Goal: Task Accomplishment & Management: Use online tool/utility

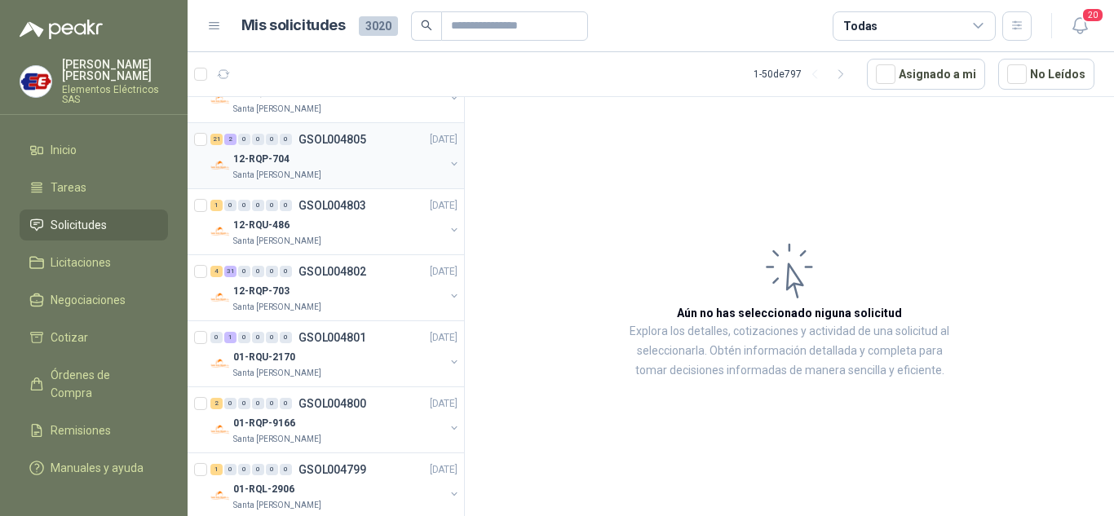
scroll to position [1060, 0]
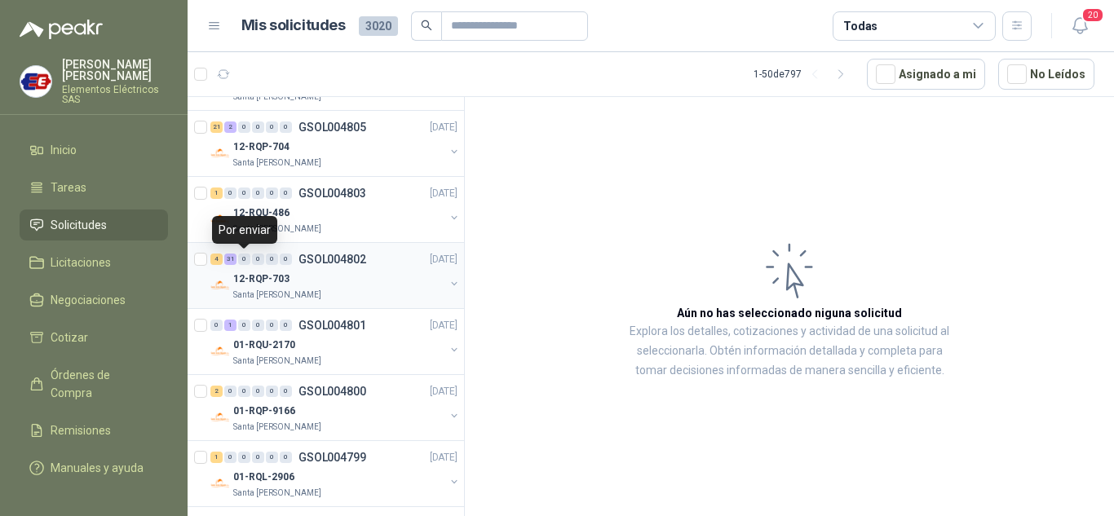
click at [248, 261] on div "0" at bounding box center [244, 259] width 12 height 11
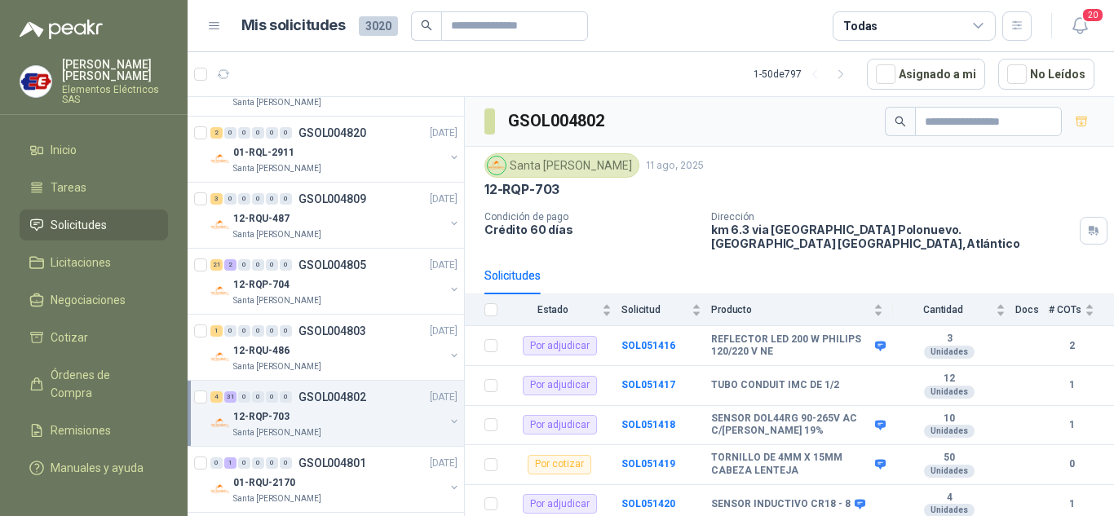
scroll to position [897, 0]
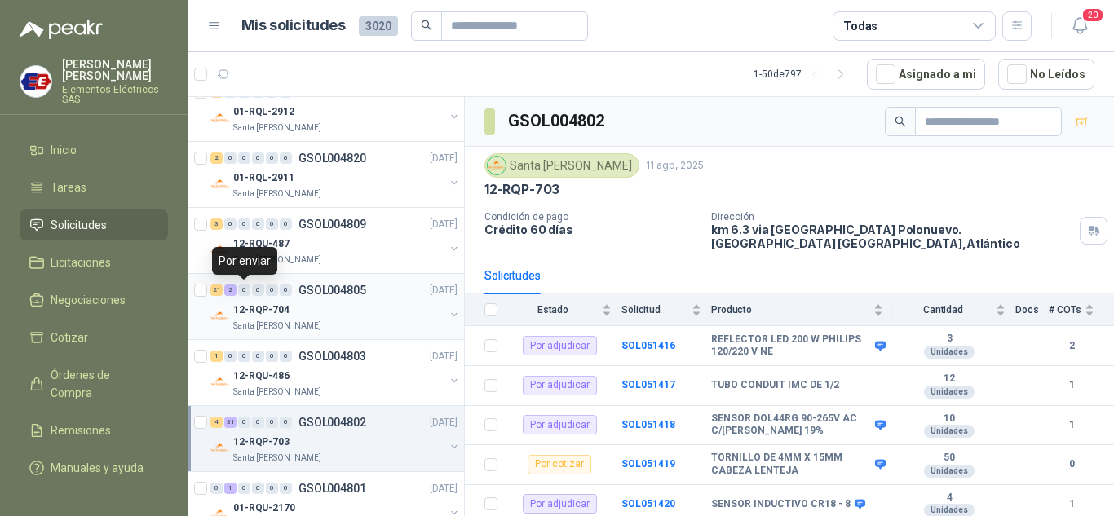
click at [248, 294] on div "0" at bounding box center [244, 290] width 12 height 11
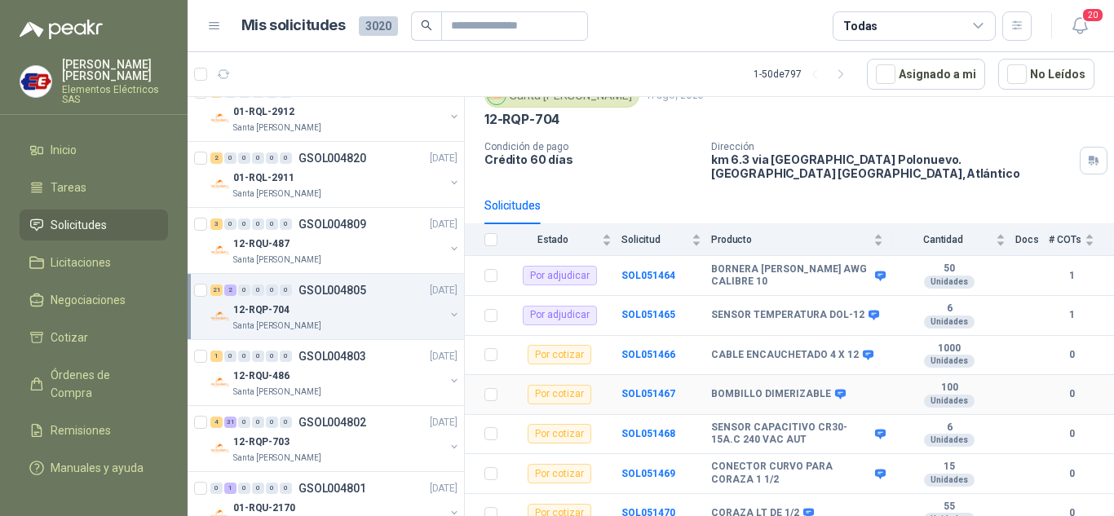
scroll to position [163, 0]
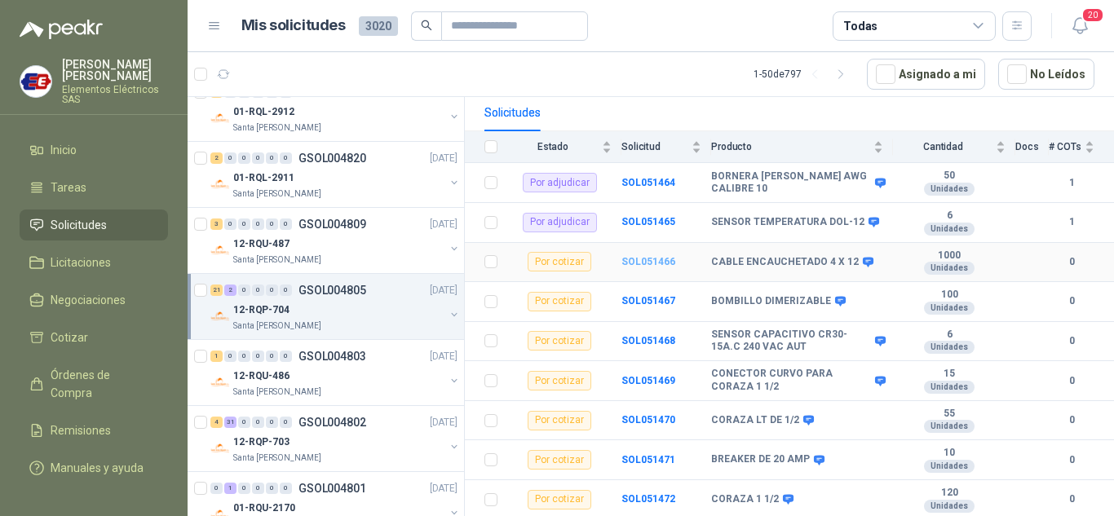
click at [641, 256] on b "SOL051466" at bounding box center [649, 261] width 54 height 11
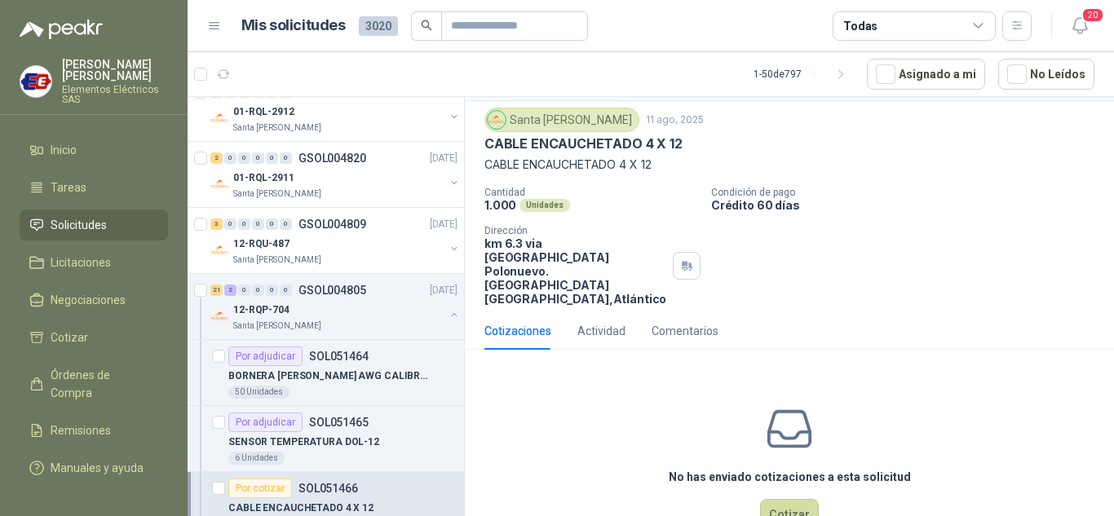
scroll to position [64, 0]
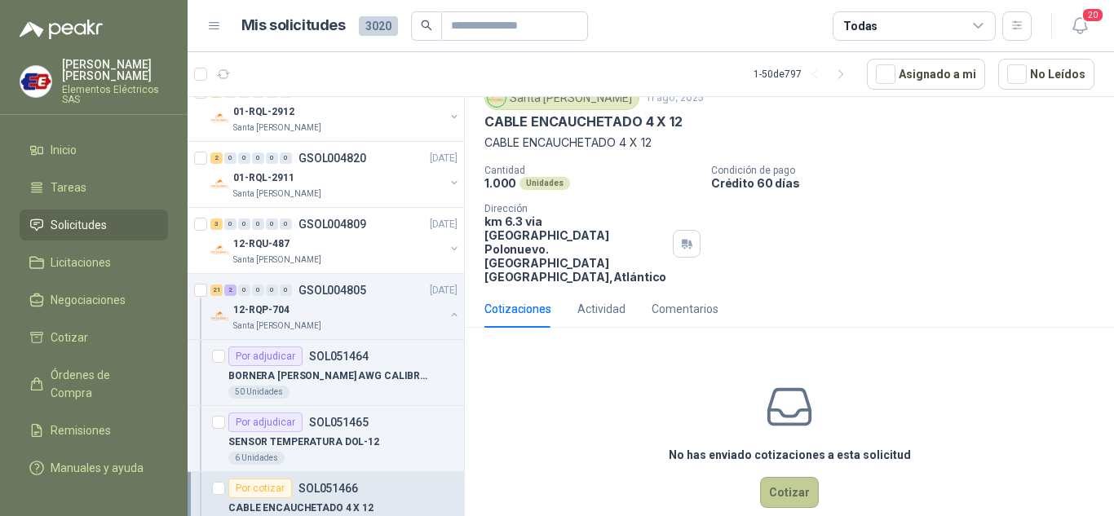
click at [790, 477] on button "Cotizar" at bounding box center [789, 492] width 59 height 31
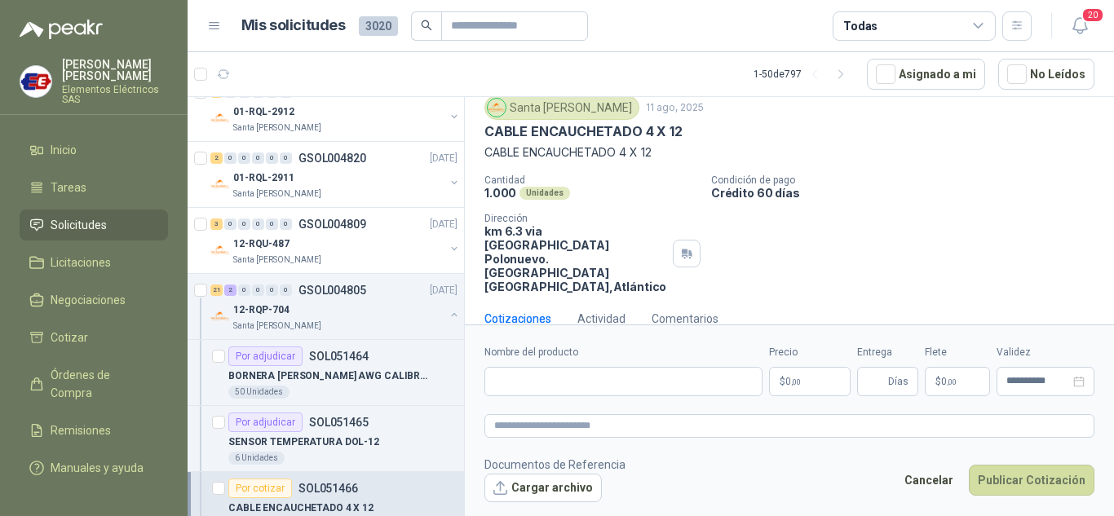
scroll to position [53, 0]
click at [498, 379] on input "Nombre del producto" at bounding box center [624, 381] width 278 height 29
type input "**********"
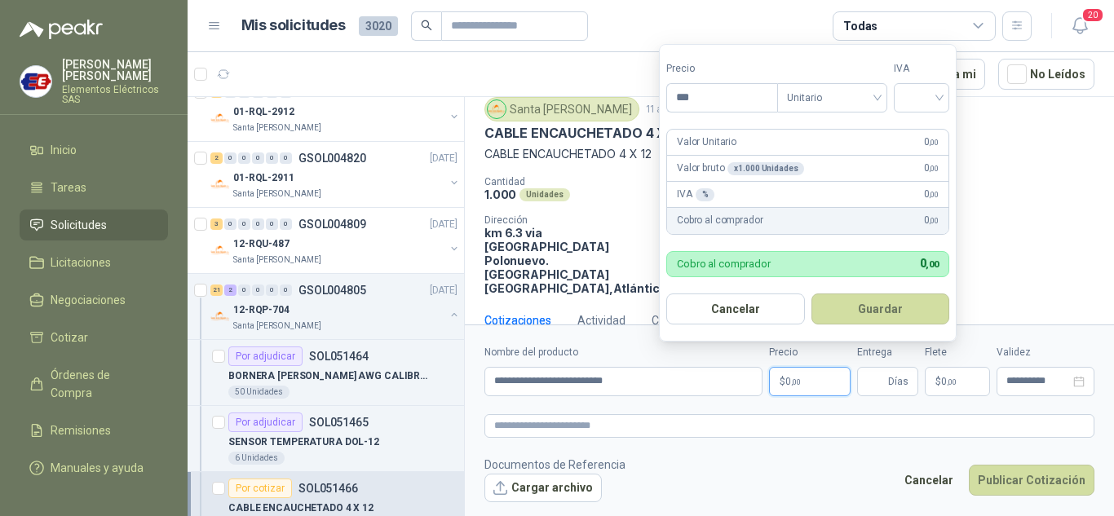
click at [800, 385] on span ",00" at bounding box center [796, 382] width 10 height 9
type input "********"
click at [937, 91] on input "search" at bounding box center [919, 96] width 36 height 24
drag, startPoint x: 923, startPoint y: 127, endPoint x: 826, endPoint y: 348, distance: 241.8
click at [913, 170] on div "19% 5% 0%" at bounding box center [923, 157] width 50 height 78
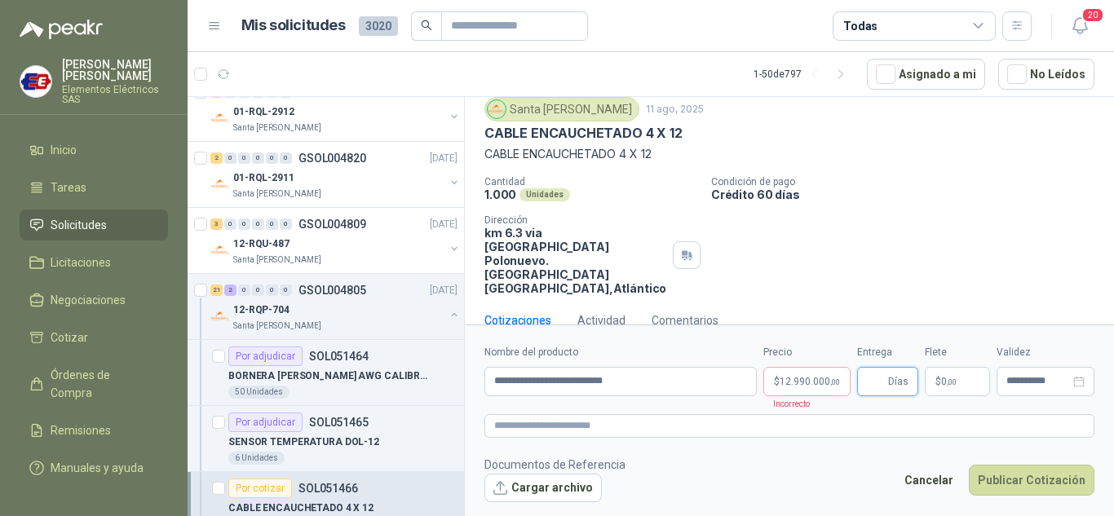
click at [867, 383] on input "Entrega" at bounding box center [876, 382] width 18 height 28
type input "*"
drag, startPoint x: 937, startPoint y: 349, endPoint x: 935, endPoint y: 361, distance: 12.5
click at [937, 350] on label "Flete" at bounding box center [957, 352] width 65 height 15
click at [950, 383] on span ",00" at bounding box center [952, 382] width 10 height 9
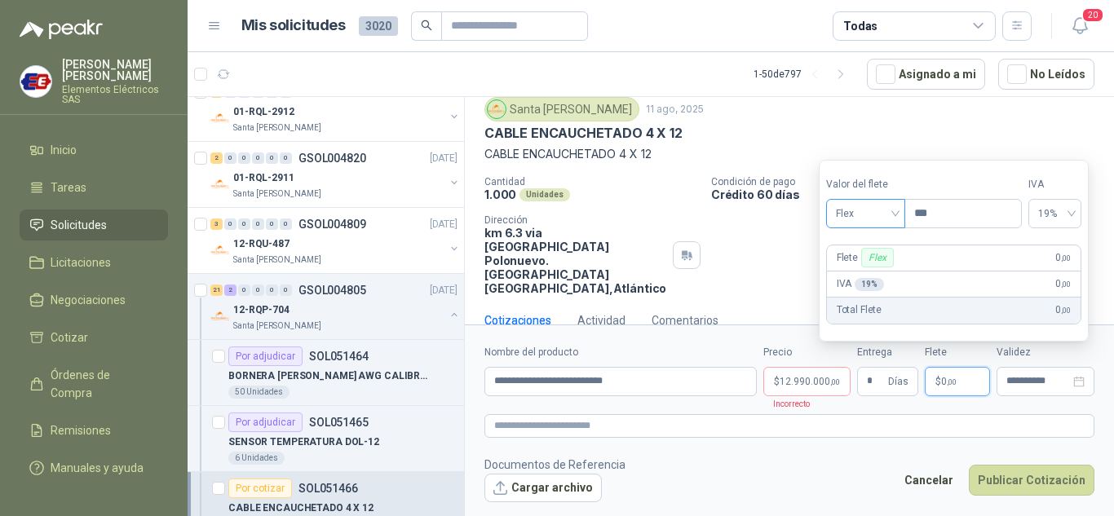
click at [903, 215] on div "Flex" at bounding box center [865, 213] width 79 height 29
drag, startPoint x: 853, startPoint y: 270, endPoint x: 943, endPoint y: 425, distance: 179.1
click at [853, 274] on div "Incluido" at bounding box center [867, 274] width 56 height 18
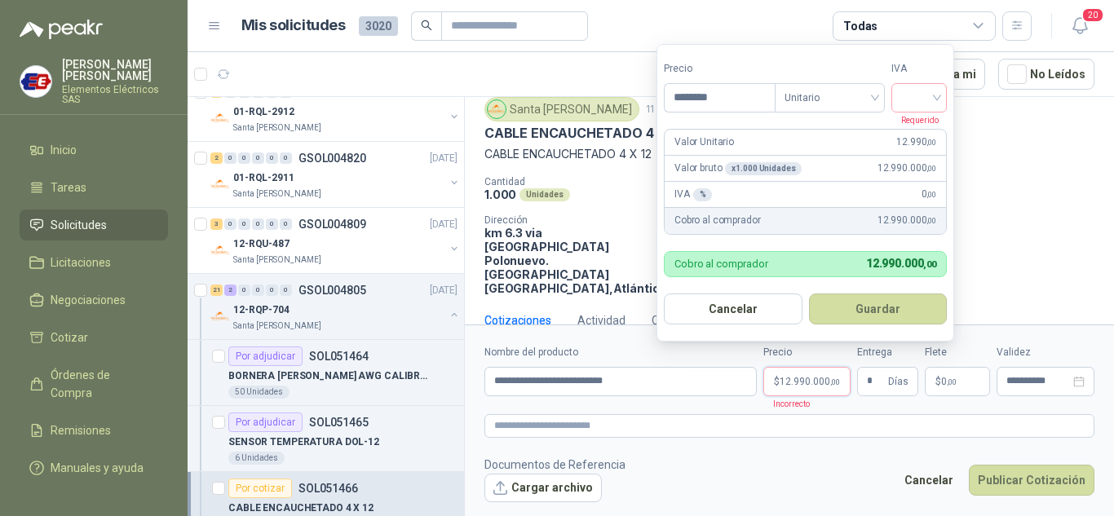
click at [790, 380] on span "12.990.000 ,00" at bounding box center [810, 382] width 60 height 10
drag, startPoint x: 939, startPoint y: 92, endPoint x: 925, endPoint y: 140, distance: 50.1
click at [937, 96] on input "search" at bounding box center [919, 96] width 36 height 24
drag, startPoint x: 919, startPoint y: 130, endPoint x: 932, endPoint y: 334, distance: 204.4
click at [920, 135] on div "19%" at bounding box center [923, 131] width 30 height 18
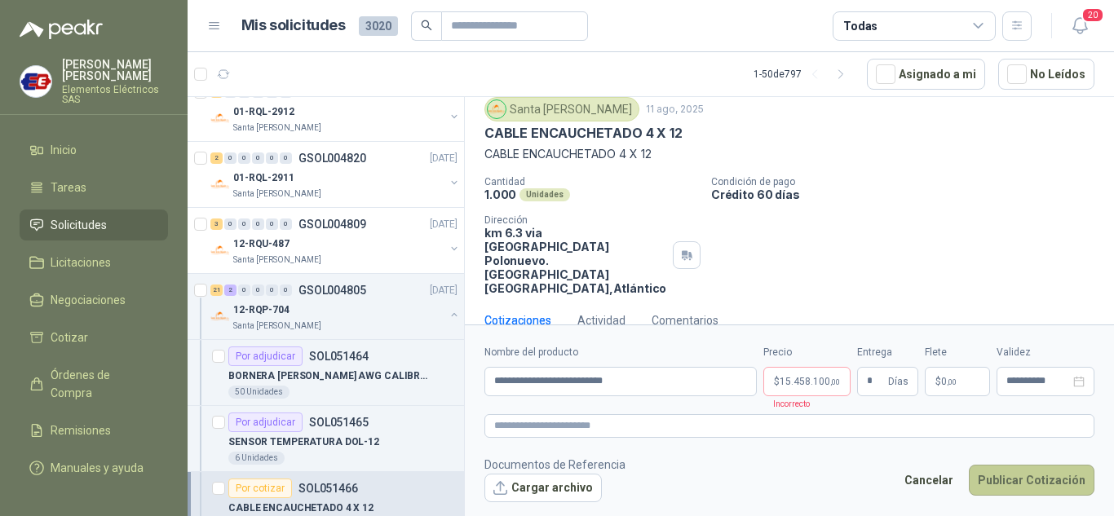
click at [1002, 481] on button "Publicar Cotización" at bounding box center [1032, 480] width 126 height 31
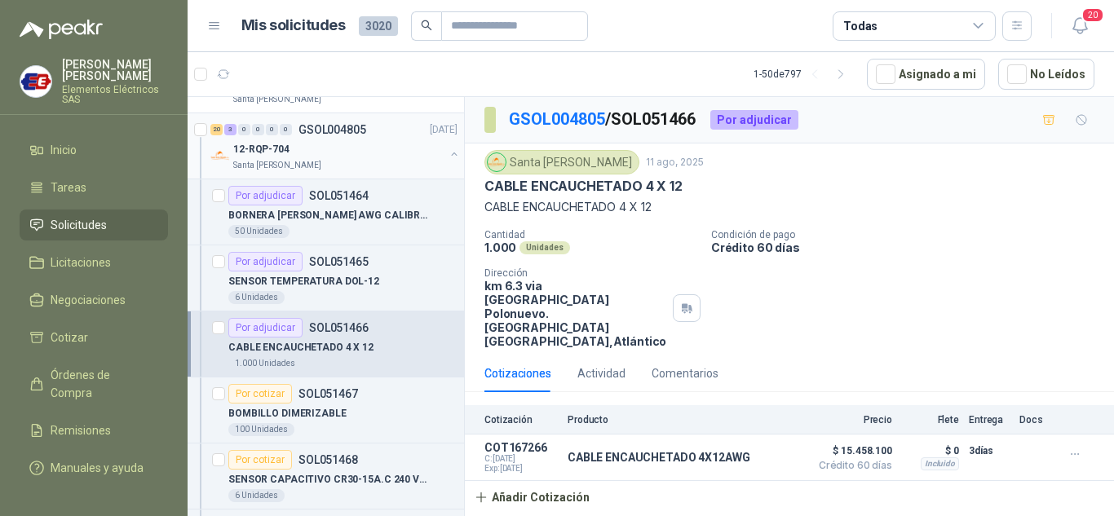
scroll to position [1060, 0]
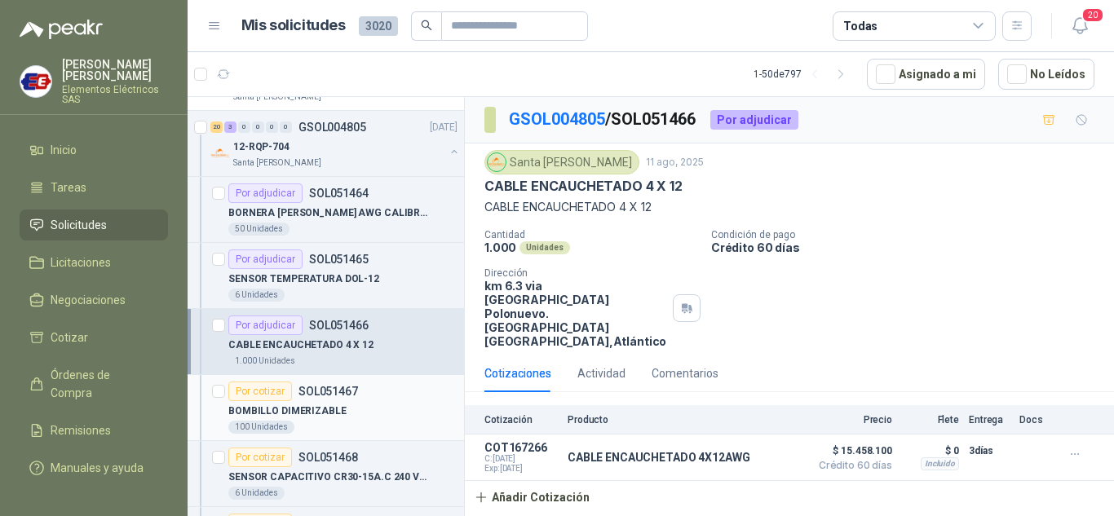
click at [255, 396] on div "Por cotizar" at bounding box center [260, 392] width 64 height 20
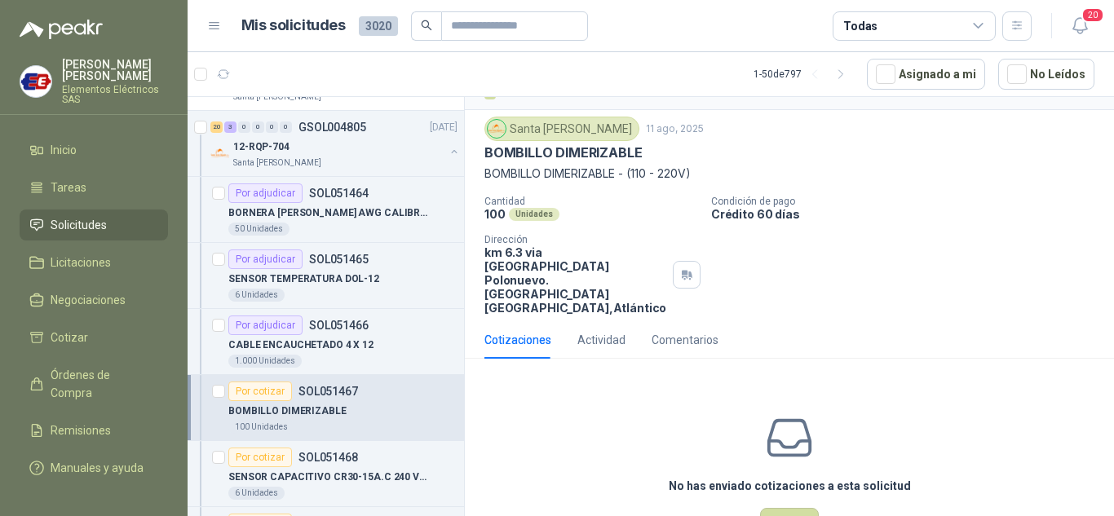
scroll to position [64, 0]
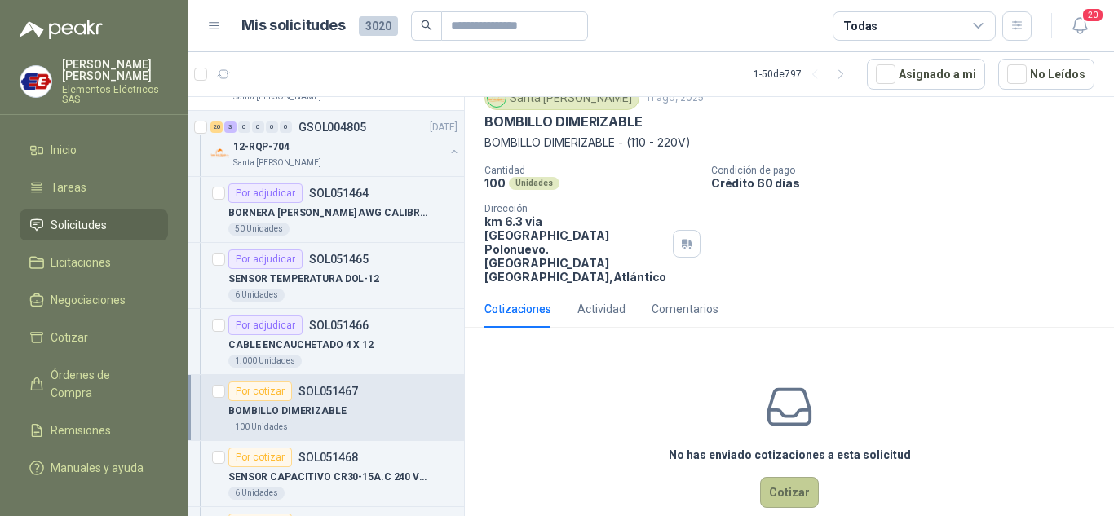
click at [781, 477] on button "Cotizar" at bounding box center [789, 492] width 59 height 31
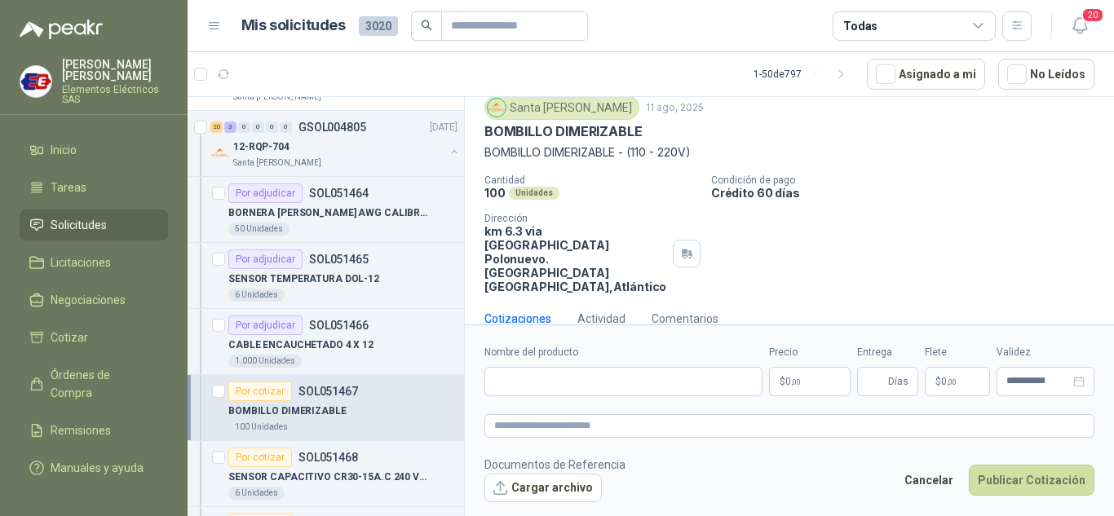
scroll to position [53, 0]
click at [551, 389] on input "Nombre del producto" at bounding box center [624, 381] width 278 height 29
type input "**********"
click at [796, 383] on span ",00" at bounding box center [796, 382] width 10 height 9
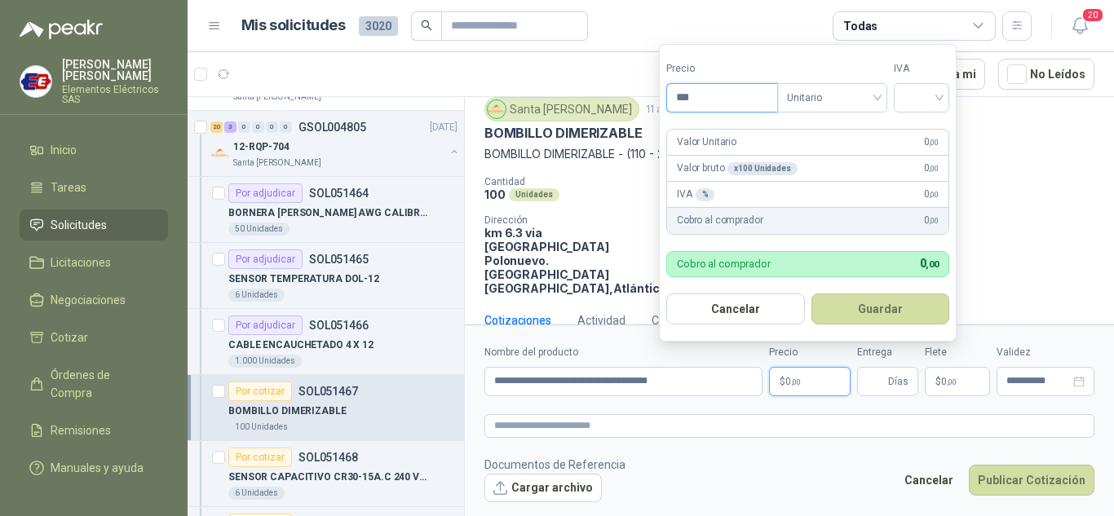
click at [702, 92] on input "***" at bounding box center [722, 98] width 110 height 28
type input "*******"
click at [937, 100] on input "search" at bounding box center [922, 96] width 36 height 24
drag, startPoint x: 916, startPoint y: 131, endPoint x: 883, endPoint y: 327, distance: 199.4
click at [916, 131] on div "19%" at bounding box center [925, 131] width 30 height 18
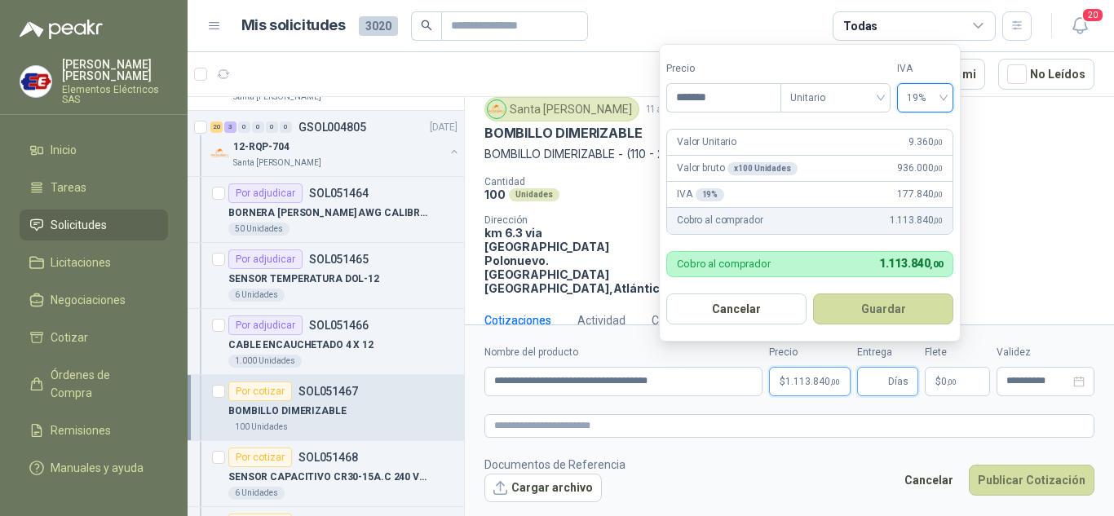
click at [877, 387] on input "Entrega" at bounding box center [876, 382] width 18 height 28
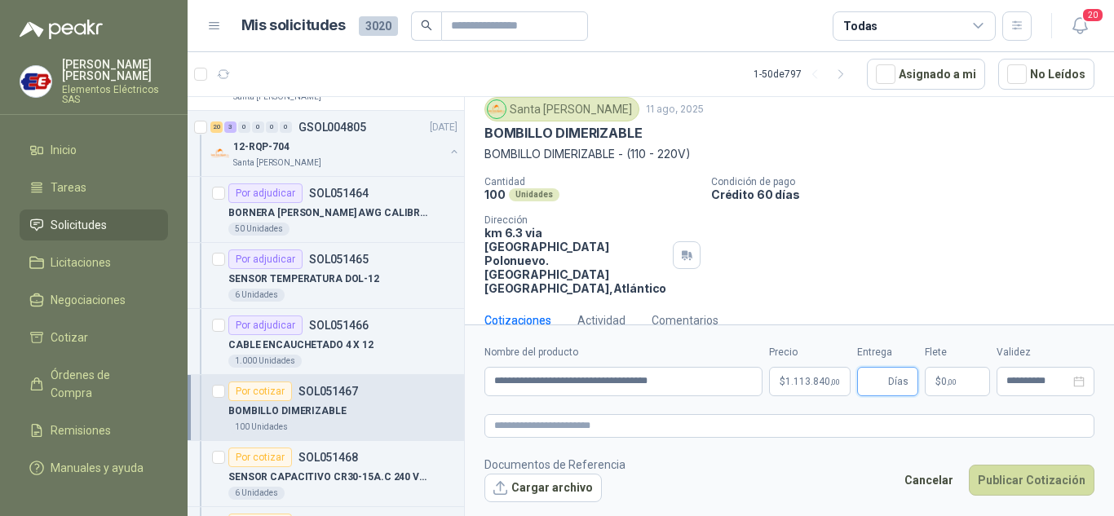
type input "*"
click at [936, 383] on span "$" at bounding box center [939, 382] width 6 height 10
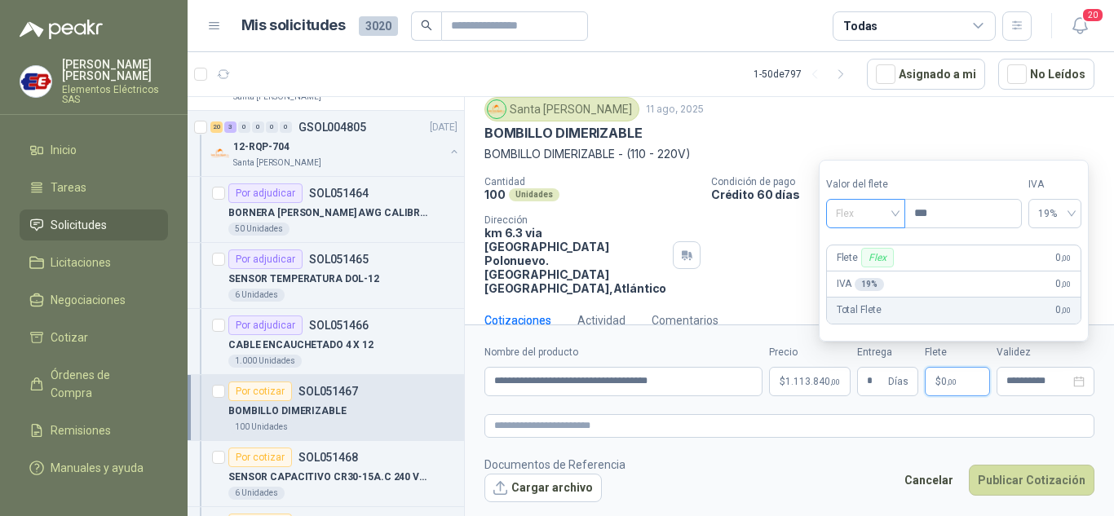
click at [894, 205] on span "Flex" at bounding box center [866, 213] width 60 height 24
click at [862, 274] on div "Incluido" at bounding box center [867, 274] width 56 height 18
click at [1056, 482] on button "Publicar Cotización" at bounding box center [1032, 480] width 126 height 31
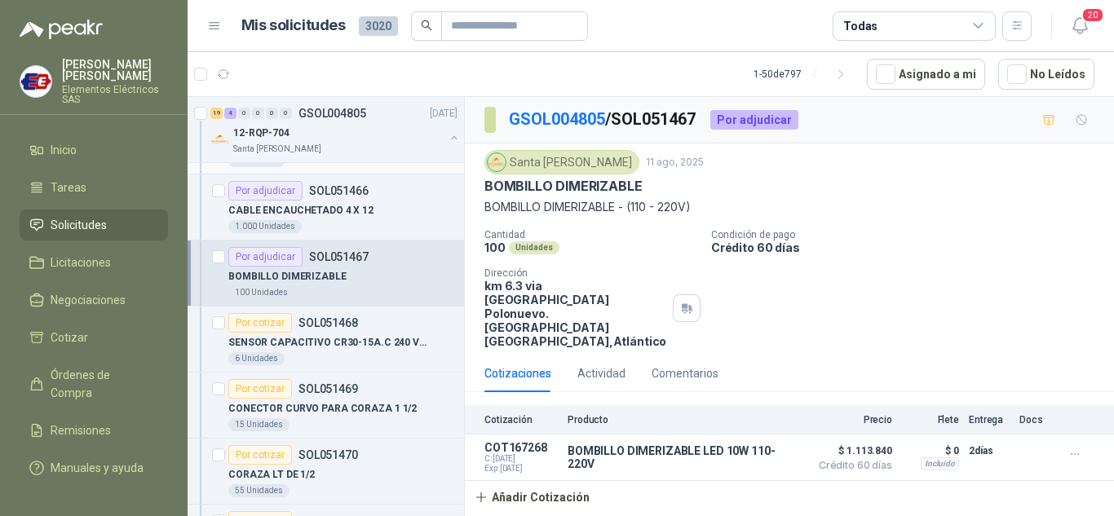
scroll to position [1224, 0]
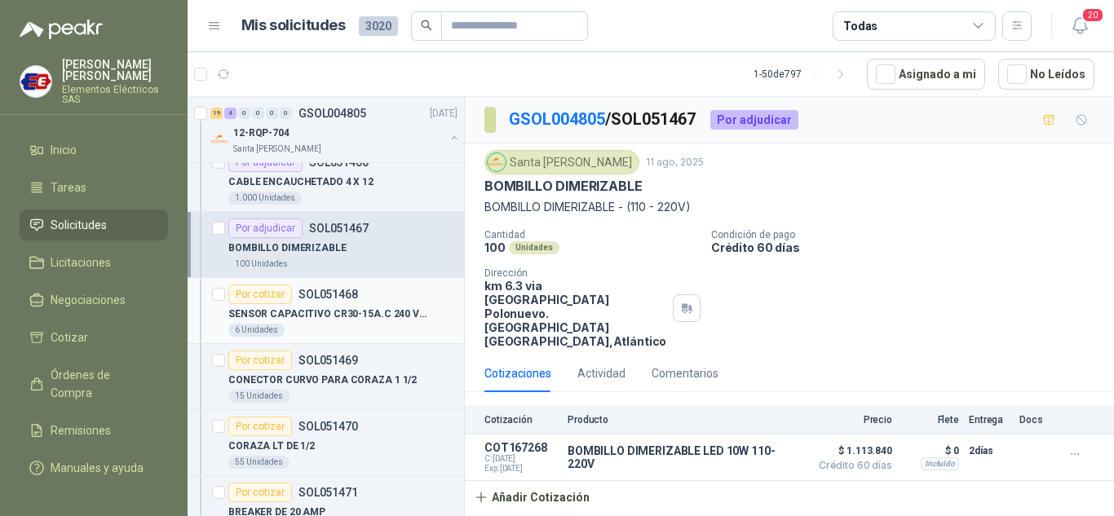
click at [264, 291] on div "Por cotizar" at bounding box center [260, 295] width 64 height 20
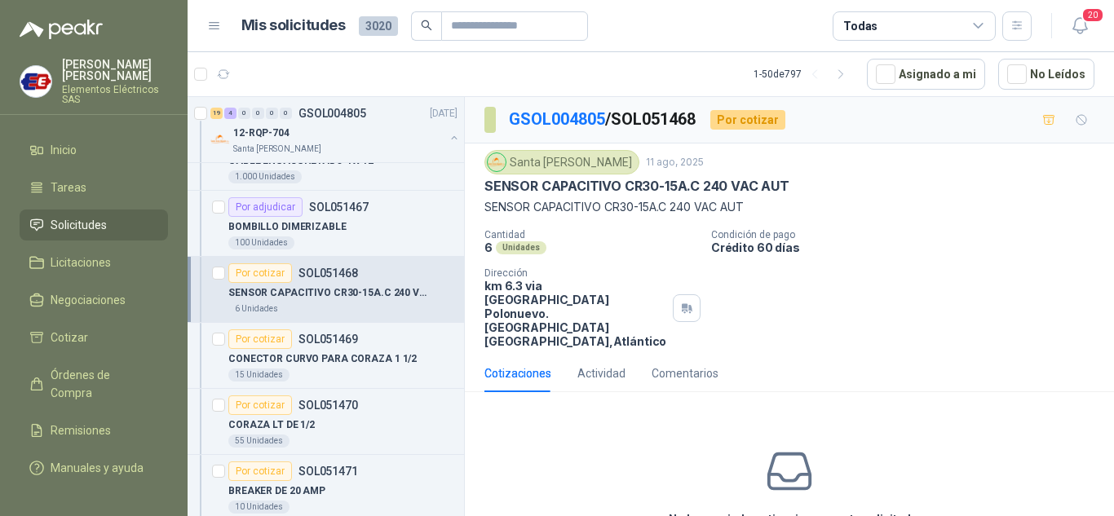
scroll to position [1305, 0]
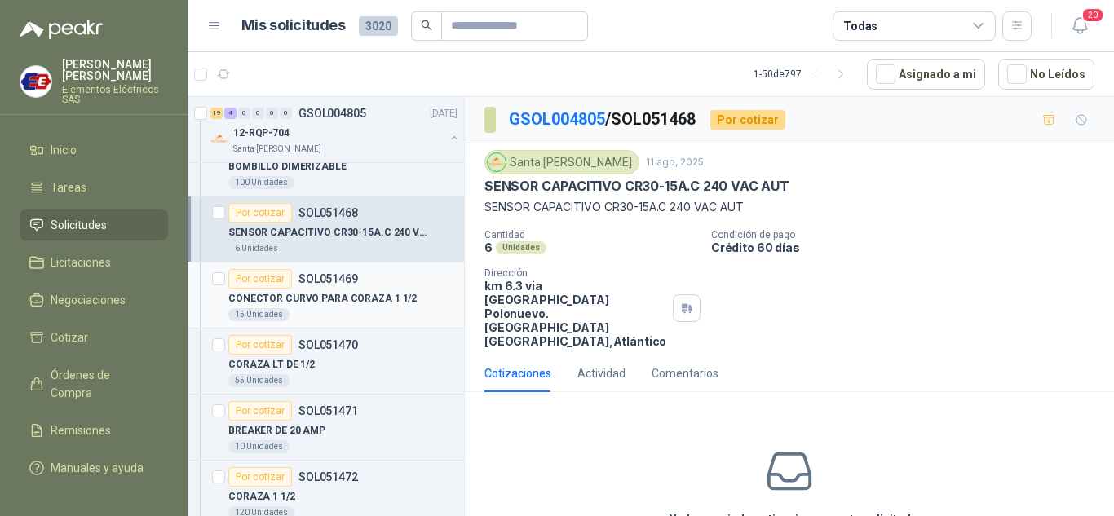
click at [188, 197] on link "Por cotizar SOL051468 SENSOR CAPACITIVO CR30-15A.C 240 VAC AUT 6 Unidades" at bounding box center [326, 230] width 277 height 66
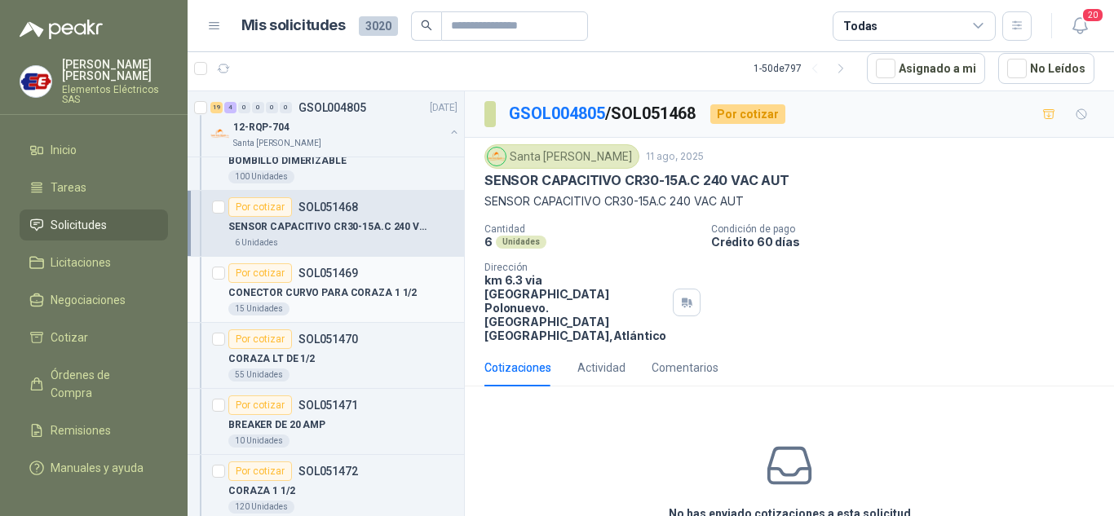
click at [258, 276] on div "Por cotizar" at bounding box center [260, 273] width 64 height 20
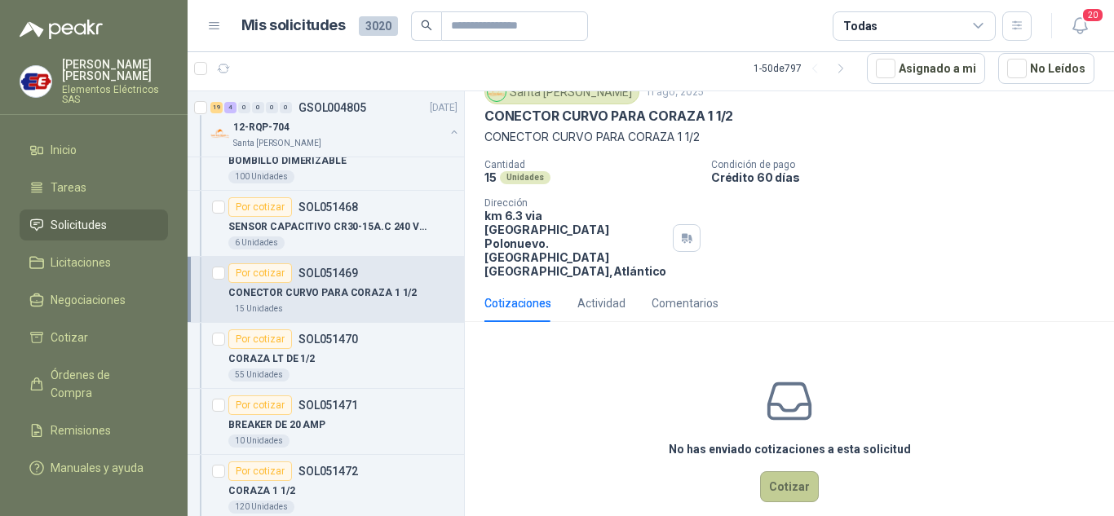
click at [781, 471] on button "Cotizar" at bounding box center [789, 486] width 59 height 31
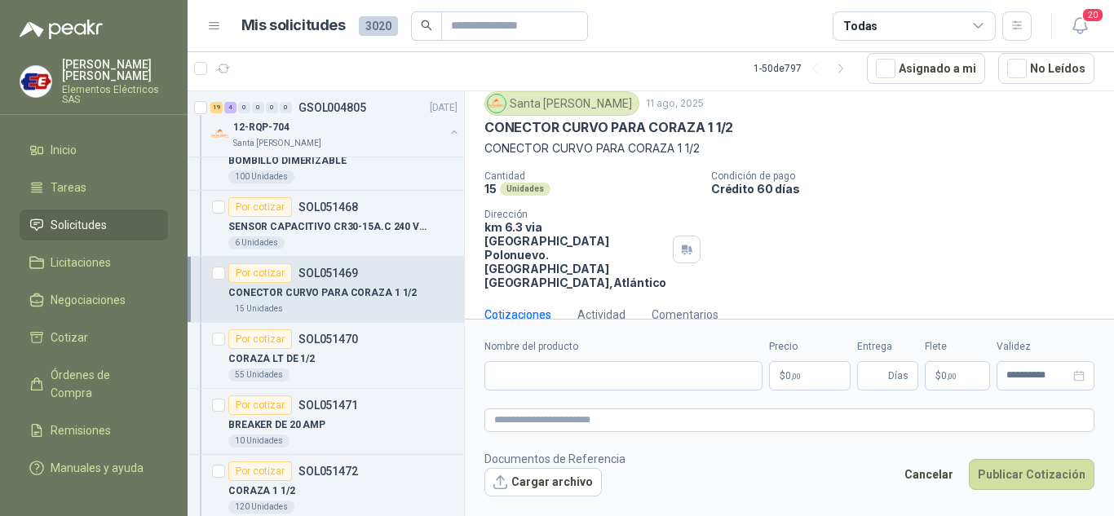
scroll to position [53, 0]
click at [546, 366] on input "Nombre del producto" at bounding box center [624, 375] width 278 height 29
click at [663, 374] on input "**********" at bounding box center [624, 375] width 278 height 29
type input "**********"
click at [786, 372] on span "0 ,00" at bounding box center [793, 376] width 15 height 10
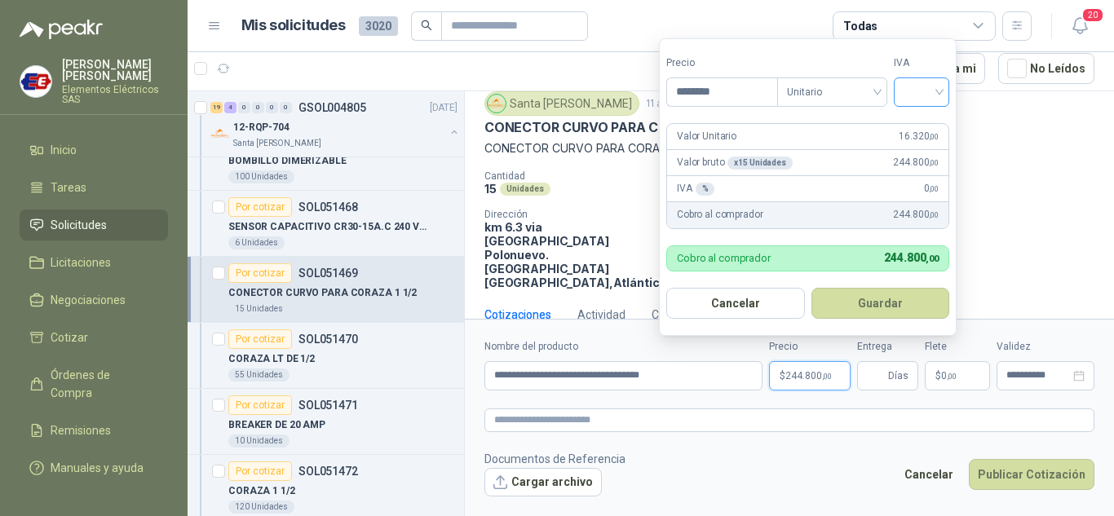
type input "********"
click at [940, 95] on input "search" at bounding box center [922, 90] width 36 height 24
click at [914, 126] on div "19%" at bounding box center [925, 126] width 30 height 18
click at [885, 372] on input "Entrega" at bounding box center [876, 376] width 18 height 28
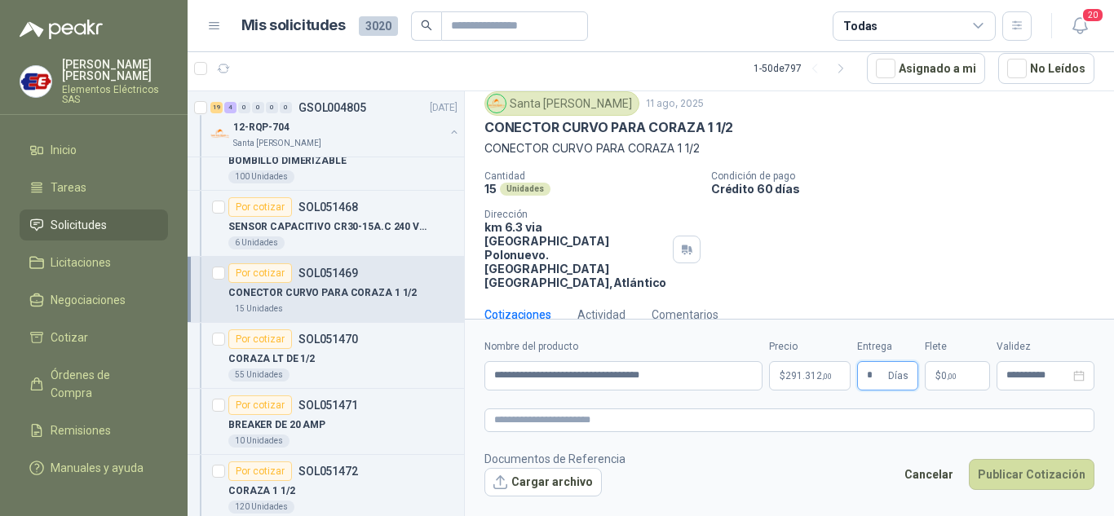
type input "*"
drag, startPoint x: 940, startPoint y: 345, endPoint x: 934, endPoint y: 365, distance: 21.2
click at [934, 365] on div "[PERSON_NAME] $ 0 ,00" at bounding box center [957, 364] width 65 height 51
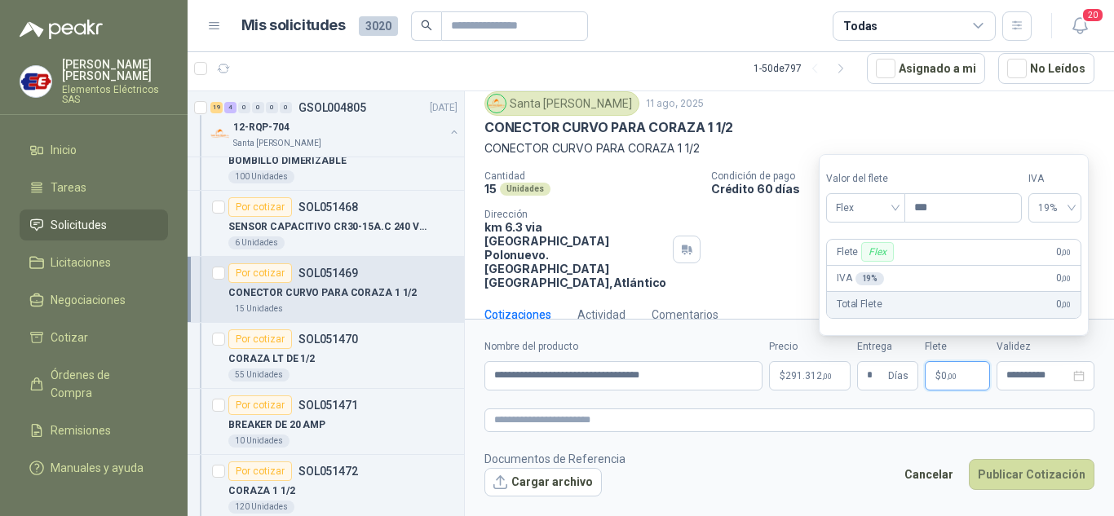
click at [945, 380] on span "0 ,00" at bounding box center [948, 376] width 15 height 10
click at [896, 206] on span "Flex" at bounding box center [866, 208] width 60 height 24
drag, startPoint x: 856, startPoint y: 268, endPoint x: 865, endPoint y: 281, distance: 15.2
click at [860, 273] on div "Incluido" at bounding box center [867, 268] width 56 height 18
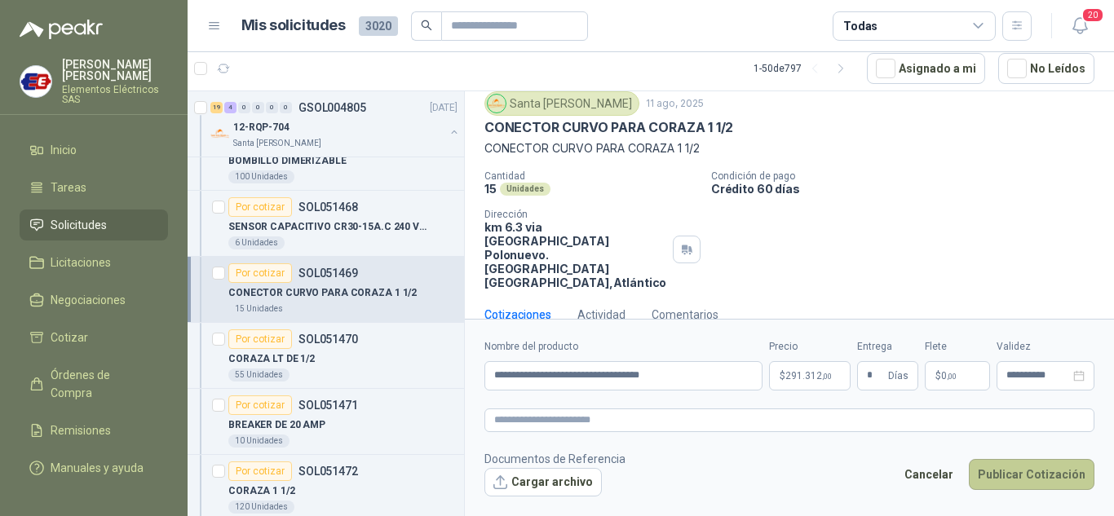
click at [1025, 481] on button "Publicar Cotización" at bounding box center [1032, 474] width 126 height 31
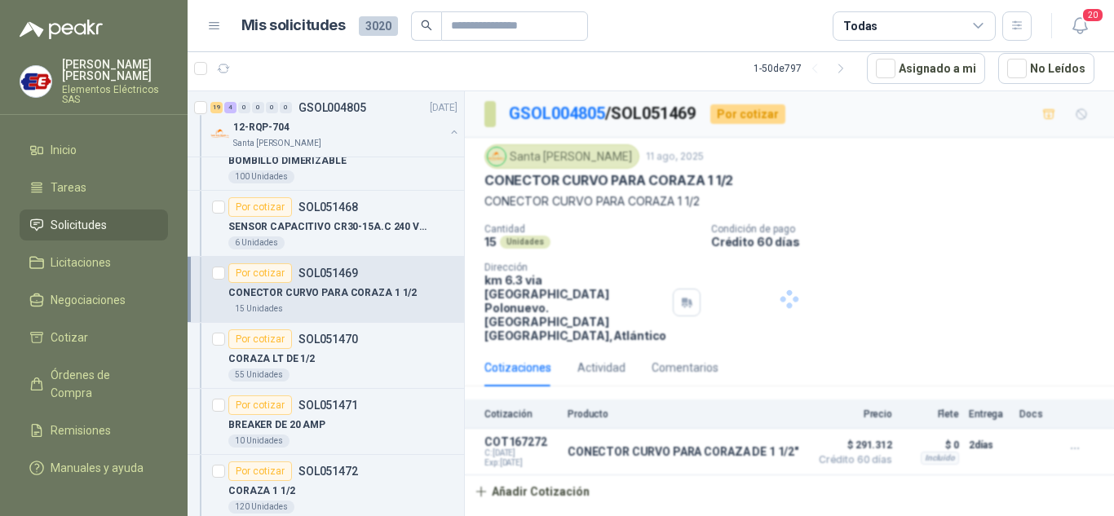
scroll to position [0, 0]
click at [276, 334] on div "Por cotizar" at bounding box center [260, 340] width 64 height 20
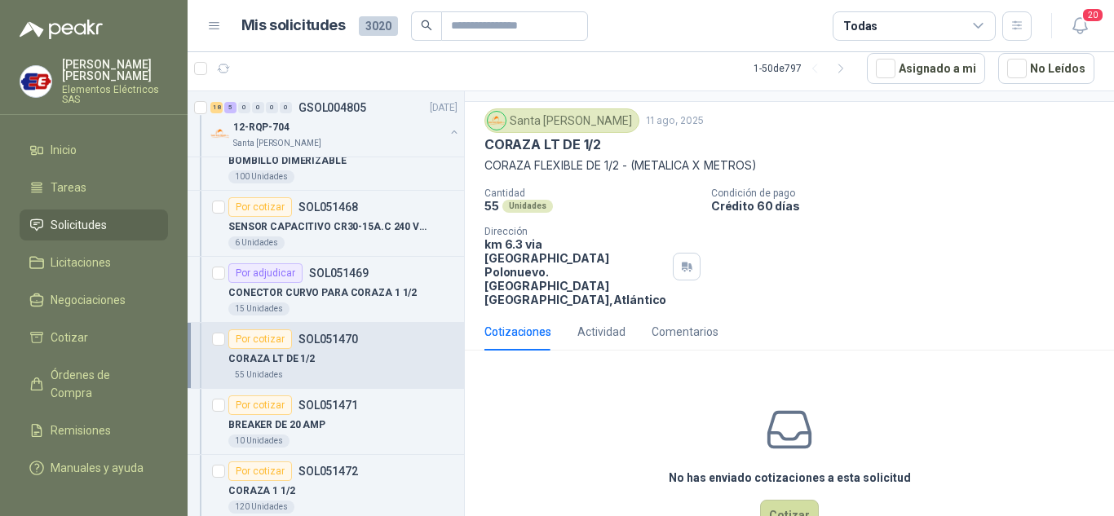
scroll to position [64, 0]
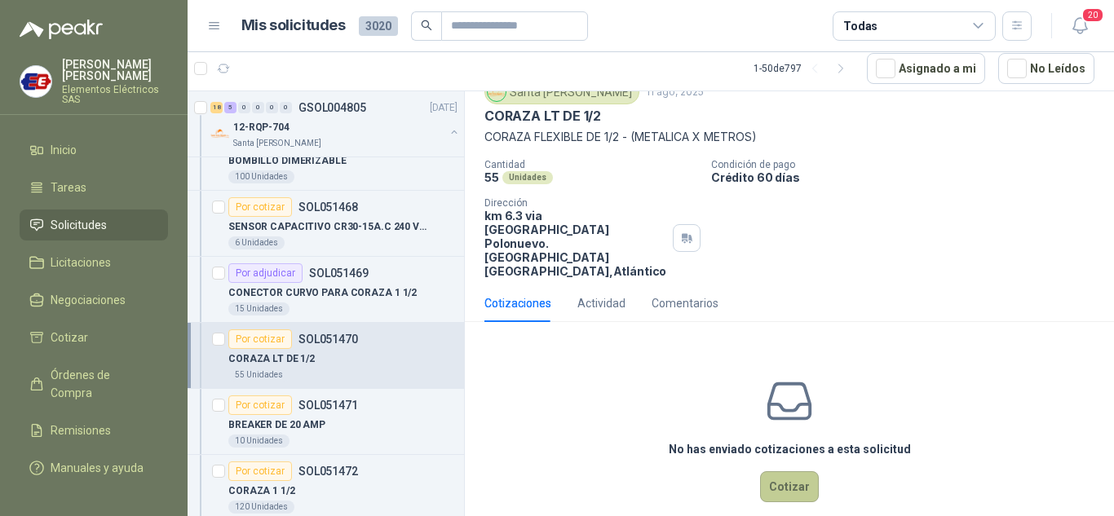
click at [789, 471] on button "Cotizar" at bounding box center [789, 486] width 59 height 31
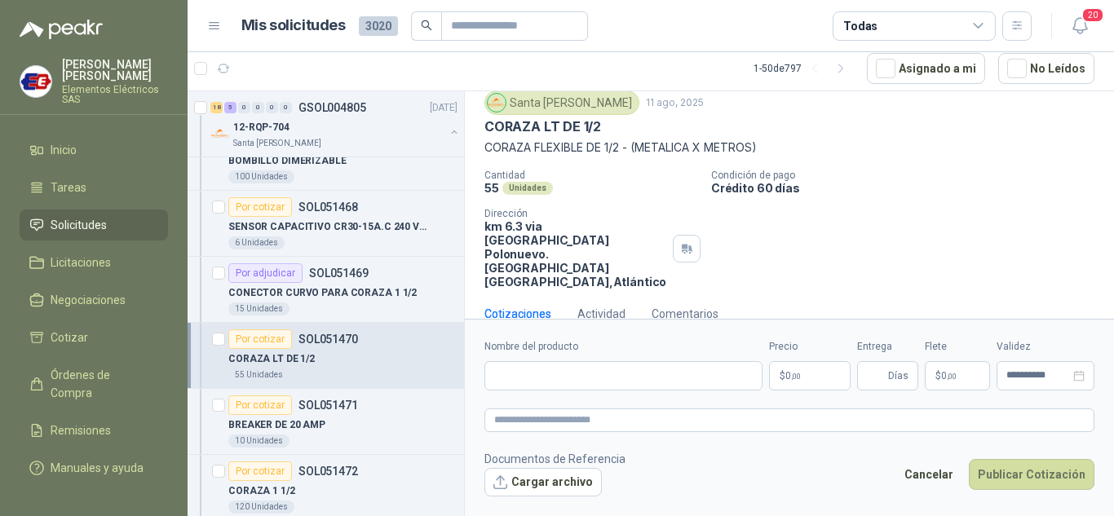
scroll to position [53, 0]
click at [809, 373] on p "$ 0 ,00" at bounding box center [810, 375] width 82 height 29
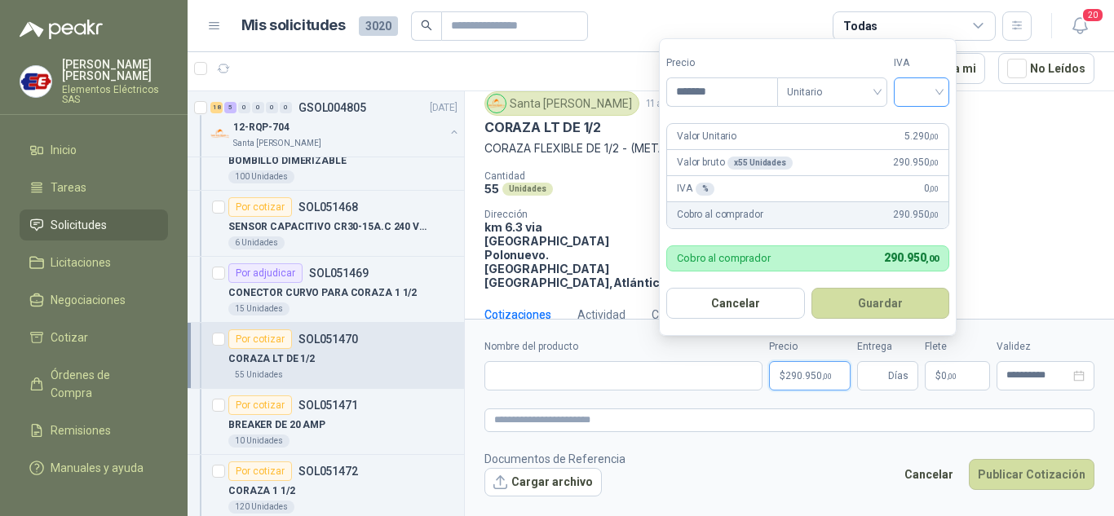
type input "*******"
click at [940, 91] on input "search" at bounding box center [922, 90] width 36 height 24
drag, startPoint x: 928, startPoint y: 122, endPoint x: 928, endPoint y: 151, distance: 29.4
click at [928, 125] on div "19%" at bounding box center [925, 126] width 30 height 18
click at [895, 379] on span "Días" at bounding box center [898, 376] width 20 height 28
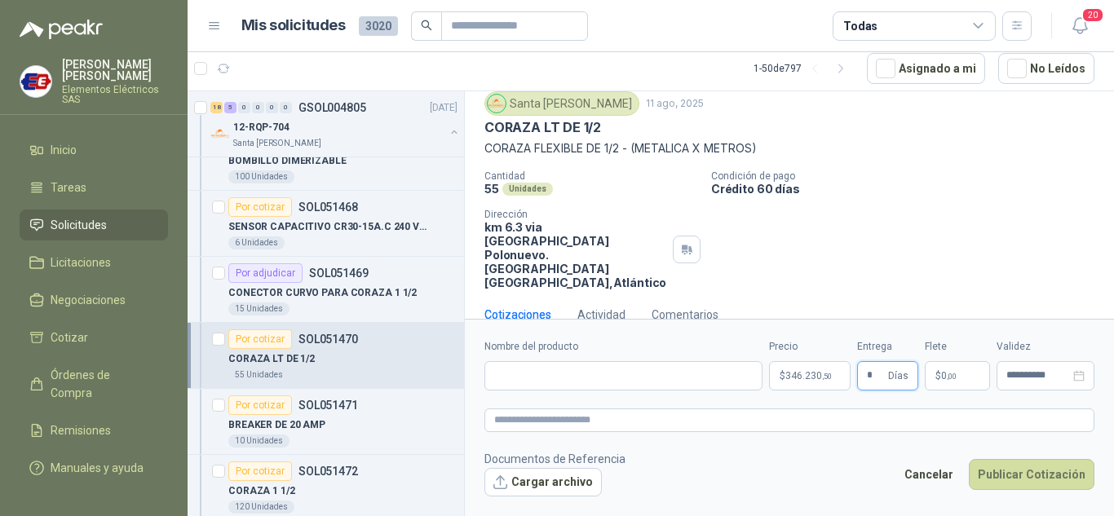
type input "*"
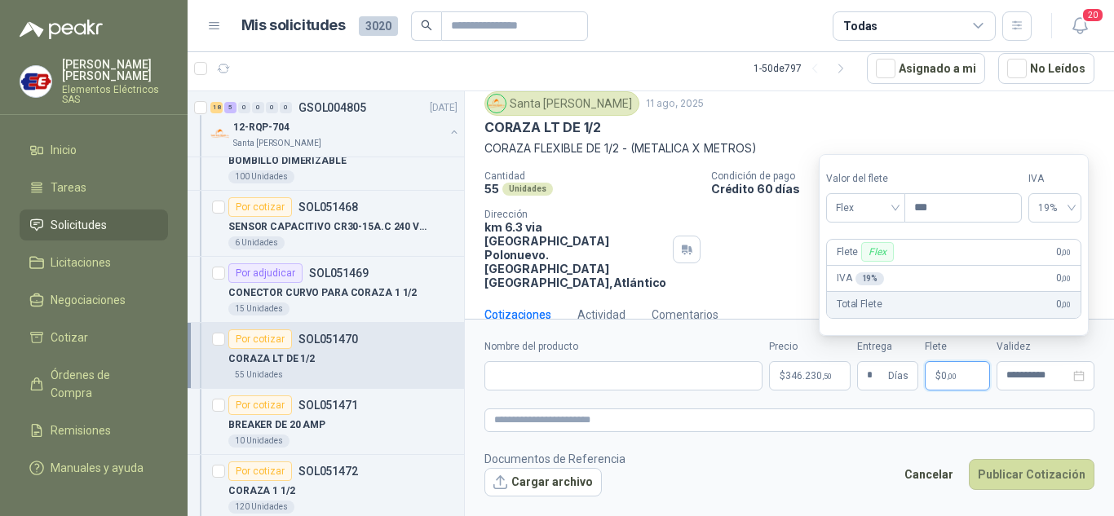
click at [940, 372] on span "$" at bounding box center [939, 376] width 6 height 10
click at [892, 197] on span "Flex" at bounding box center [866, 208] width 60 height 24
click at [862, 270] on div "Incluido" at bounding box center [867, 268] width 56 height 18
click at [535, 377] on input "Nombre del producto" at bounding box center [624, 375] width 278 height 29
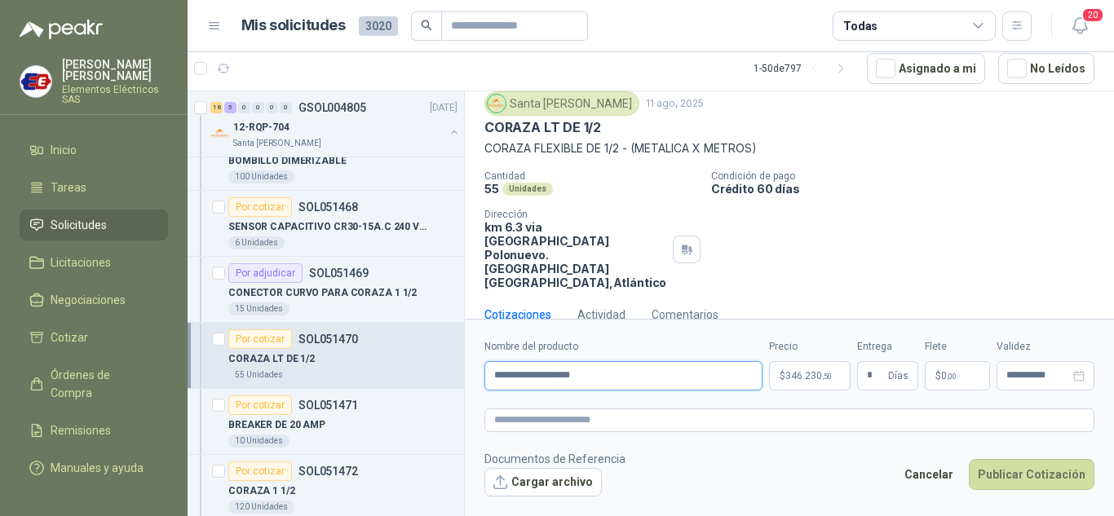
click at [584, 374] on input "**********" at bounding box center [624, 375] width 278 height 29
click at [587, 374] on input "**********" at bounding box center [624, 375] width 278 height 29
type input "**********"
click at [1016, 480] on button "Publicar Cotización" at bounding box center [1032, 474] width 126 height 31
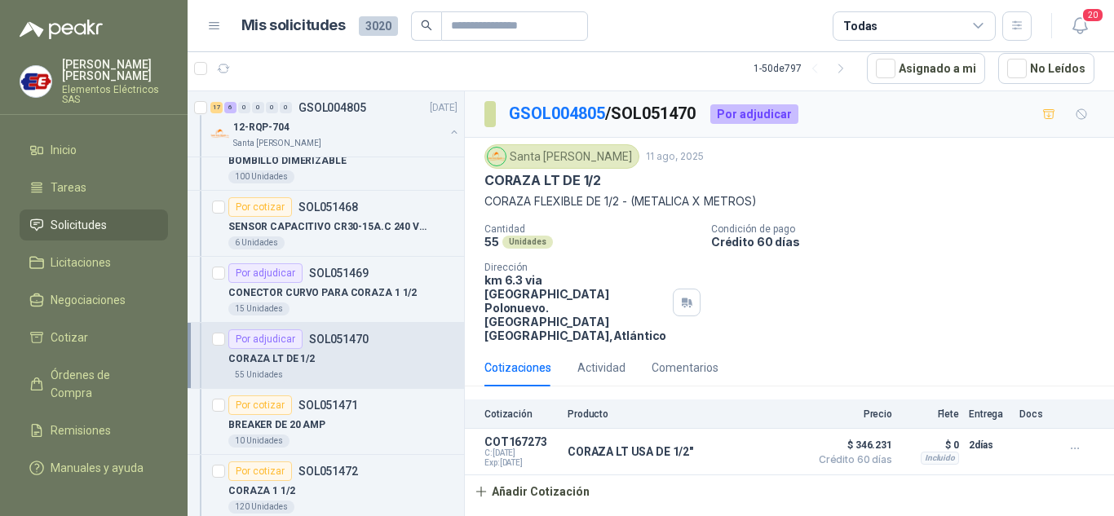
scroll to position [1387, 0]
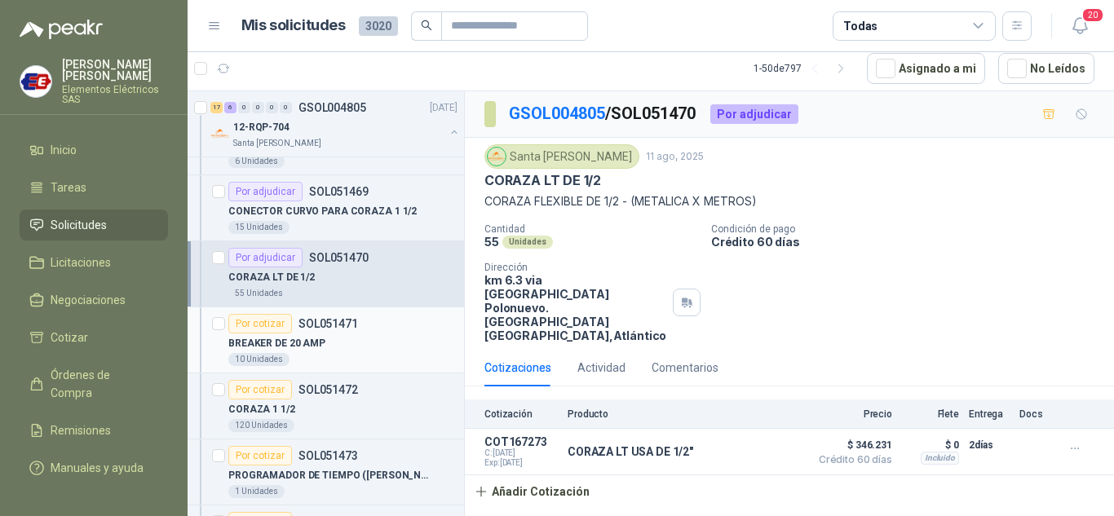
click at [261, 326] on div "Por cotizar" at bounding box center [260, 324] width 64 height 20
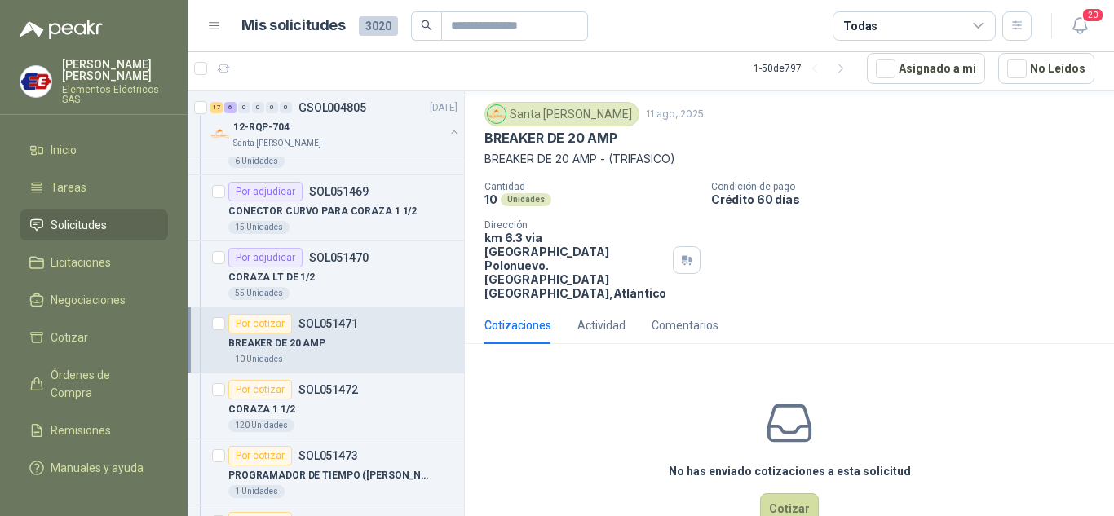
scroll to position [64, 0]
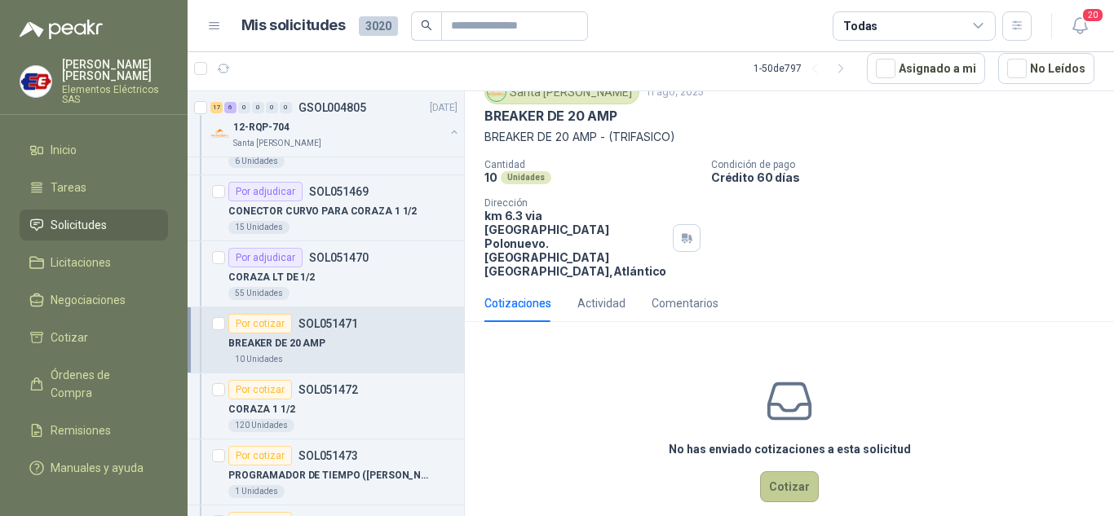
click at [770, 471] on button "Cotizar" at bounding box center [789, 486] width 59 height 31
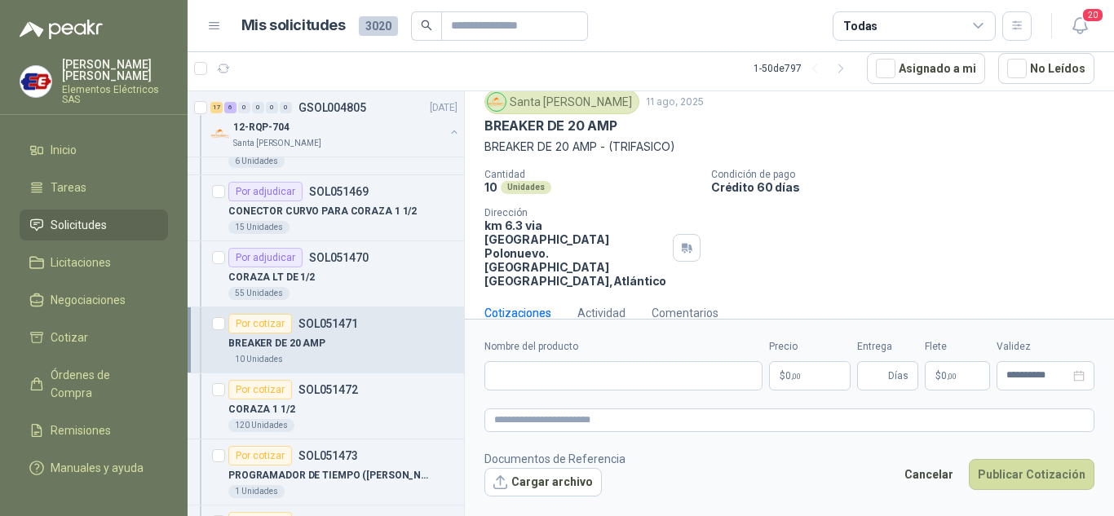
scroll to position [53, 0]
click at [543, 377] on input "Nombre del producto" at bounding box center [624, 375] width 278 height 29
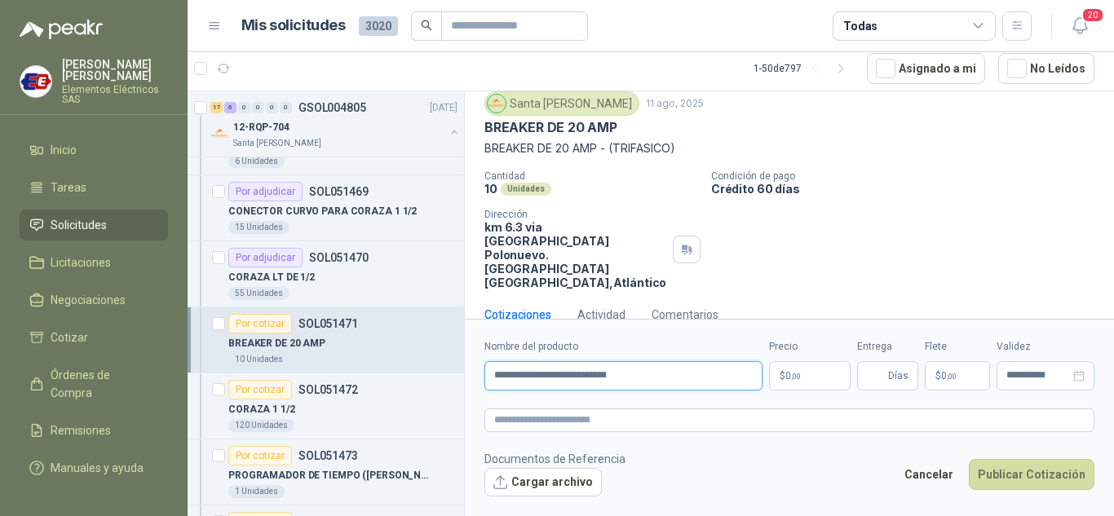
click at [628, 377] on input "**********" at bounding box center [624, 375] width 278 height 29
type input "**********"
click at [793, 377] on span ",00" at bounding box center [796, 376] width 10 height 9
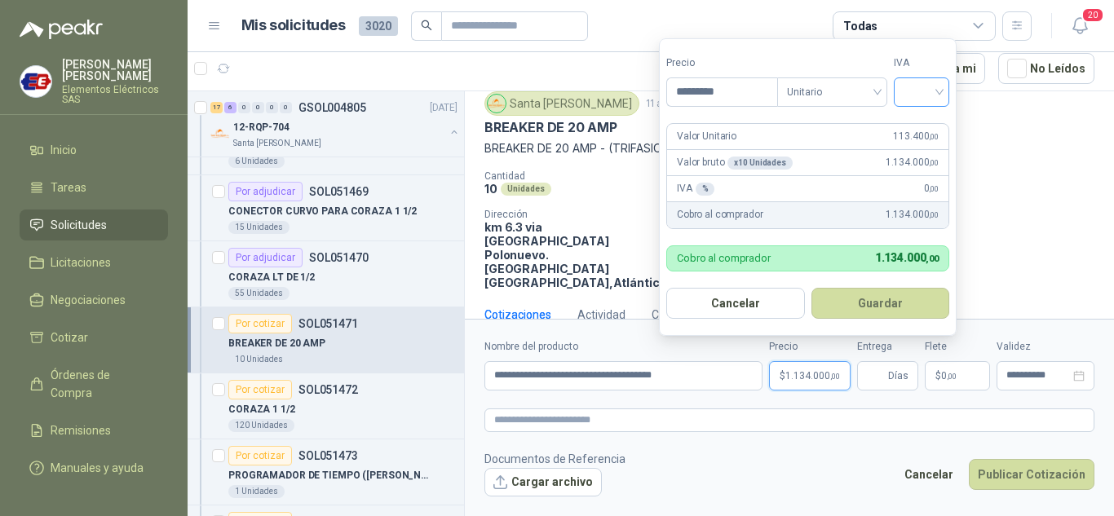
type input "*********"
click at [928, 87] on input "search" at bounding box center [922, 90] width 36 height 24
drag, startPoint x: 914, startPoint y: 120, endPoint x: 928, endPoint y: 208, distance: 89.1
click at [921, 138] on div "19% 5% 0%" at bounding box center [926, 152] width 50 height 78
click at [890, 376] on span "Días" at bounding box center [898, 376] width 20 height 28
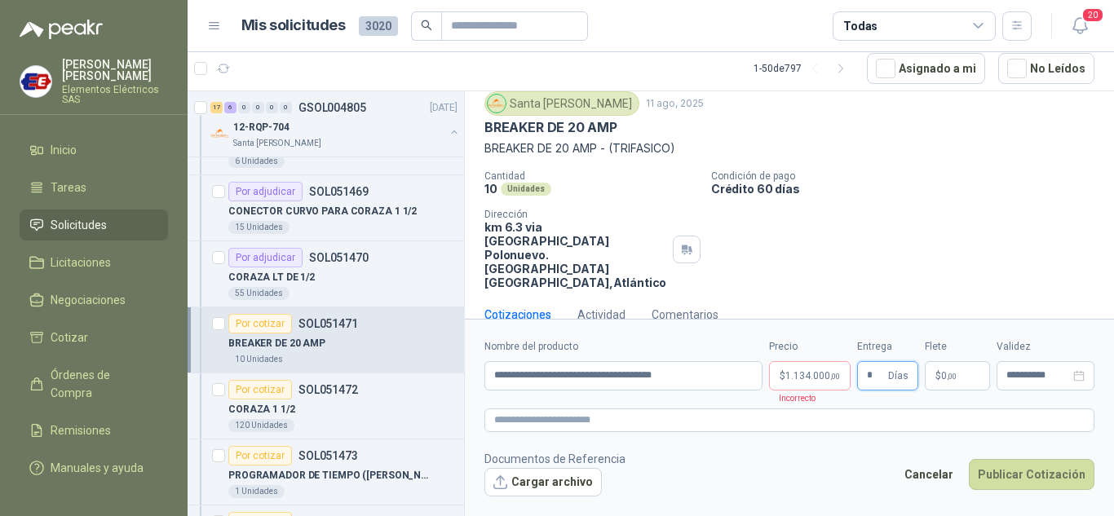
type input "*"
click at [954, 348] on label "Flete" at bounding box center [957, 346] width 65 height 15
click at [949, 367] on p "$ 0 ,00" at bounding box center [957, 375] width 65 height 29
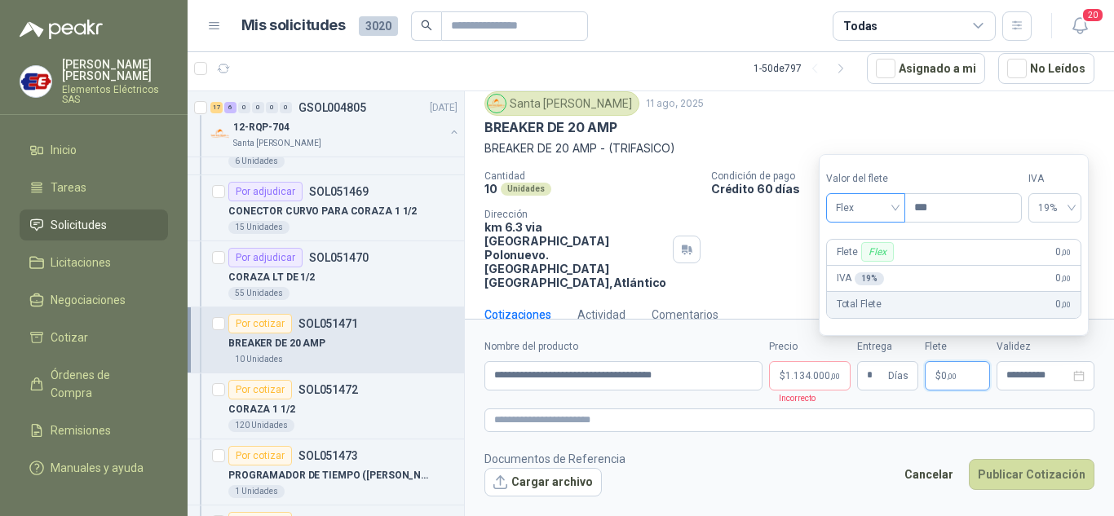
click at [901, 210] on div "Flex" at bounding box center [865, 207] width 79 height 29
drag, startPoint x: 861, startPoint y: 263, endPoint x: 823, endPoint y: 379, distance: 121.8
click at [861, 264] on div "Incluido" at bounding box center [867, 268] width 56 height 18
click at [801, 374] on span "1.134.000 ,00" at bounding box center [813, 376] width 55 height 10
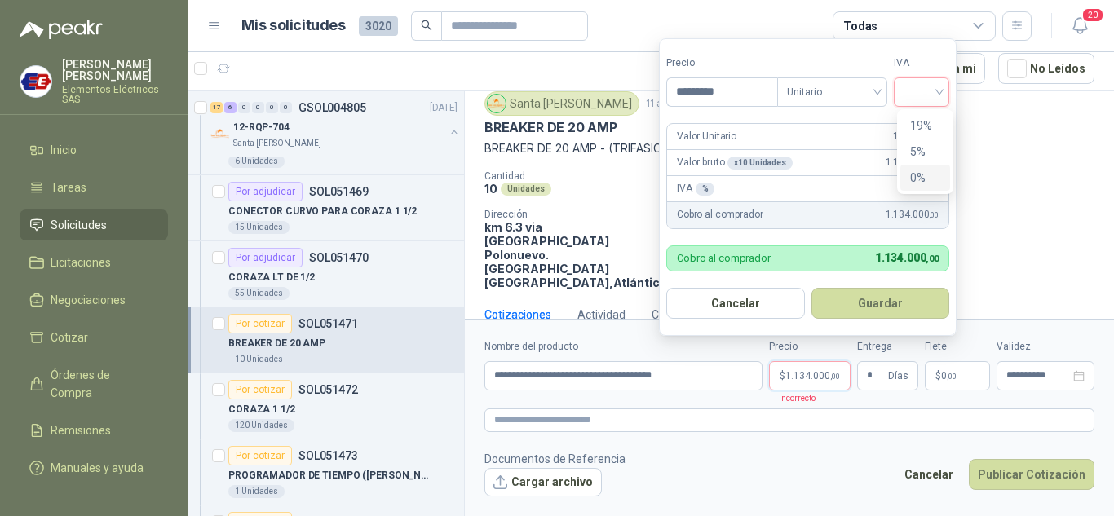
click at [940, 91] on input "search" at bounding box center [922, 90] width 36 height 24
click at [925, 125] on div "19%" at bounding box center [925, 126] width 30 height 18
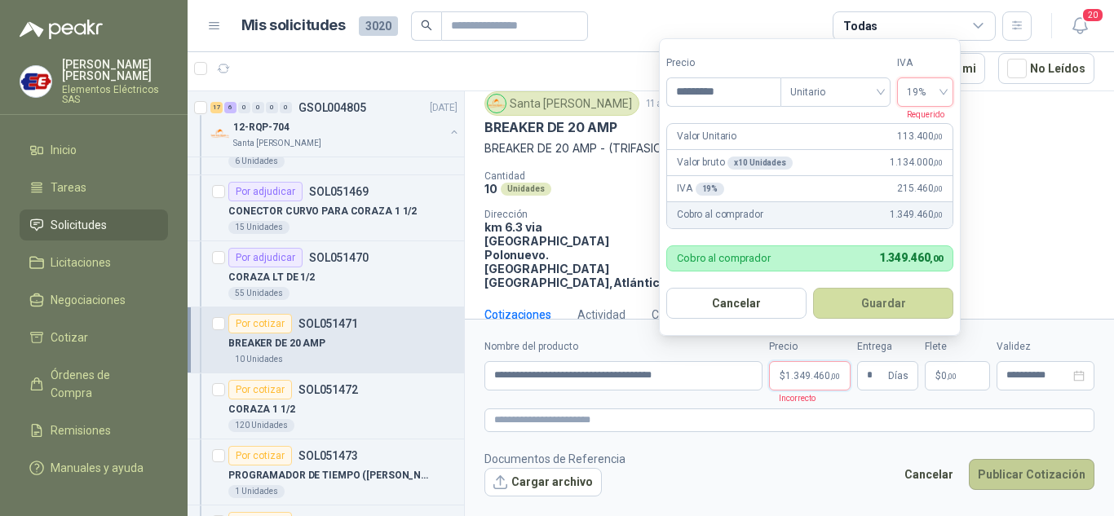
click at [1006, 475] on button "Publicar Cotización" at bounding box center [1032, 474] width 126 height 31
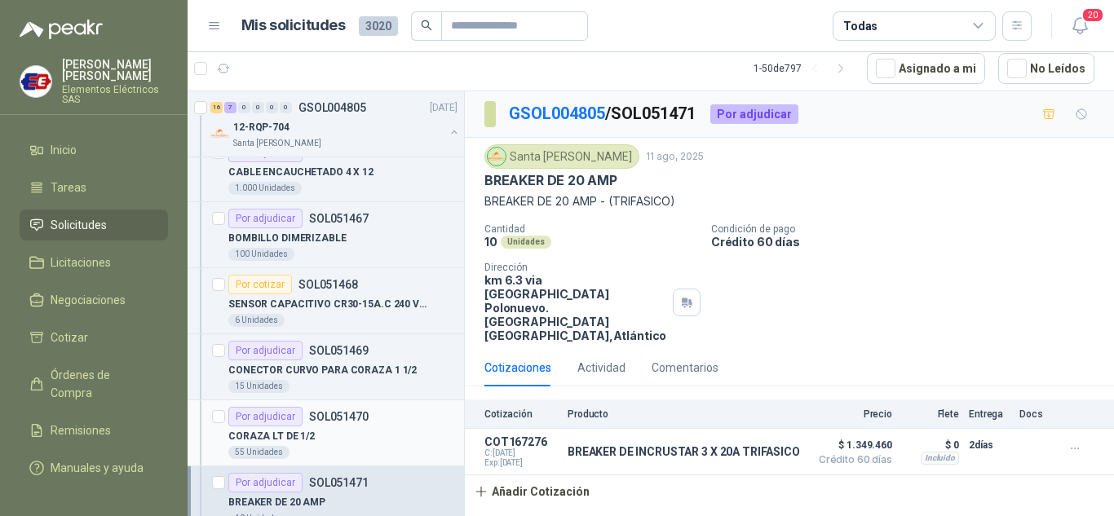
scroll to position [1224, 0]
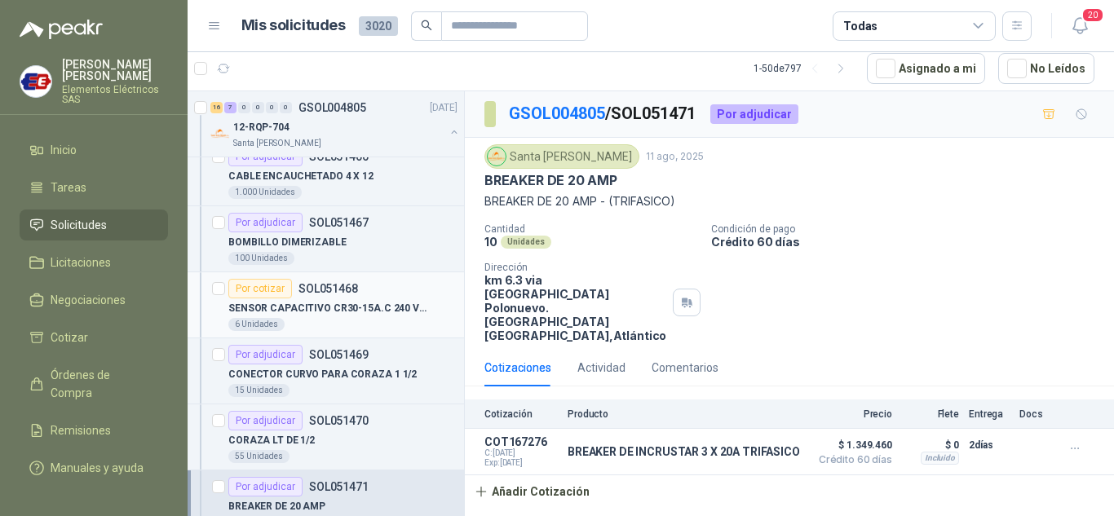
click at [257, 285] on div "Por cotizar" at bounding box center [260, 289] width 64 height 20
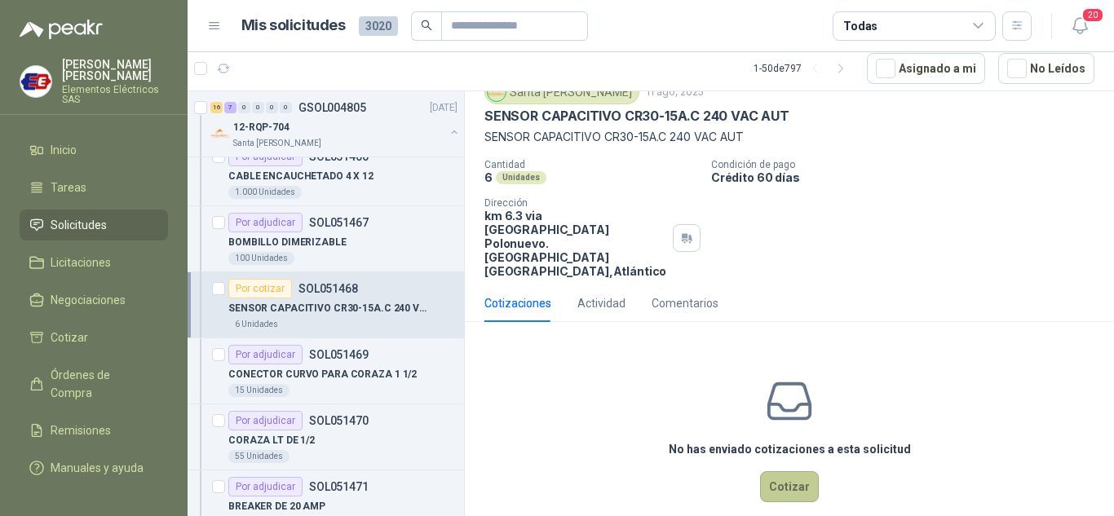
click at [788, 471] on button "Cotizar" at bounding box center [789, 486] width 59 height 31
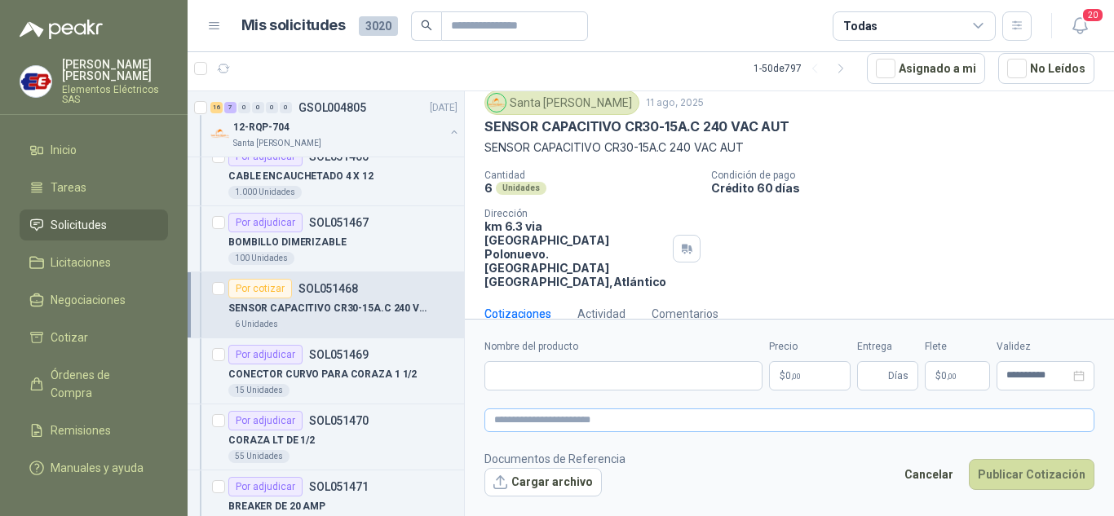
scroll to position [53, 0]
click at [543, 372] on input "Nombre del producto" at bounding box center [624, 375] width 278 height 29
click at [611, 370] on input "**********" at bounding box center [624, 375] width 278 height 29
click at [693, 375] on input "**********" at bounding box center [624, 375] width 278 height 29
type input "**********"
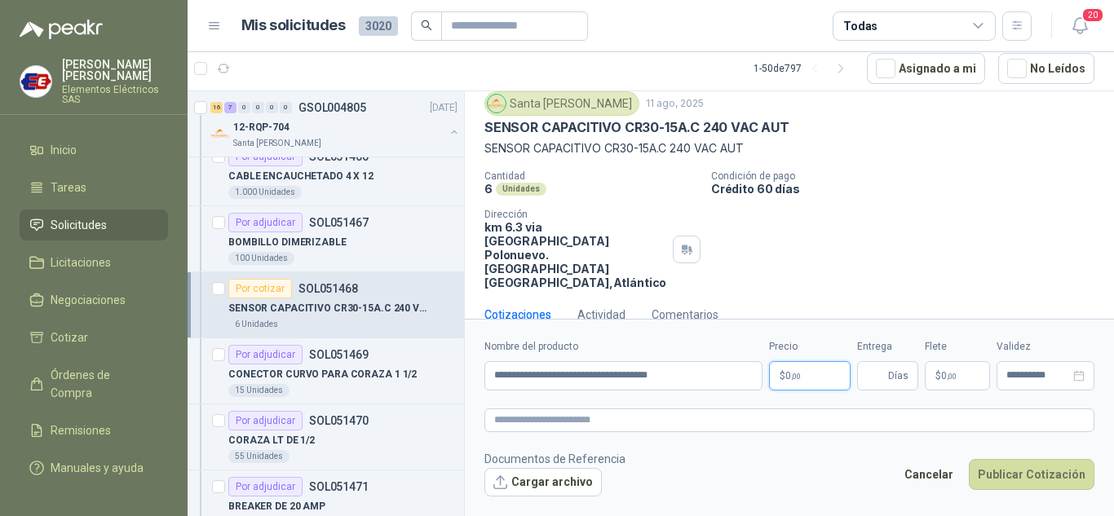
click at [789, 379] on span "0 ,00" at bounding box center [793, 376] width 15 height 10
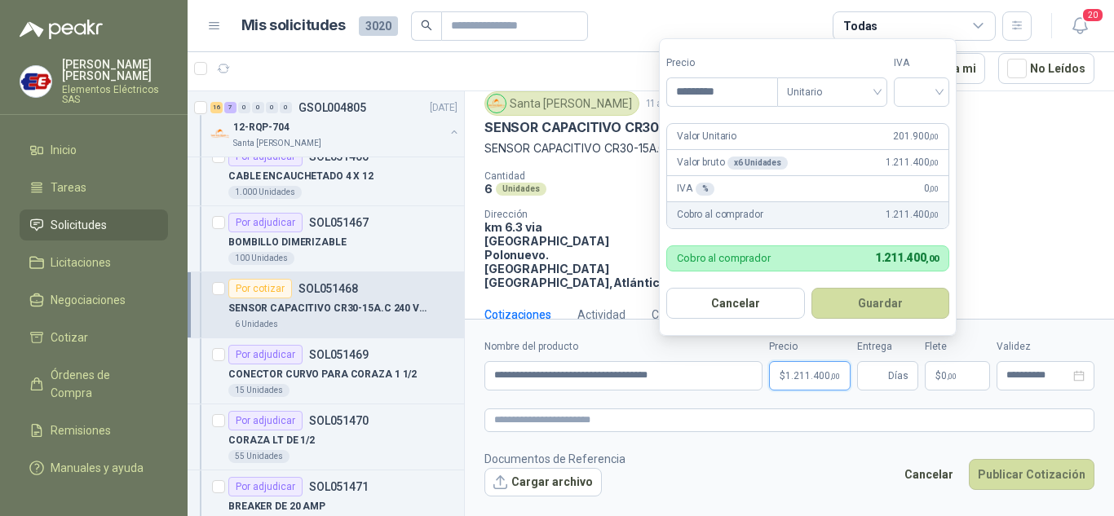
drag, startPoint x: 946, startPoint y: 83, endPoint x: 939, endPoint y: 127, distance: 44.7
click at [946, 90] on div at bounding box center [921, 91] width 55 height 29
type input "*********"
click at [931, 132] on div "19%" at bounding box center [925, 126] width 30 height 18
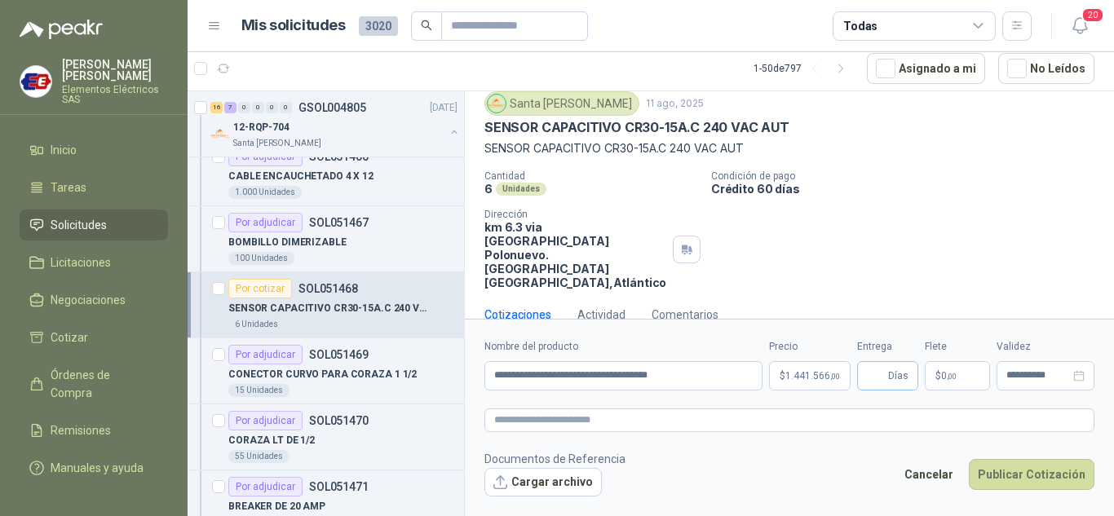
click at [888, 376] on span "Días" at bounding box center [887, 375] width 61 height 29
type input "*"
drag, startPoint x: 928, startPoint y: 346, endPoint x: 929, endPoint y: 355, distance: 9.0
click at [928, 346] on label "Flete" at bounding box center [957, 346] width 65 height 15
click at [939, 372] on span "$" at bounding box center [939, 376] width 6 height 10
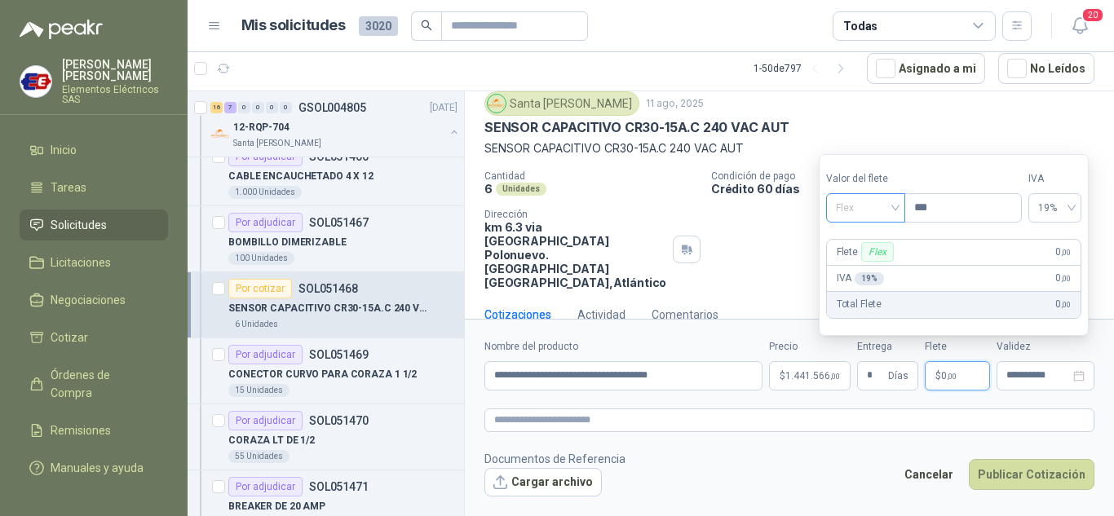
click at [896, 206] on span "Flex" at bounding box center [866, 208] width 60 height 24
click at [852, 263] on div "Incluido" at bounding box center [867, 268] width 56 height 18
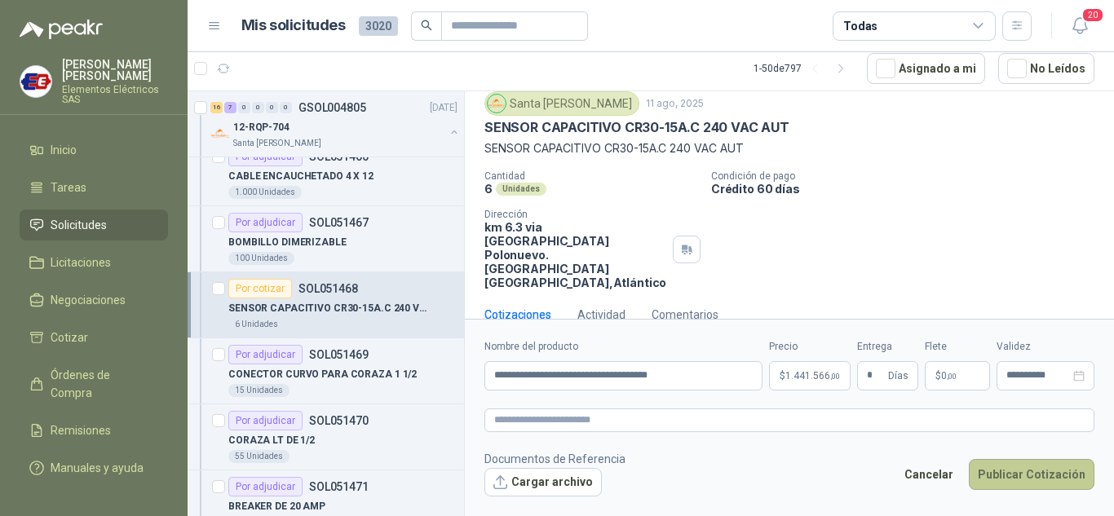
click at [1030, 474] on button "Publicar Cotización" at bounding box center [1032, 474] width 126 height 31
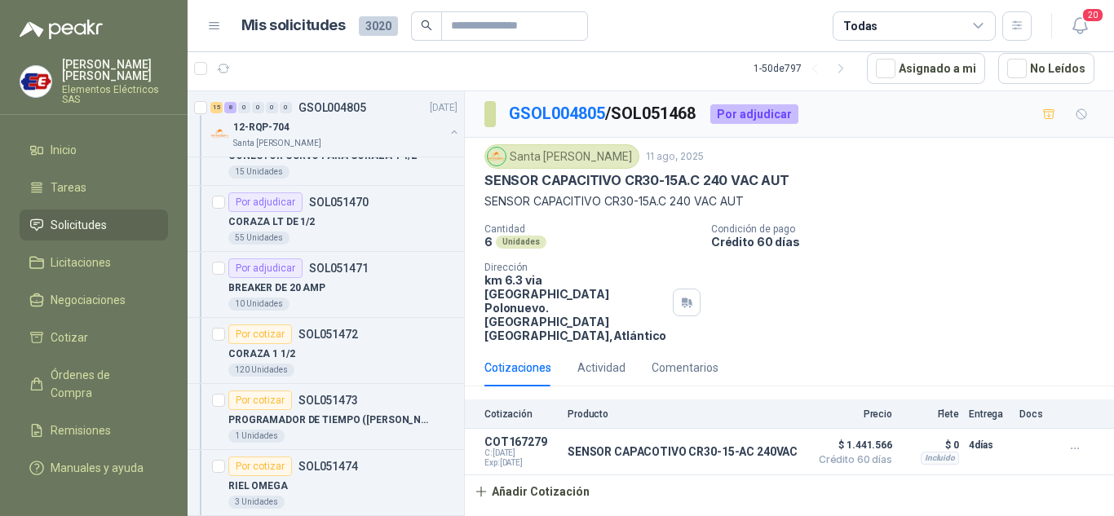
scroll to position [1468, 0]
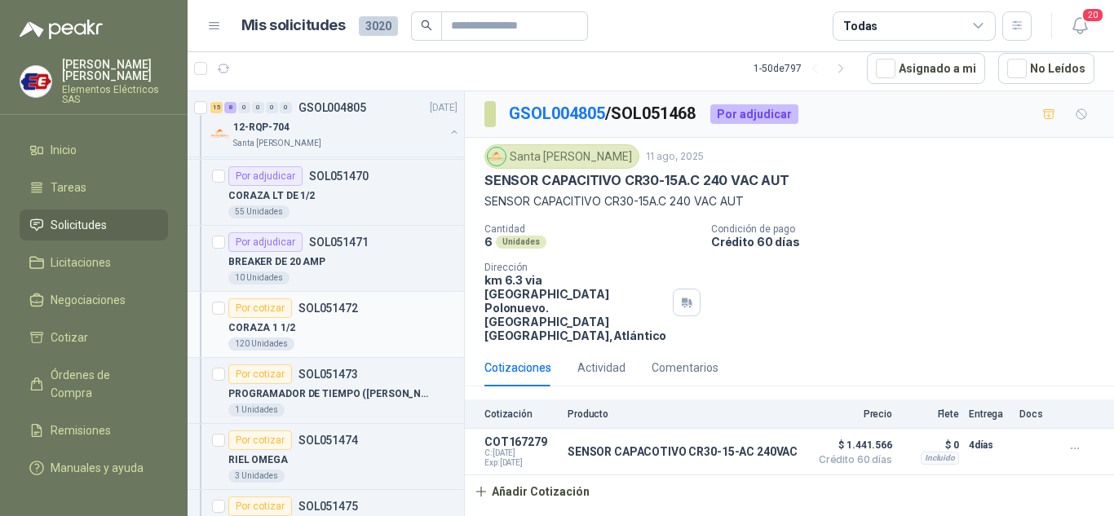
click at [257, 339] on div "120 Unidades" at bounding box center [261, 344] width 66 height 13
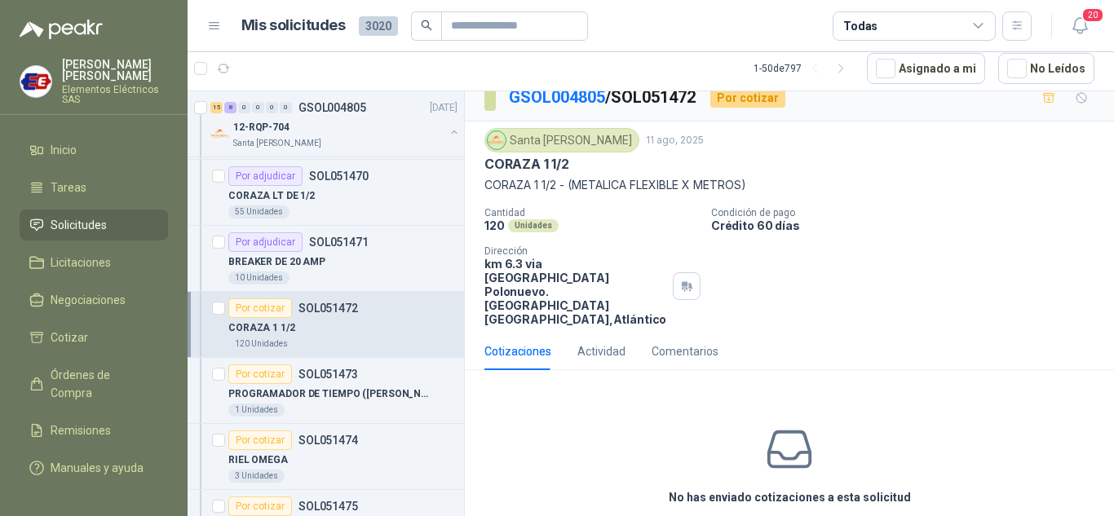
scroll to position [64, 0]
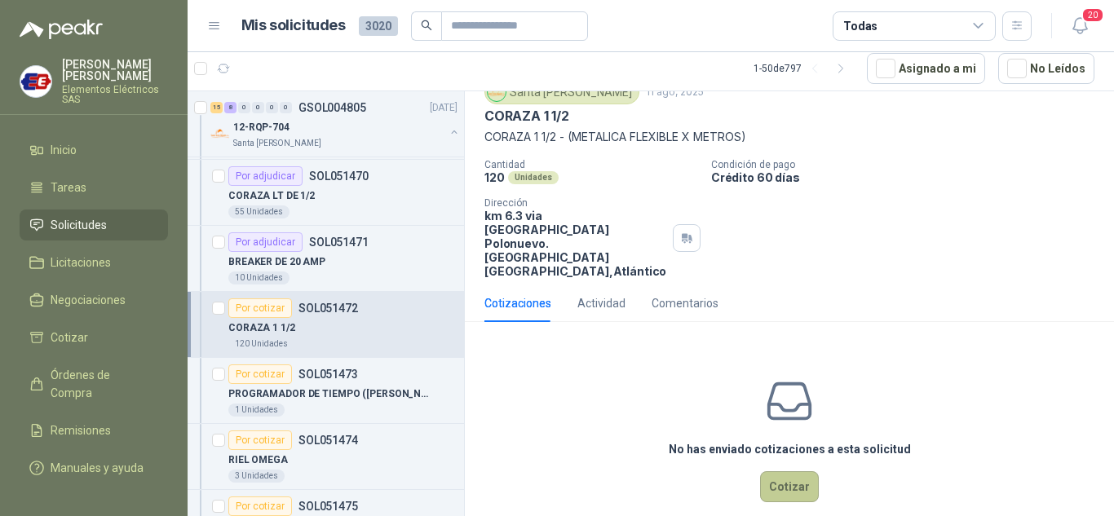
click at [783, 471] on button "Cotizar" at bounding box center [789, 486] width 59 height 31
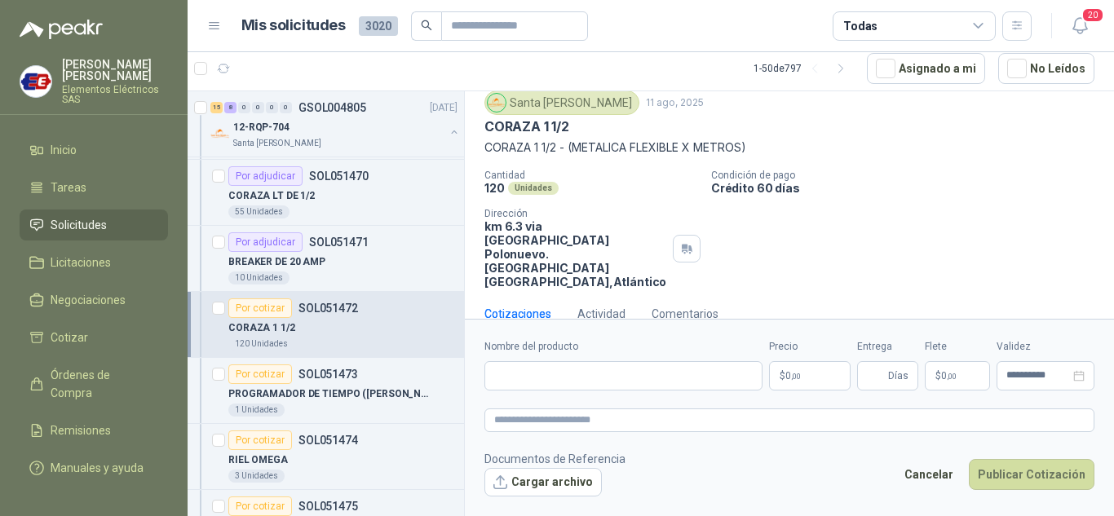
scroll to position [53, 0]
click at [558, 377] on input "Nombre del producto" at bounding box center [624, 375] width 278 height 29
click at [607, 370] on input "**********" at bounding box center [624, 375] width 278 height 29
type input "**********"
click at [801, 379] on span ",00" at bounding box center [796, 376] width 10 height 9
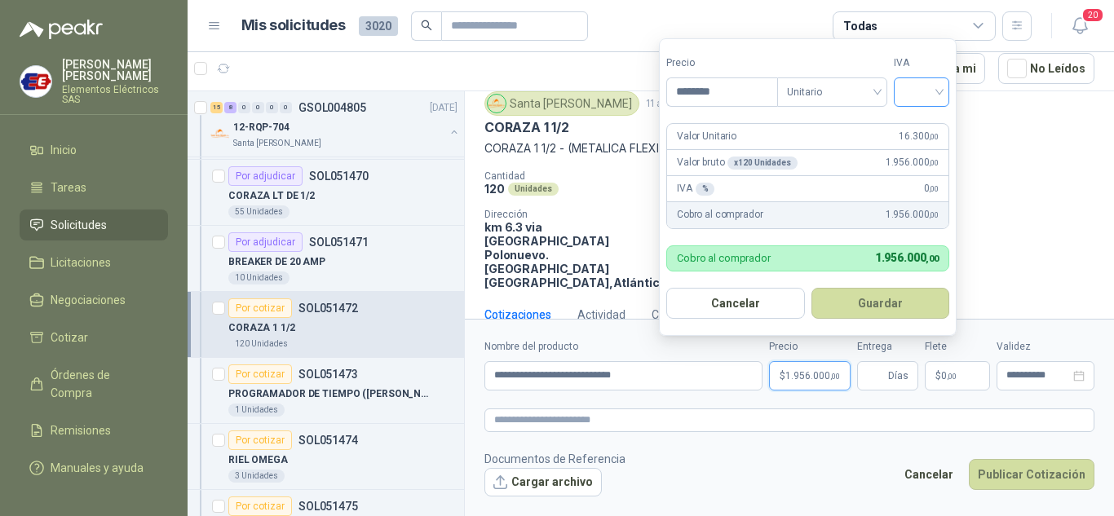
type input "********"
drag, startPoint x: 936, startPoint y: 92, endPoint x: 930, endPoint y: 102, distance: 11.3
click at [936, 93] on input "search" at bounding box center [922, 90] width 36 height 24
click at [919, 122] on div "19%" at bounding box center [925, 126] width 30 height 18
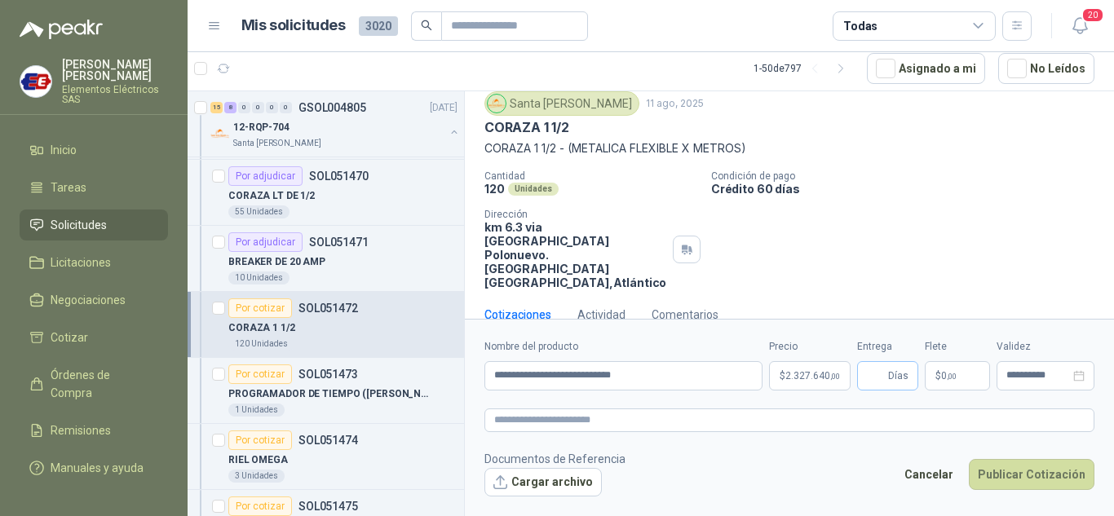
click at [892, 379] on span "Días" at bounding box center [898, 376] width 20 height 28
type input "*"
click at [932, 345] on label "Flete" at bounding box center [957, 346] width 65 height 15
click at [928, 375] on p "$ 0 ,00" at bounding box center [957, 375] width 65 height 29
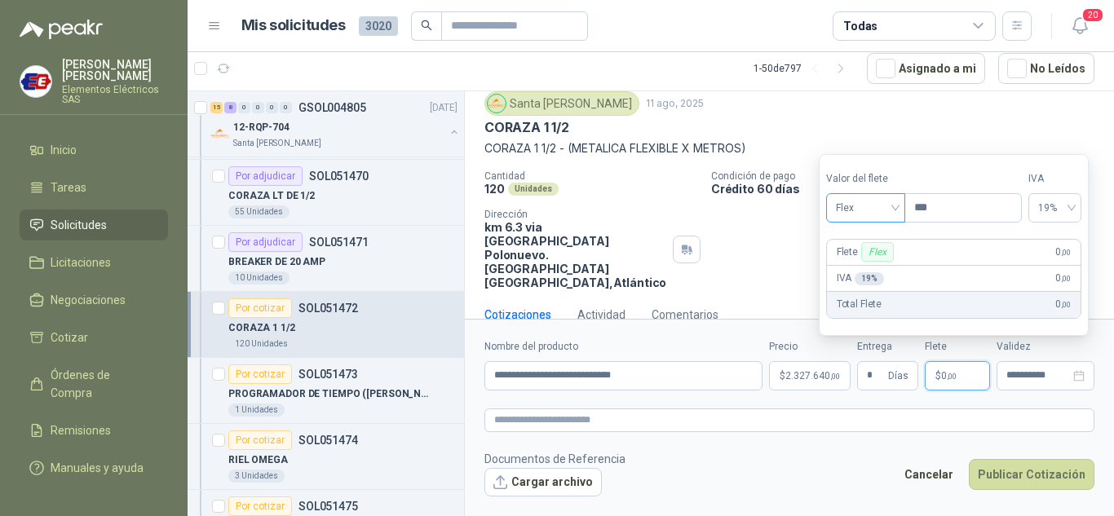
click at [890, 216] on span "Flex" at bounding box center [866, 208] width 60 height 24
click at [866, 268] on div "Incluido" at bounding box center [867, 268] width 56 height 18
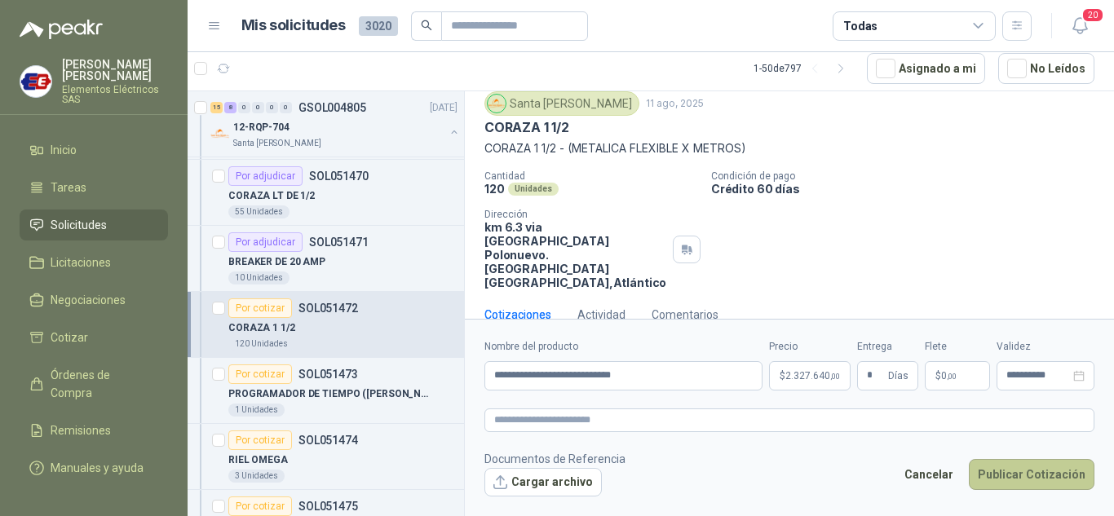
click at [996, 480] on button "Publicar Cotización" at bounding box center [1032, 474] width 126 height 31
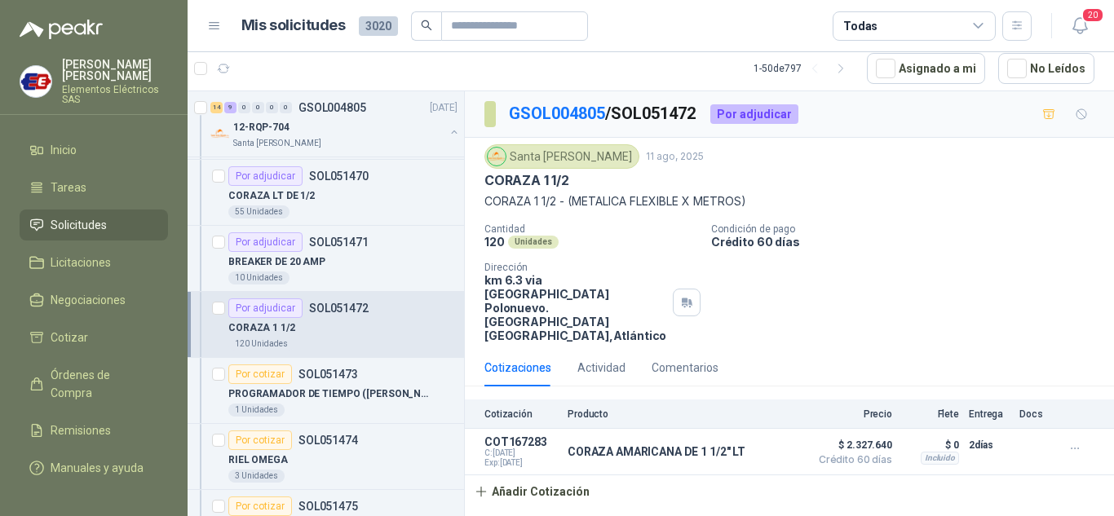
scroll to position [0, 0]
click at [1074, 442] on icon "button" at bounding box center [1076, 449] width 14 height 14
click at [1029, 356] on button "Editar" at bounding box center [1042, 356] width 131 height 26
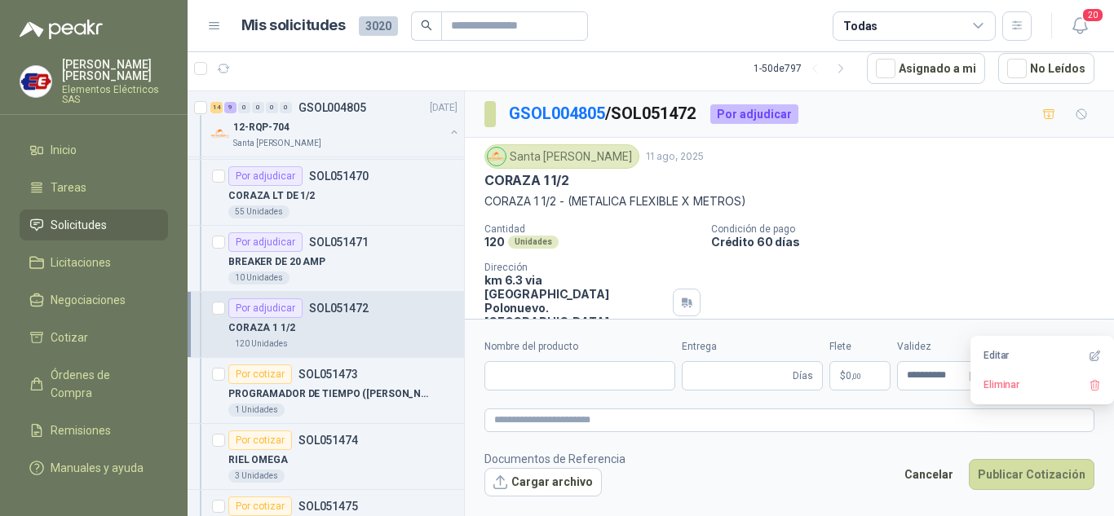
type input "**********"
type input "*"
click at [816, 374] on span "2.327.640 ,00" at bounding box center [813, 376] width 55 height 10
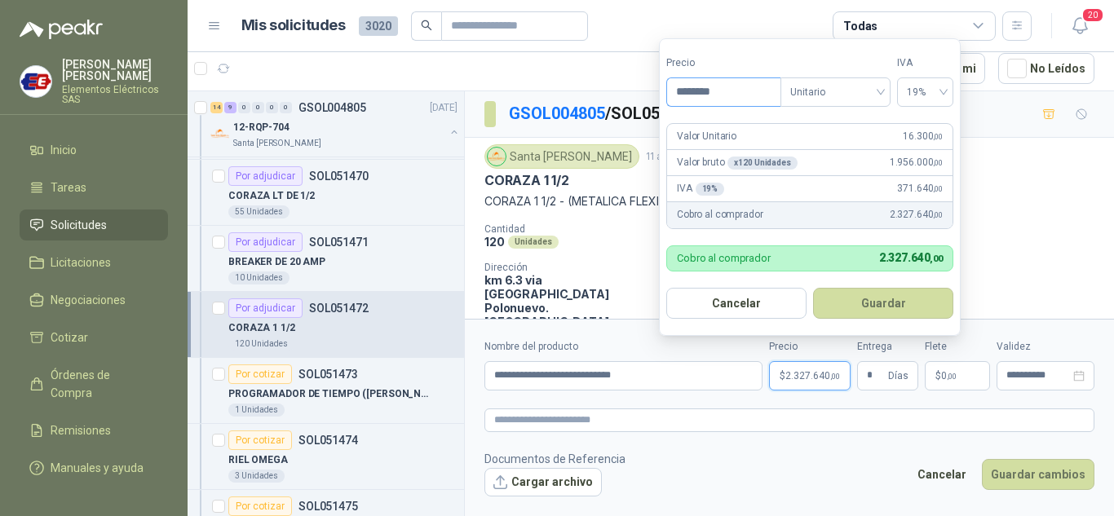
click at [688, 86] on input "********" at bounding box center [723, 92] width 113 height 28
click at [695, 91] on input "********" at bounding box center [723, 92] width 113 height 28
type input "*********"
drag, startPoint x: 847, startPoint y: 298, endPoint x: 911, endPoint y: 337, distance: 75.4
click at [848, 299] on button "Guardar" at bounding box center [881, 303] width 140 height 31
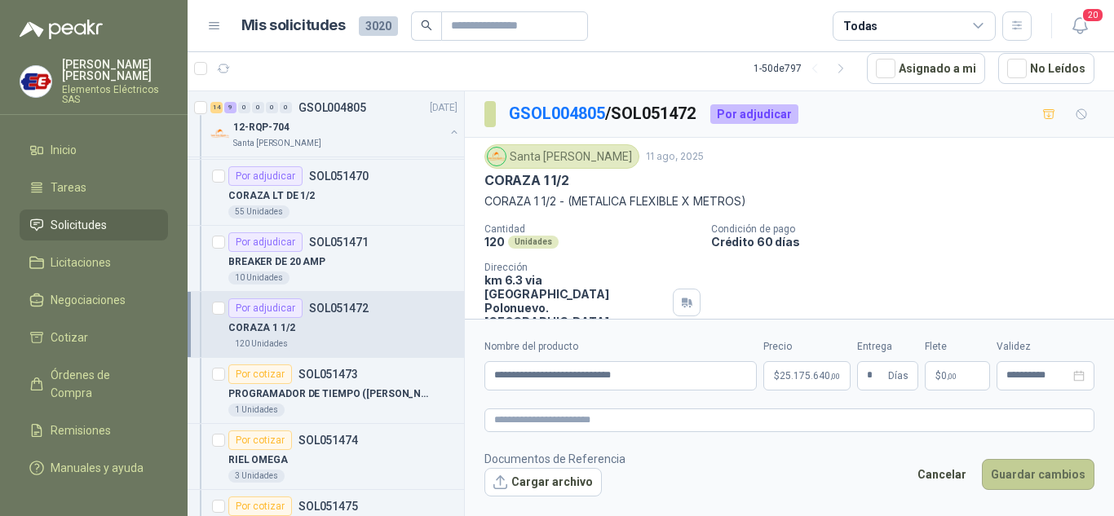
click at [1025, 472] on button "Guardar cambios" at bounding box center [1038, 474] width 113 height 31
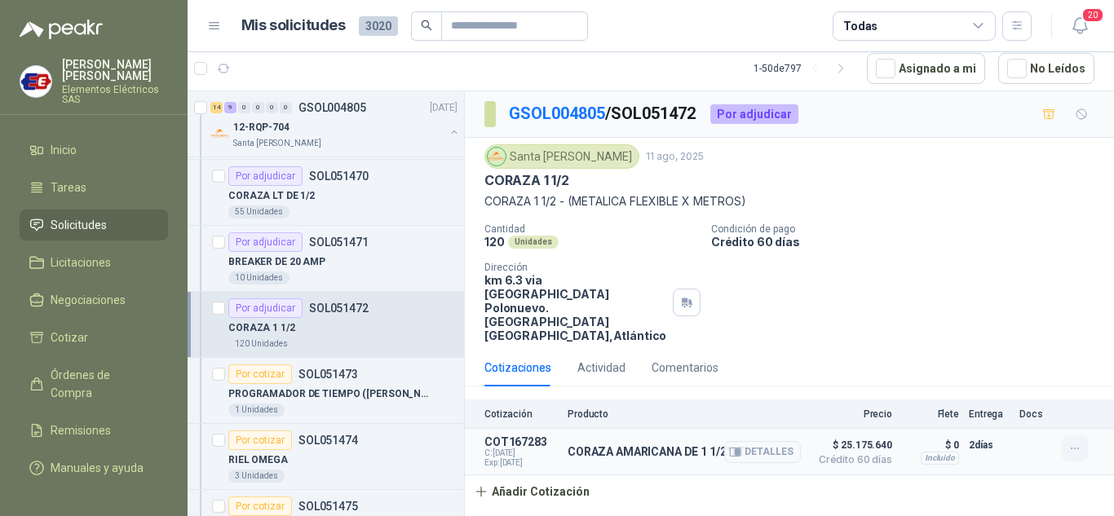
click at [1079, 442] on icon "button" at bounding box center [1076, 449] width 14 height 14
click at [1004, 353] on button "Editar" at bounding box center [1042, 356] width 131 height 26
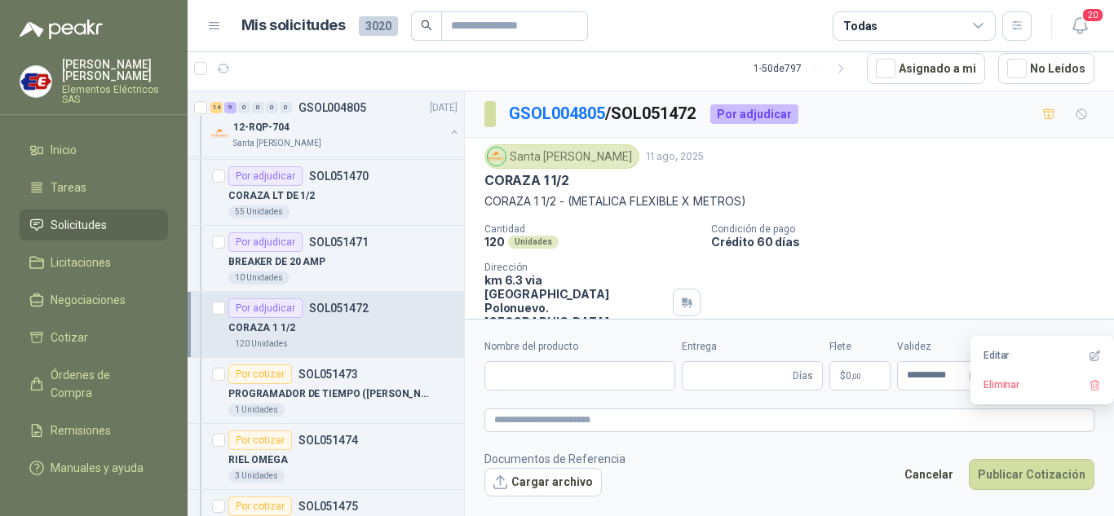
type input "**********"
type input "*"
click at [777, 369] on p "$ 25.175.640 ,00" at bounding box center [807, 375] width 87 height 29
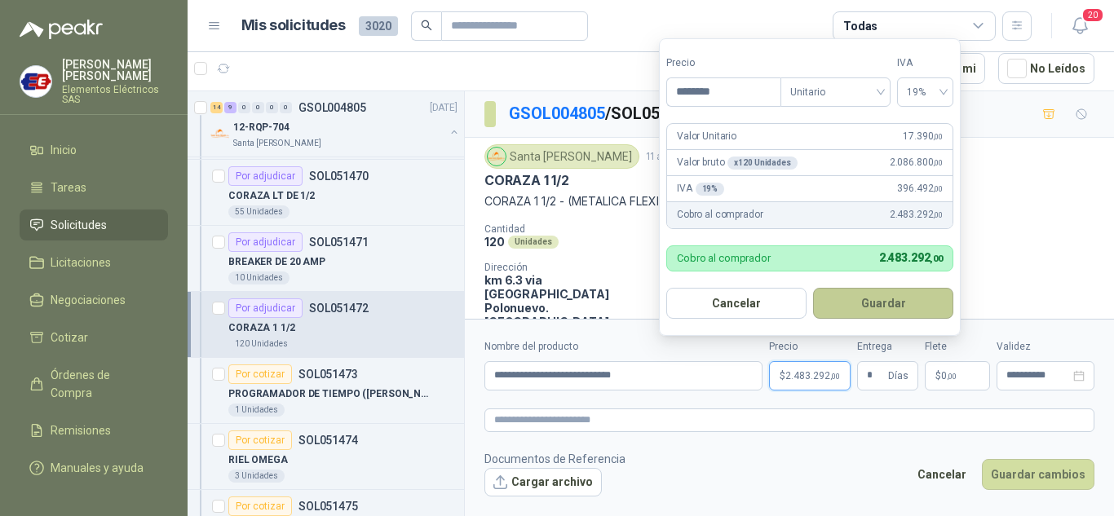
type input "********"
click at [874, 307] on button "Guardar" at bounding box center [883, 303] width 140 height 31
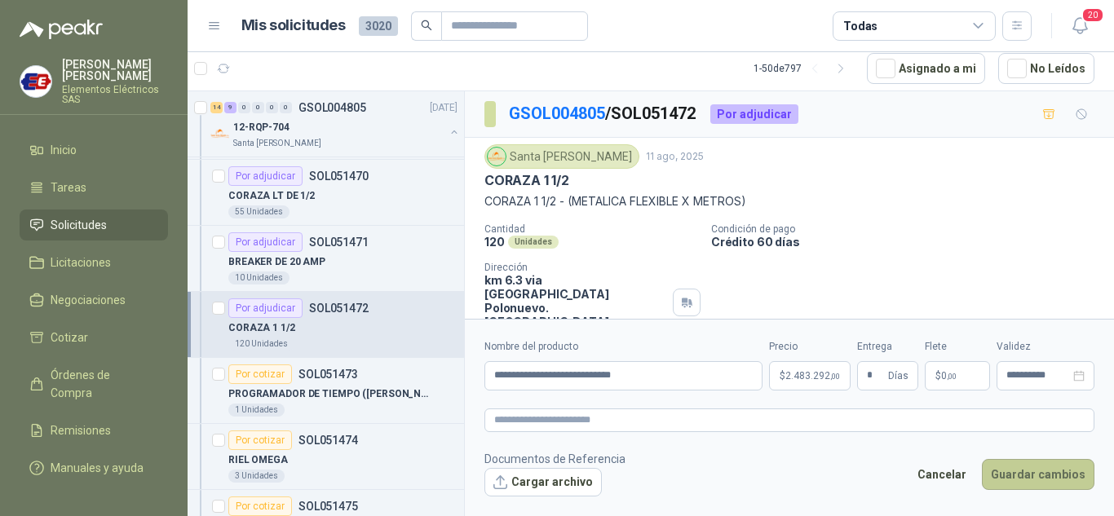
click at [1036, 471] on button "Guardar cambios" at bounding box center [1038, 474] width 113 height 31
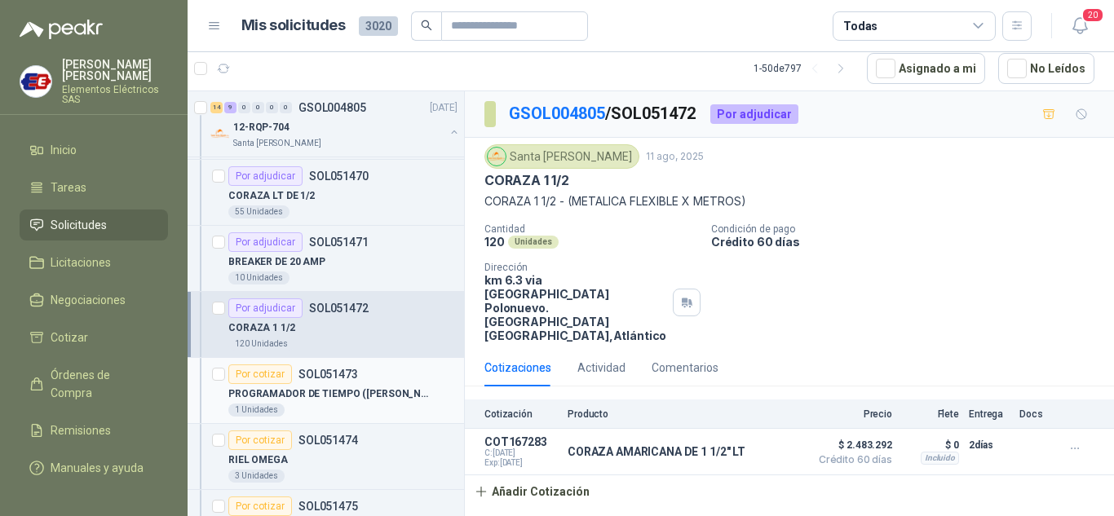
click at [268, 376] on div "Por cotizar" at bounding box center [260, 375] width 64 height 20
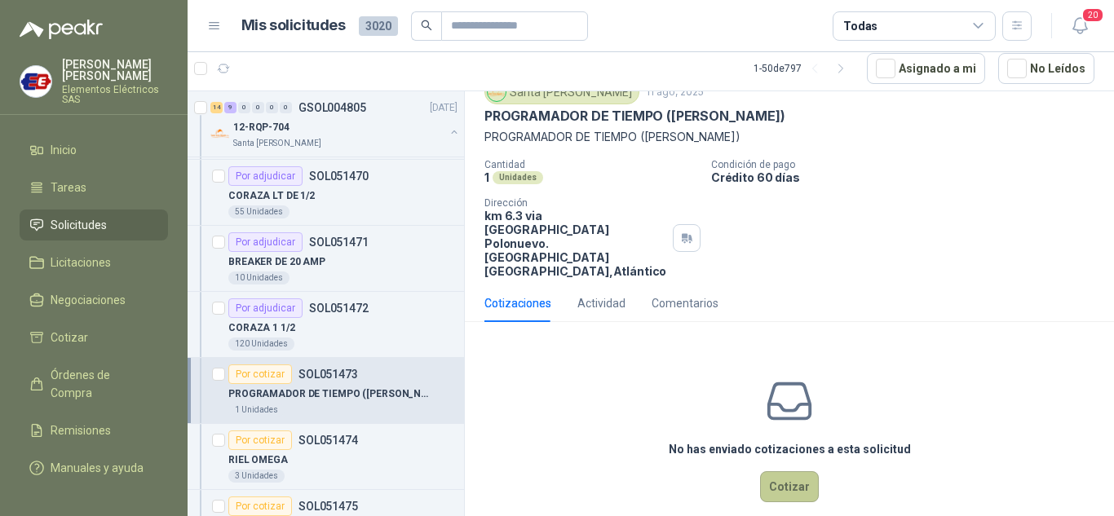
click at [784, 471] on button "Cotizar" at bounding box center [789, 486] width 59 height 31
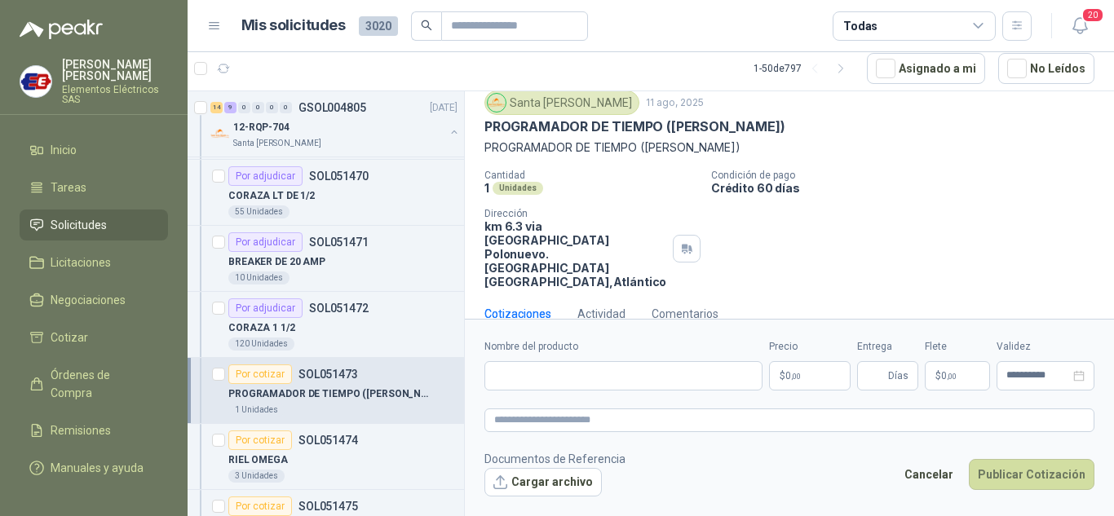
scroll to position [53, 0]
click at [574, 383] on input "Nombre del producto" at bounding box center [624, 375] width 278 height 29
type input "**********"
click at [806, 375] on p "$ 0 ,00" at bounding box center [810, 375] width 82 height 29
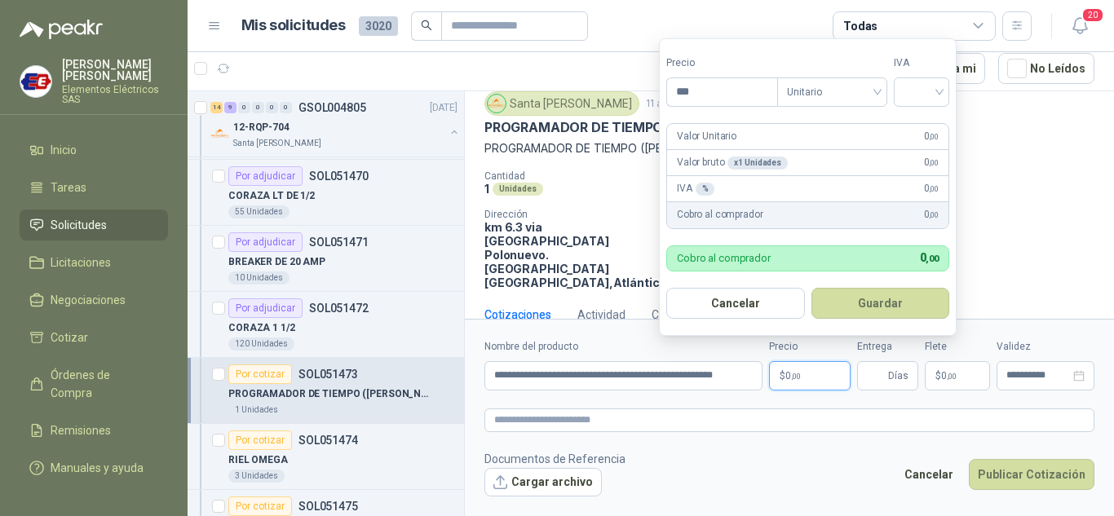
click at [812, 288] on button "Guardar" at bounding box center [881, 303] width 139 height 31
click at [696, 84] on input "***" at bounding box center [722, 92] width 110 height 28
click at [944, 88] on div at bounding box center [921, 91] width 55 height 29
type input "*********"
drag, startPoint x: 928, startPoint y: 125, endPoint x: 924, endPoint y: 137, distance: 12.7
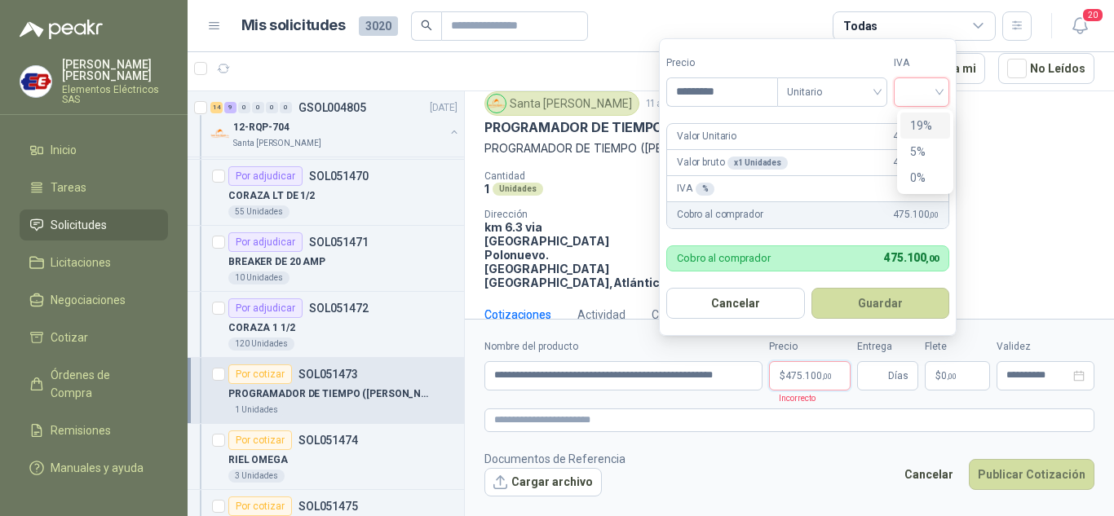
click at [927, 126] on div "19%" at bounding box center [925, 126] width 30 height 18
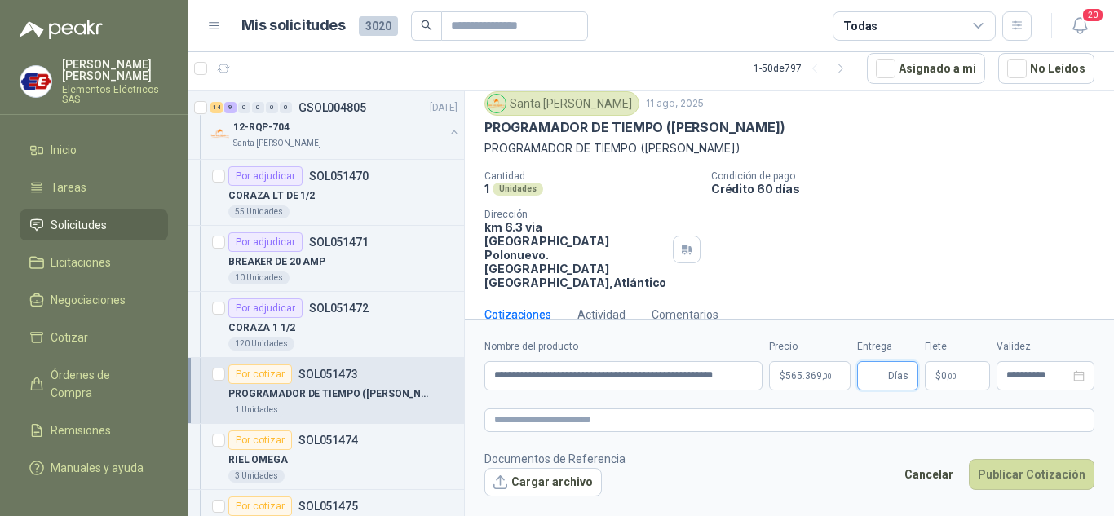
click at [885, 370] on input "Entrega" at bounding box center [876, 376] width 18 height 28
type input "*"
click at [936, 347] on label "Flete" at bounding box center [957, 346] width 65 height 15
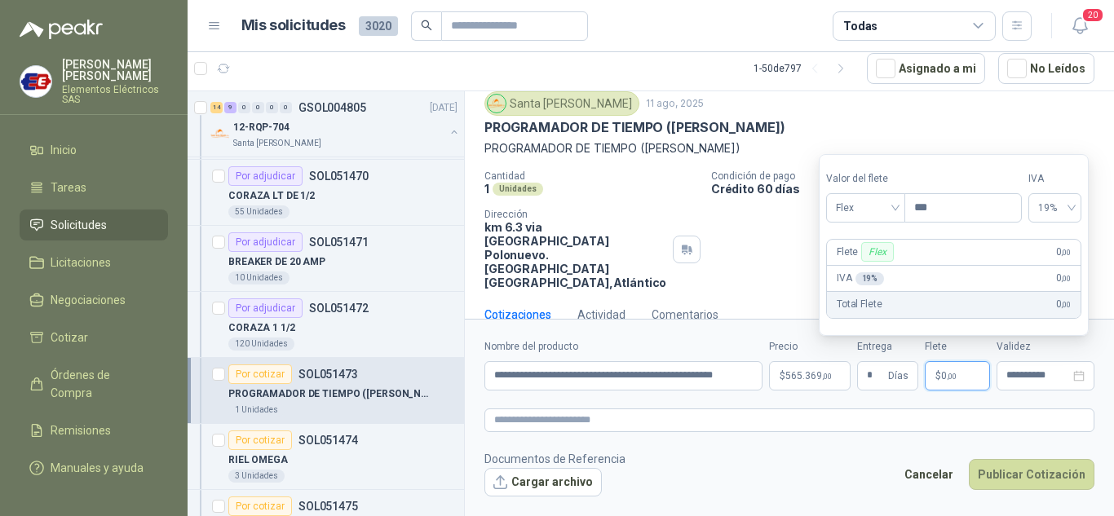
click at [937, 381] on span "$" at bounding box center [939, 376] width 6 height 10
click at [901, 206] on div "Flex" at bounding box center [865, 207] width 79 height 29
click at [857, 266] on div "Incluido" at bounding box center [867, 268] width 56 height 18
click at [1005, 471] on button "Publicar Cotización" at bounding box center [1032, 474] width 126 height 31
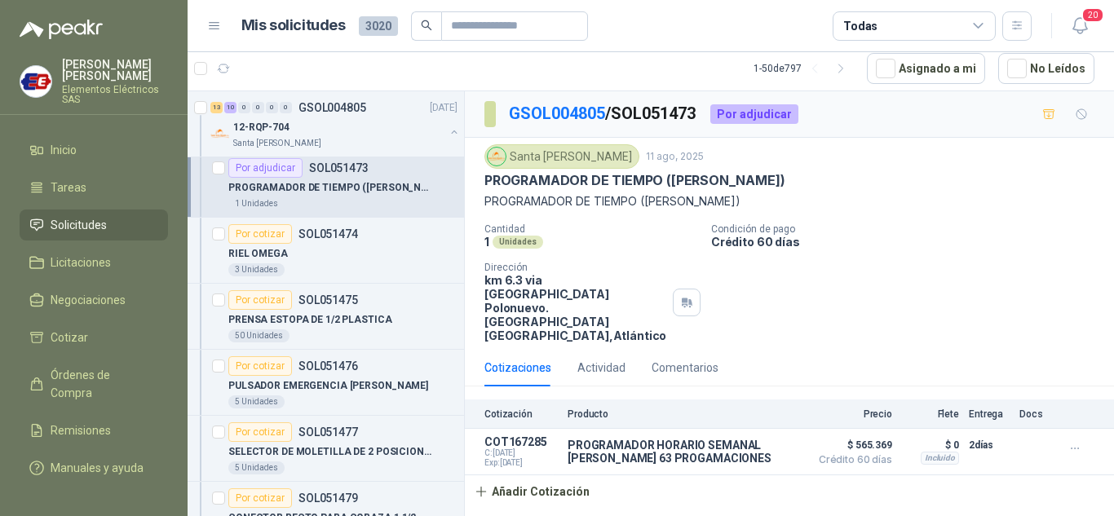
scroll to position [1631, 0]
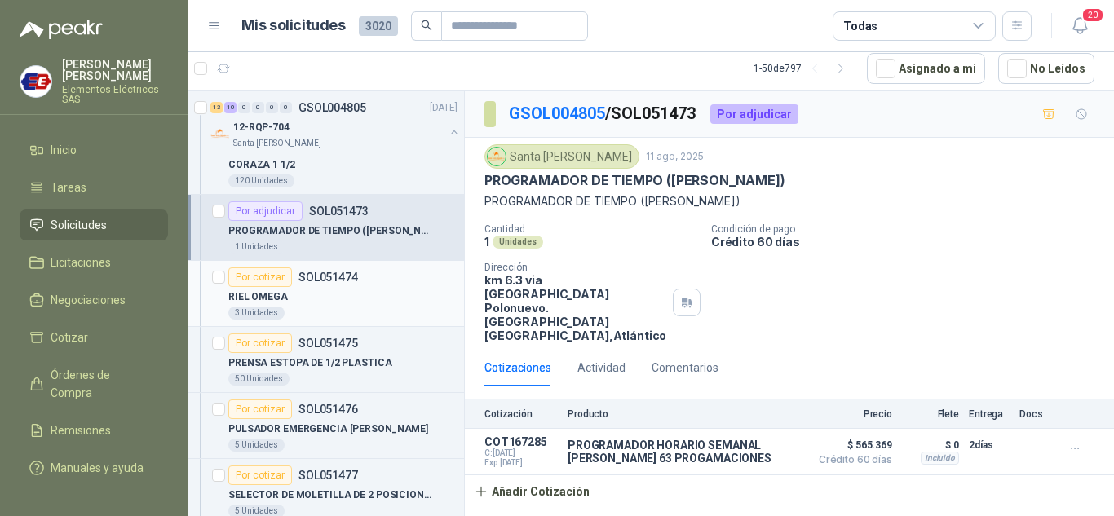
click at [263, 275] on div "Por cotizar" at bounding box center [260, 278] width 64 height 20
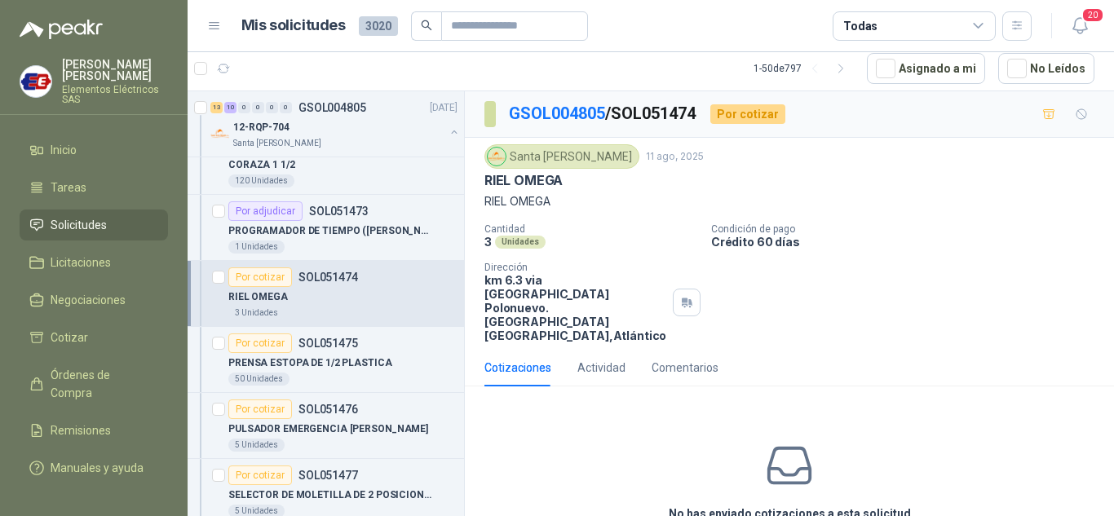
scroll to position [64, 0]
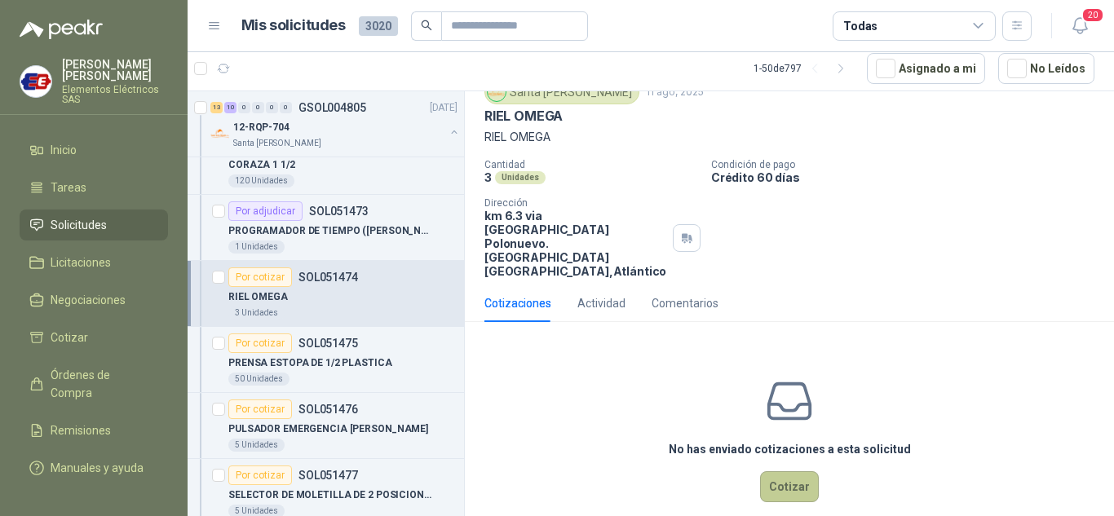
click at [776, 471] on button "Cotizar" at bounding box center [789, 486] width 59 height 31
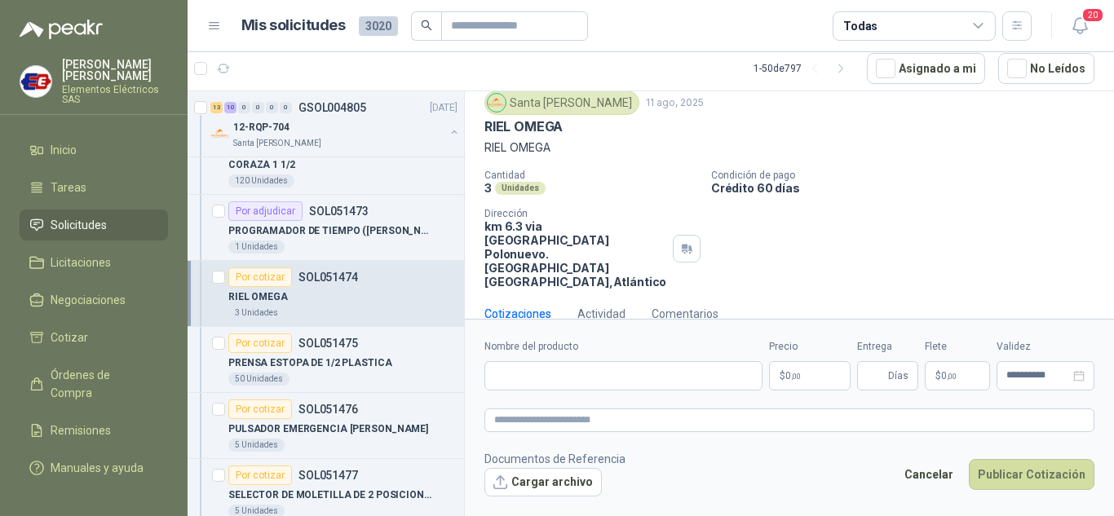
scroll to position [53, 0]
click at [508, 375] on input "Nombre del producto" at bounding box center [624, 375] width 278 height 29
type input "**********"
click at [801, 379] on span ",00" at bounding box center [796, 376] width 10 height 9
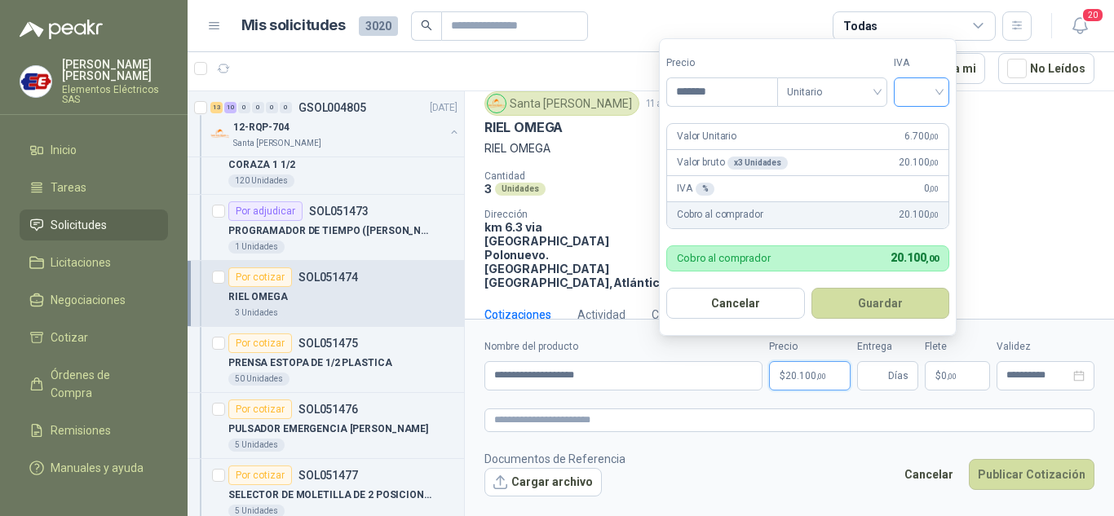
type input "*******"
click at [929, 93] on input "search" at bounding box center [922, 90] width 36 height 24
drag, startPoint x: 919, startPoint y: 126, endPoint x: 892, endPoint y: 299, distance: 175.7
click at [919, 135] on div "19%" at bounding box center [926, 126] width 50 height 26
click at [895, 378] on span "Días" at bounding box center [898, 376] width 20 height 28
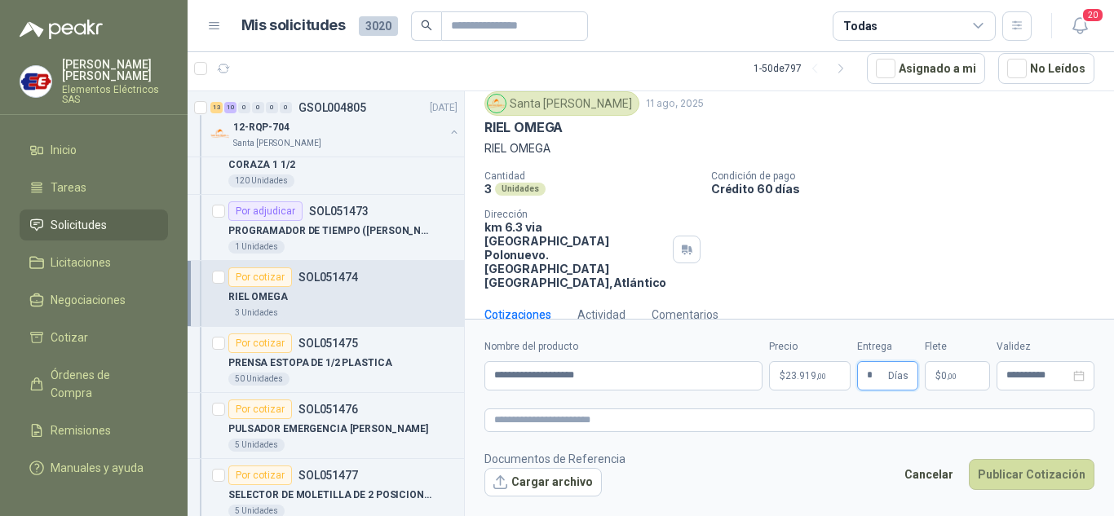
type input "*"
click at [938, 349] on label "Flete" at bounding box center [957, 346] width 65 height 15
click at [957, 380] on span ",00" at bounding box center [952, 376] width 10 height 9
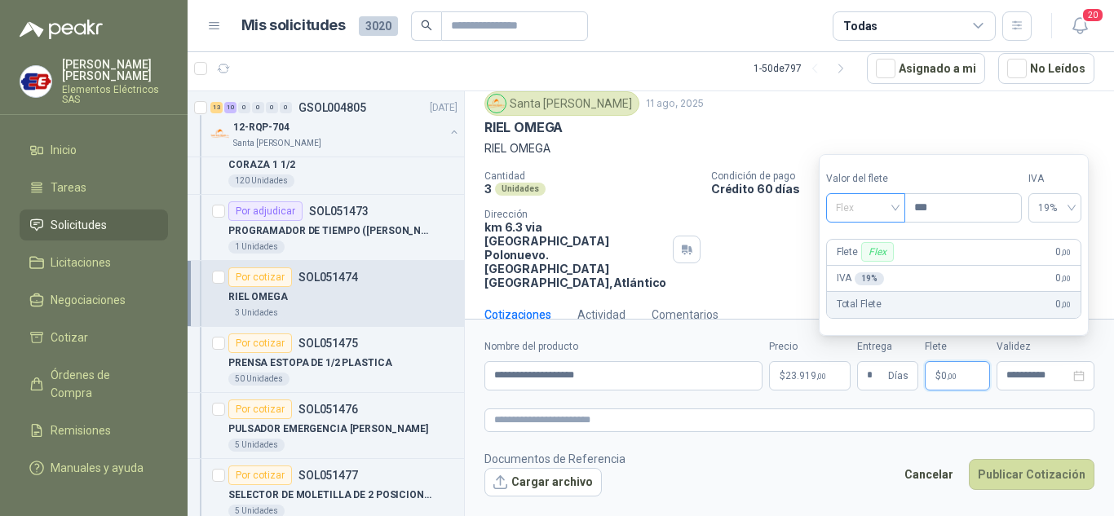
click at [884, 207] on span "Flex" at bounding box center [866, 208] width 60 height 24
click at [858, 271] on div "Incluido" at bounding box center [867, 268] width 56 height 18
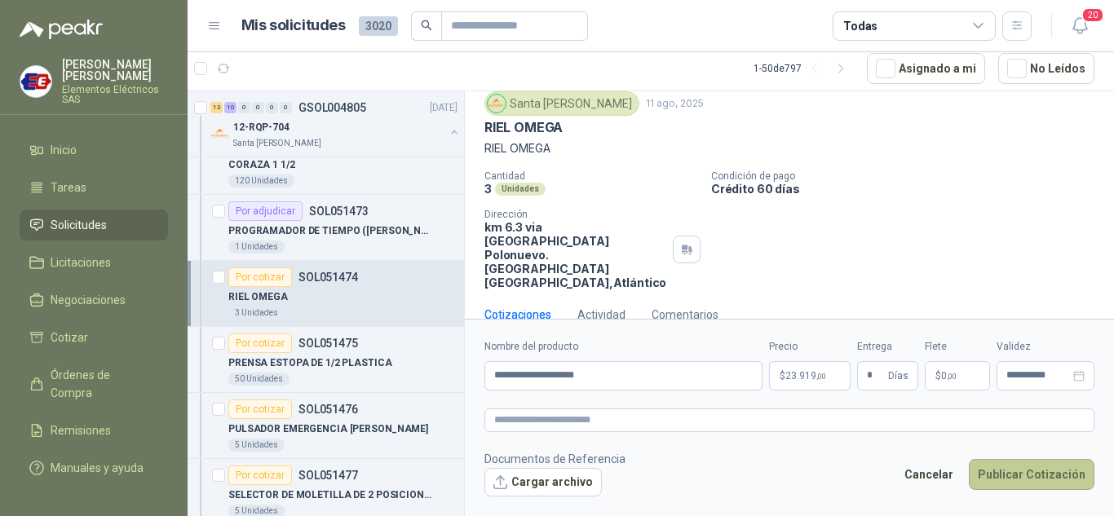
click at [1031, 471] on button "Publicar Cotización" at bounding box center [1032, 474] width 126 height 31
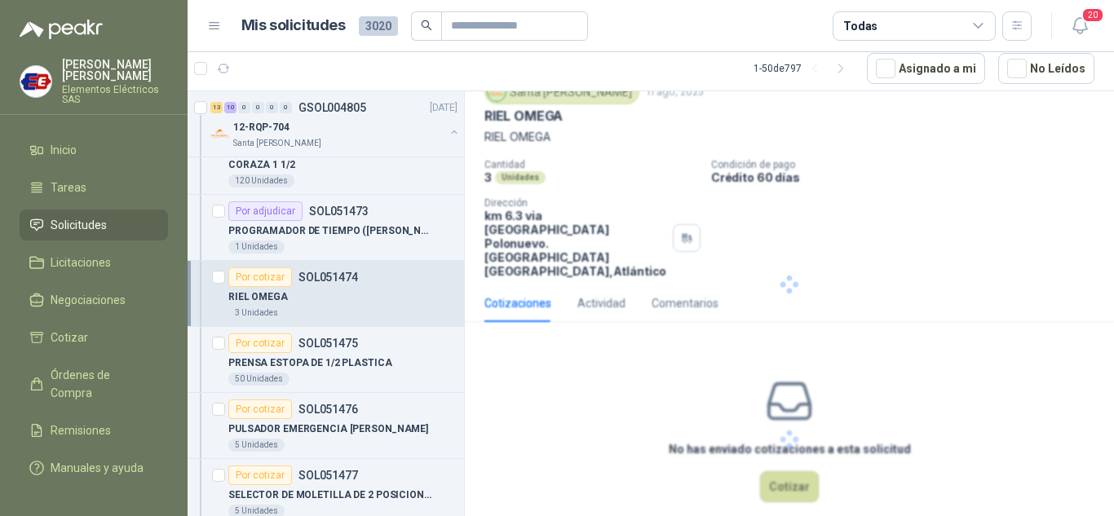
scroll to position [0, 0]
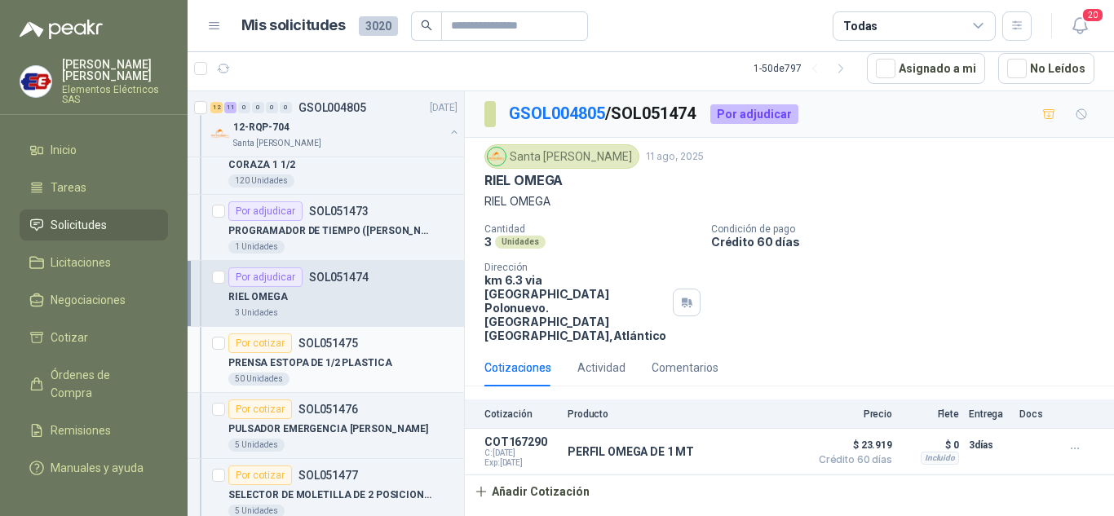
click at [267, 339] on div "Por cotizar" at bounding box center [260, 344] width 64 height 20
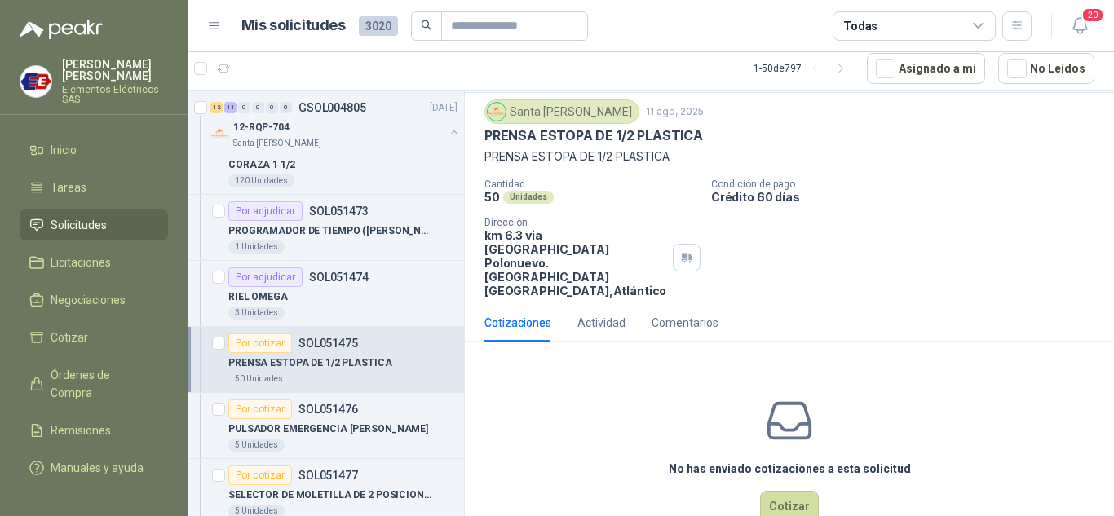
scroll to position [64, 0]
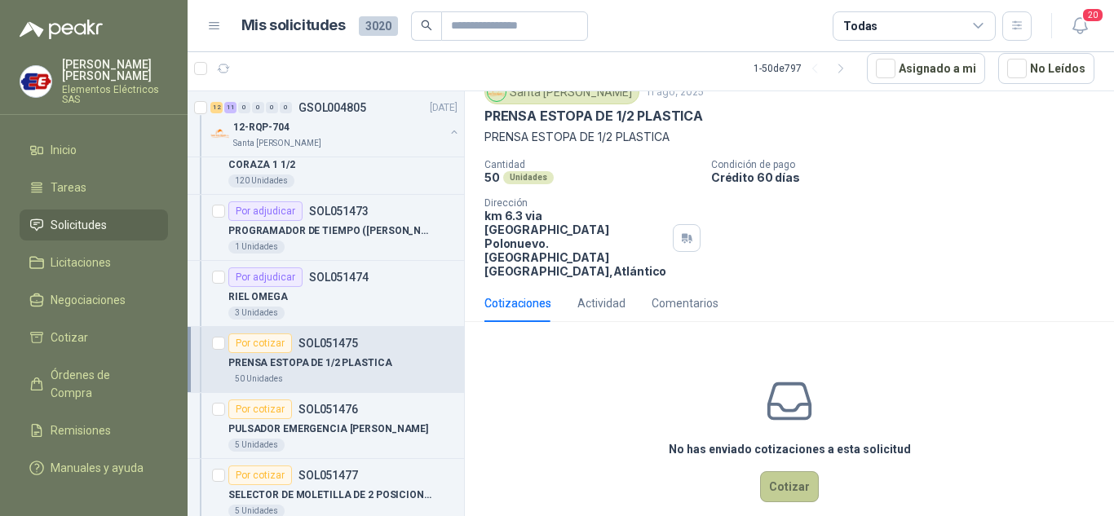
click at [772, 471] on button "Cotizar" at bounding box center [789, 486] width 59 height 31
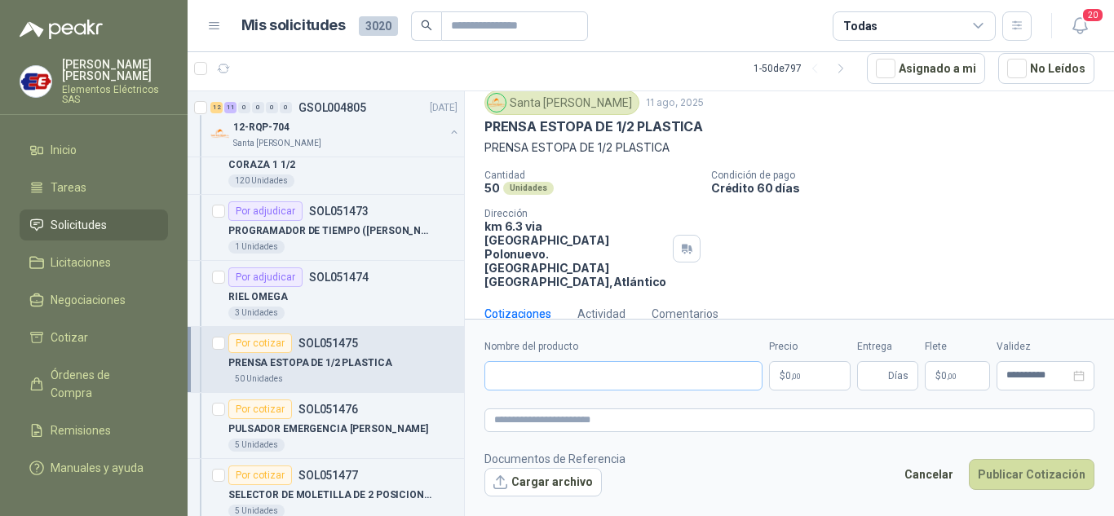
scroll to position [53, 0]
click at [572, 363] on input "Nombre del producto" at bounding box center [624, 375] width 278 height 29
click at [617, 372] on input "**********" at bounding box center [624, 375] width 278 height 29
type input "**********"
click at [802, 377] on p "$ 0 ,00" at bounding box center [810, 375] width 82 height 29
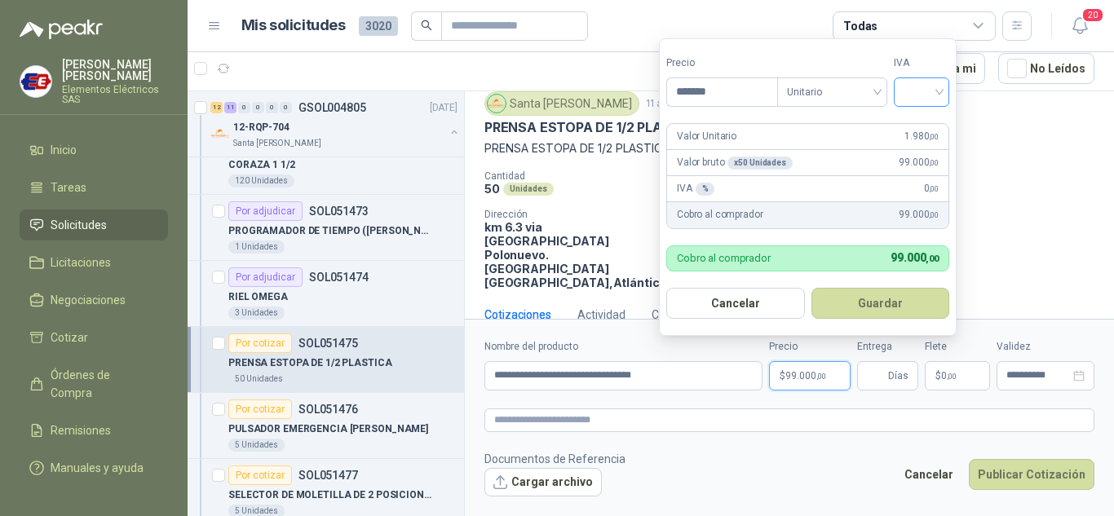
type input "*******"
click at [940, 83] on input "search" at bounding box center [922, 90] width 36 height 24
drag, startPoint x: 930, startPoint y: 122, endPoint x: 879, endPoint y: 251, distance: 139.5
click at [928, 126] on div "19%" at bounding box center [925, 126] width 30 height 18
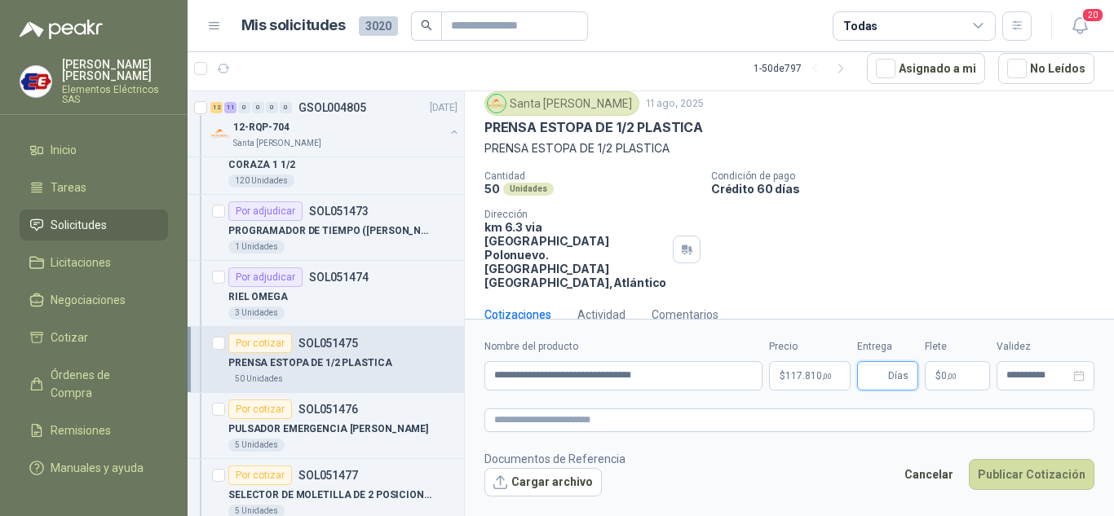
click at [875, 387] on input "Entrega" at bounding box center [876, 376] width 18 height 28
type input "*"
drag, startPoint x: 930, startPoint y: 344, endPoint x: 930, endPoint y: 354, distance: 9.8
click at [930, 354] on label "Flete" at bounding box center [957, 346] width 65 height 15
click at [929, 379] on p "$ 0 ,00" at bounding box center [957, 375] width 65 height 29
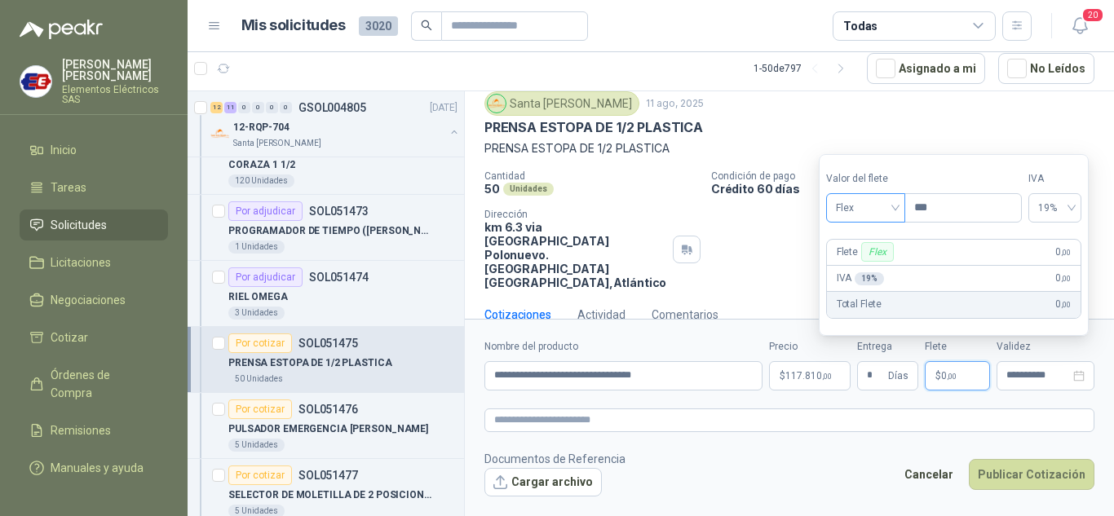
click at [899, 207] on div "Flex" at bounding box center [865, 207] width 79 height 29
click at [866, 267] on div "Incluido" at bounding box center [867, 268] width 56 height 18
click at [1011, 468] on button "Publicar Cotización" at bounding box center [1032, 474] width 126 height 31
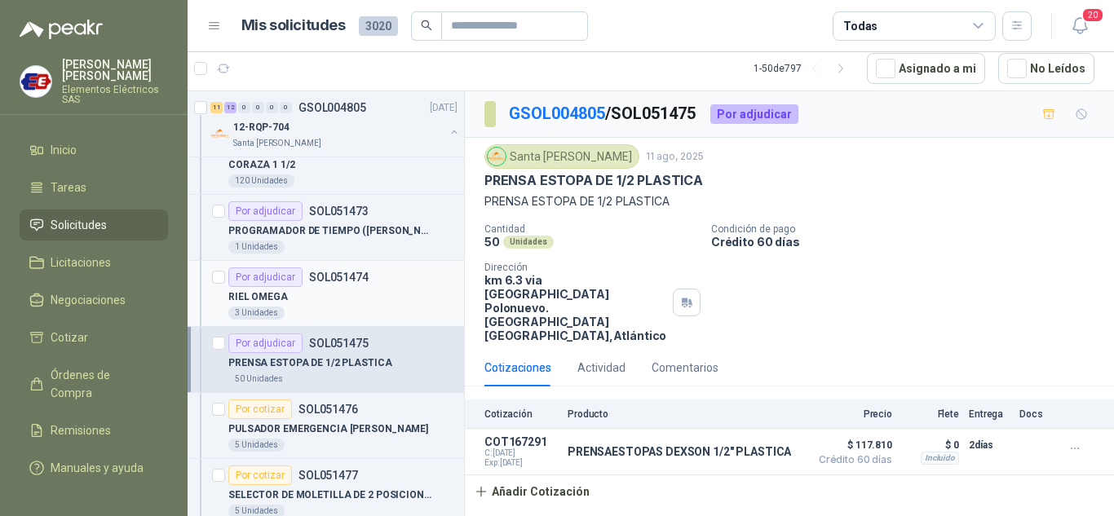
scroll to position [1713, 0]
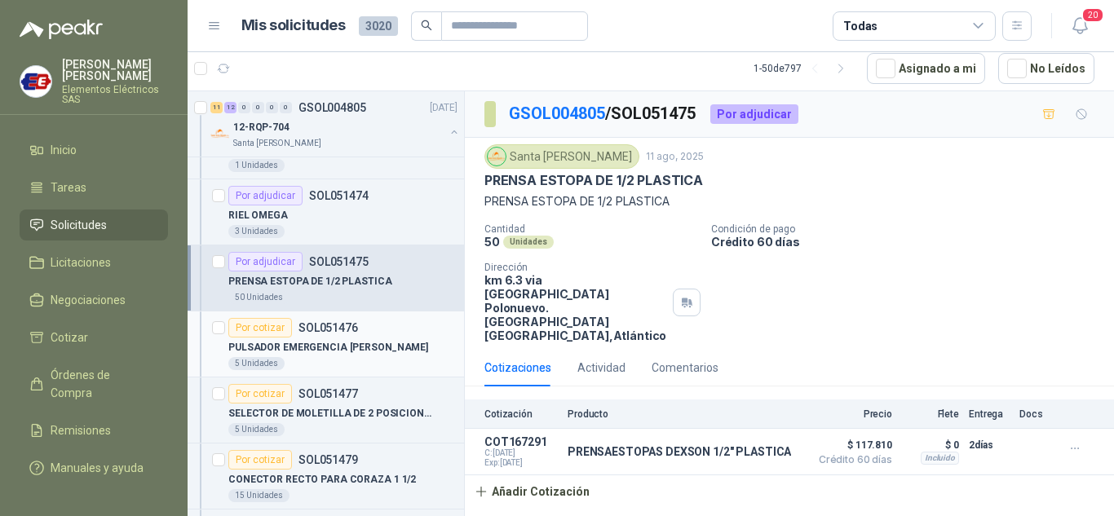
click at [273, 328] on div "Por cotizar" at bounding box center [260, 328] width 64 height 20
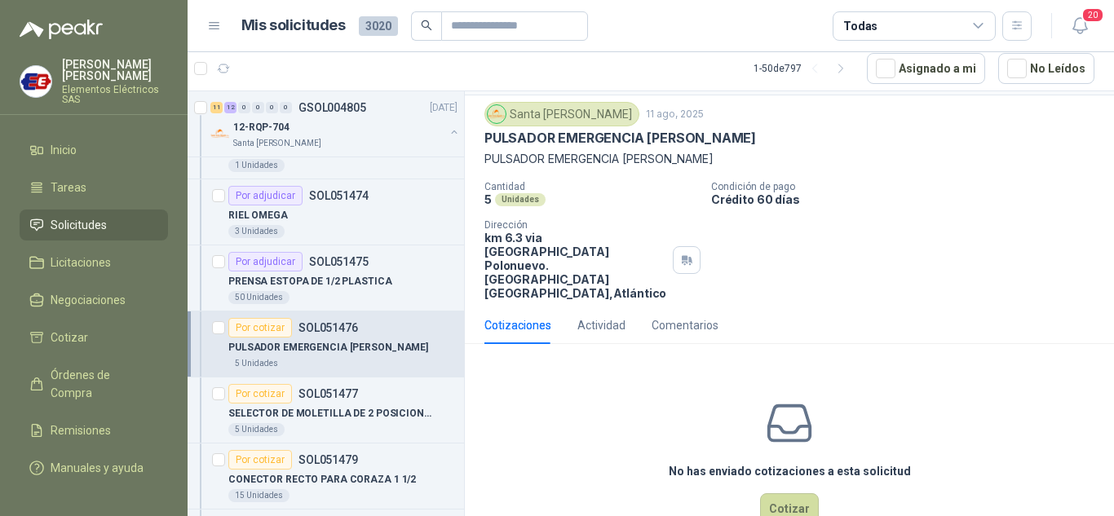
scroll to position [64, 0]
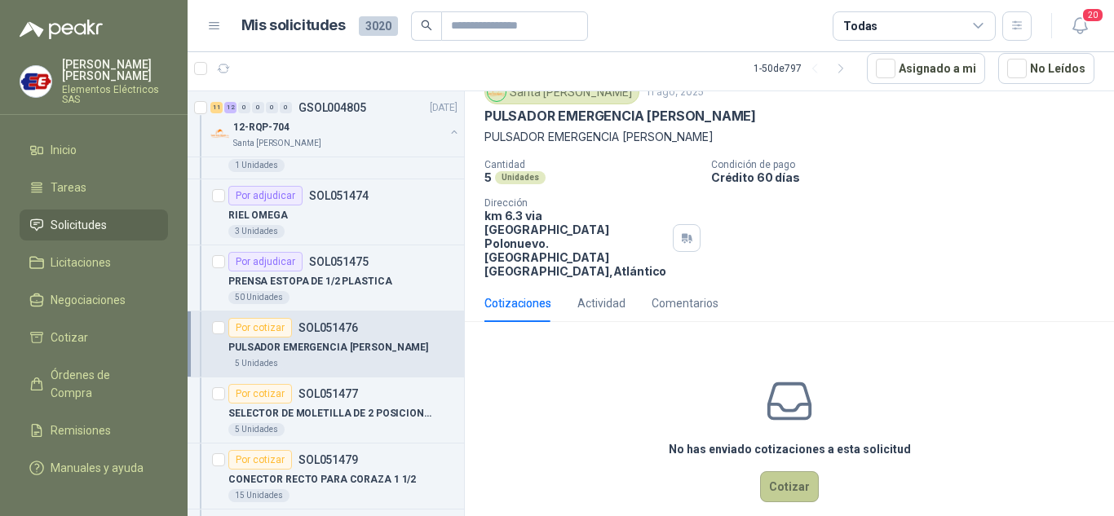
click at [773, 471] on button "Cotizar" at bounding box center [789, 486] width 59 height 31
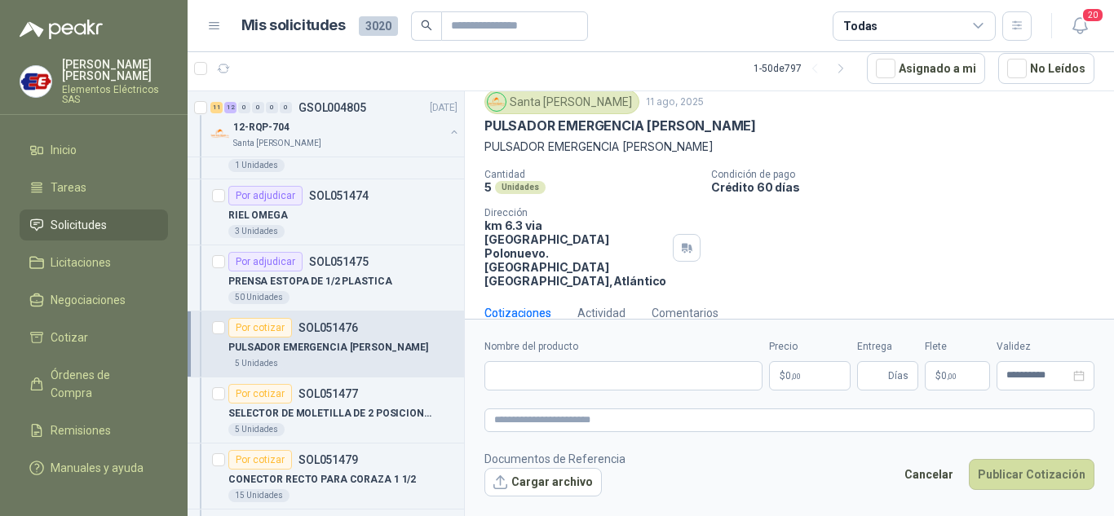
scroll to position [53, 0]
click at [504, 368] on input "Nombre del producto" at bounding box center [624, 375] width 278 height 29
click at [587, 144] on p "PULSADOR EMERGENCIA [PERSON_NAME]" at bounding box center [790, 148] width 610 height 18
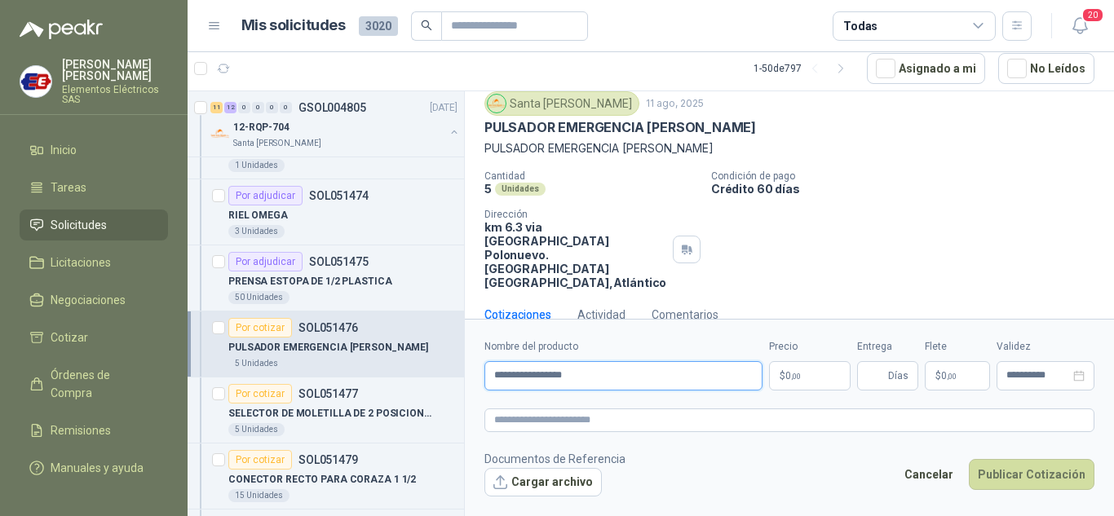
click at [600, 376] on input "**********" at bounding box center [624, 375] width 278 height 29
type input "**********"
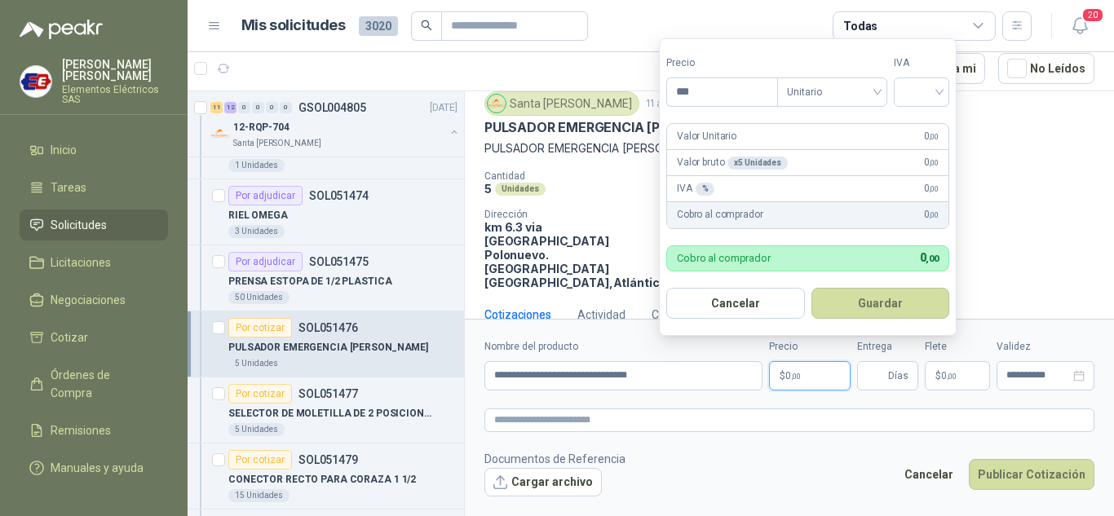
click at [797, 383] on p "$ 0 ,00" at bounding box center [810, 375] width 82 height 29
click at [713, 79] on input "***" at bounding box center [722, 92] width 110 height 28
type input "********"
click at [922, 96] on input "search" at bounding box center [922, 90] width 36 height 24
drag, startPoint x: 910, startPoint y: 122, endPoint x: 872, endPoint y: 201, distance: 86.8
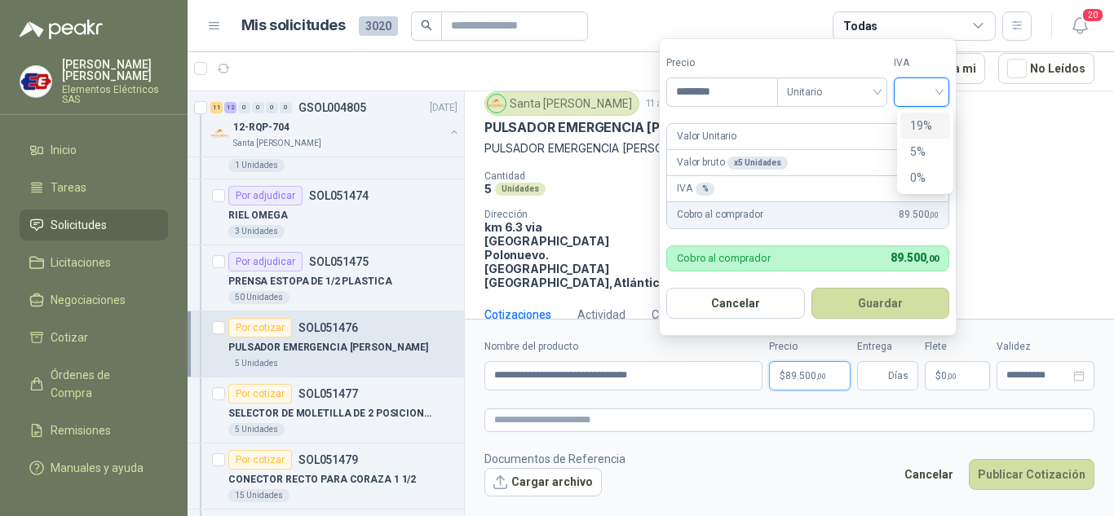
click at [910, 123] on div "19%" at bounding box center [926, 126] width 50 height 26
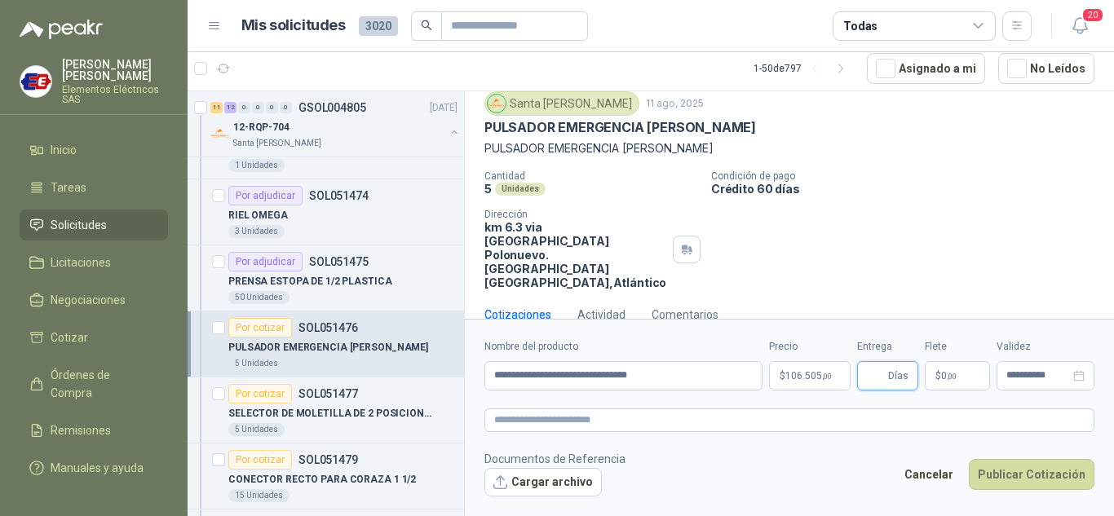
click at [882, 383] on input "Entrega" at bounding box center [876, 376] width 18 height 28
type input "*"
click at [936, 375] on span "$" at bounding box center [939, 376] width 6 height 10
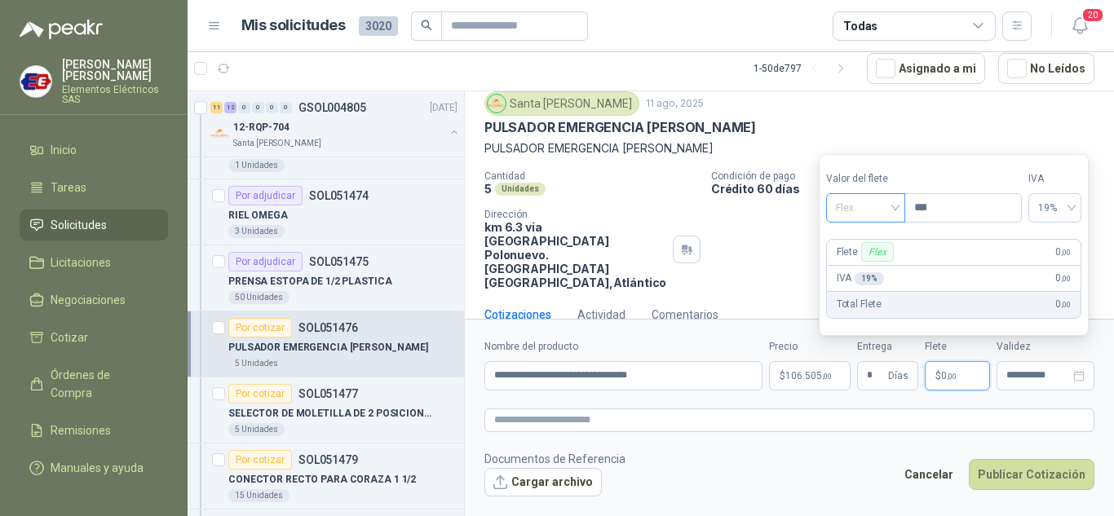
click at [905, 203] on div "Flex" at bounding box center [865, 207] width 79 height 29
click at [859, 263] on div "Incluido" at bounding box center [867, 268] width 56 height 18
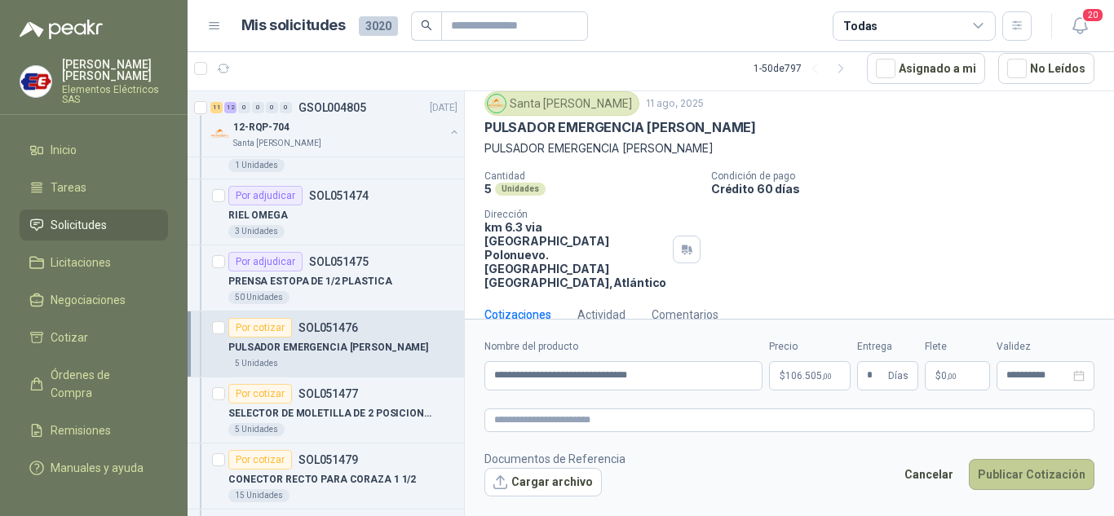
click at [1034, 467] on button "Publicar Cotización" at bounding box center [1032, 474] width 126 height 31
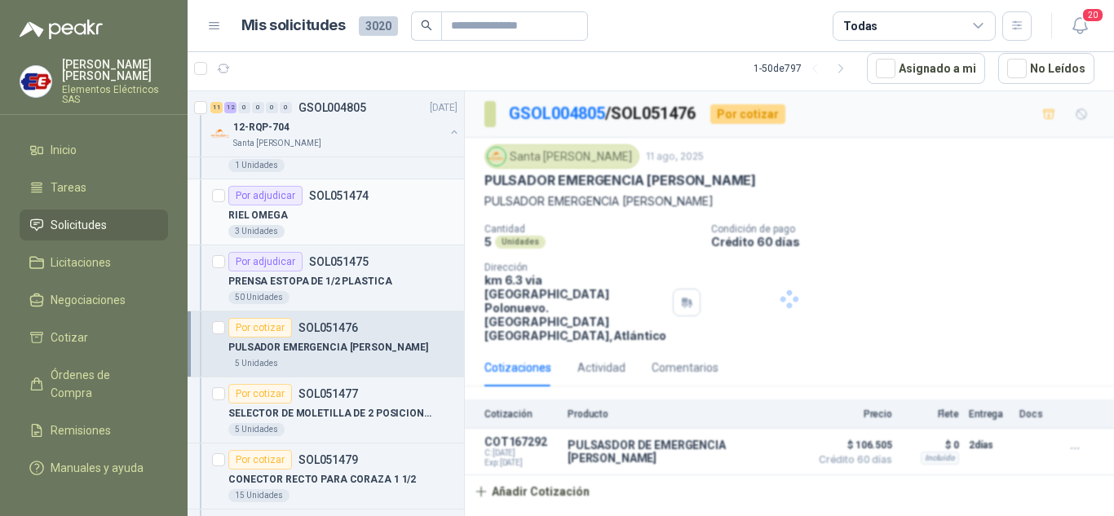
scroll to position [0, 0]
